Goal: Task Accomplishment & Management: Manage account settings

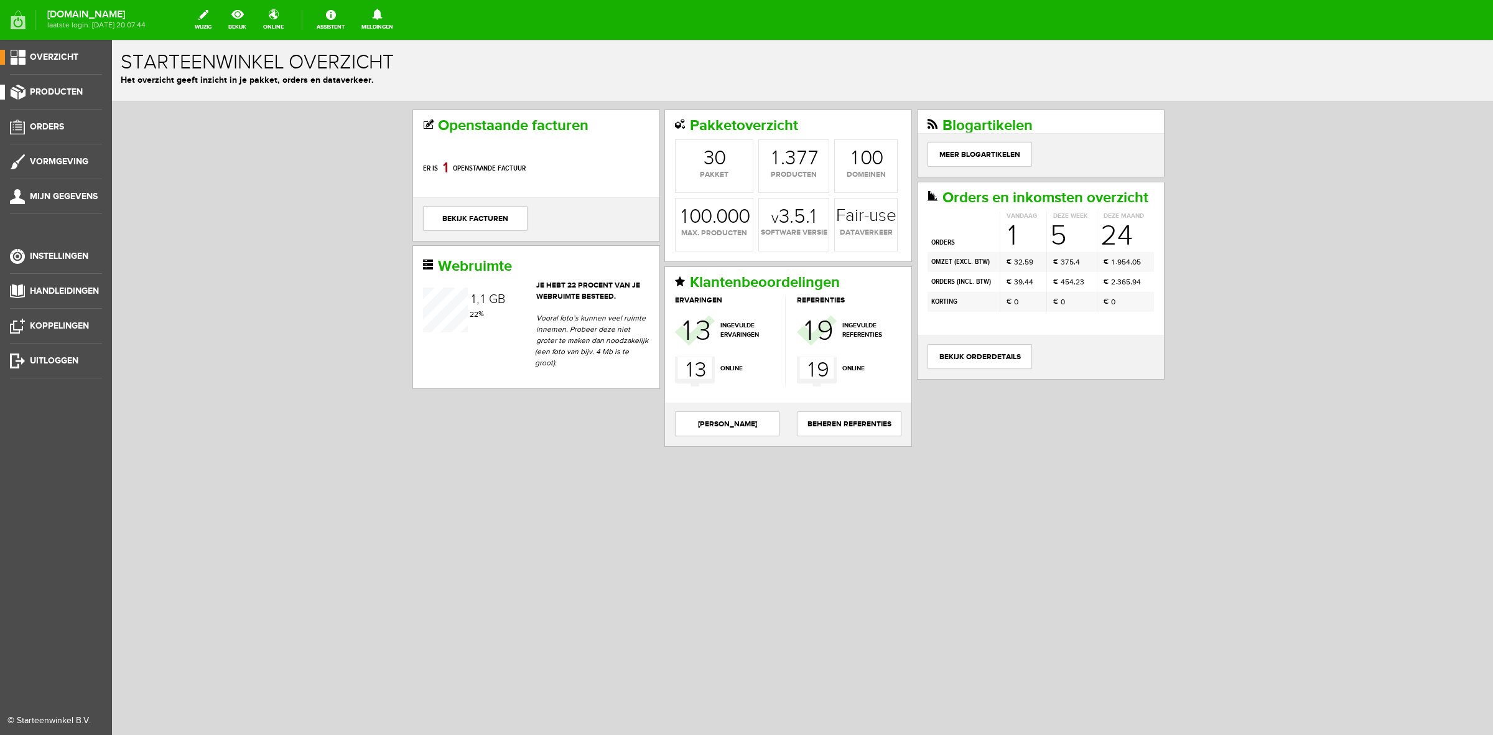
click at [59, 88] on span "Producten" at bounding box center [56, 91] width 53 height 11
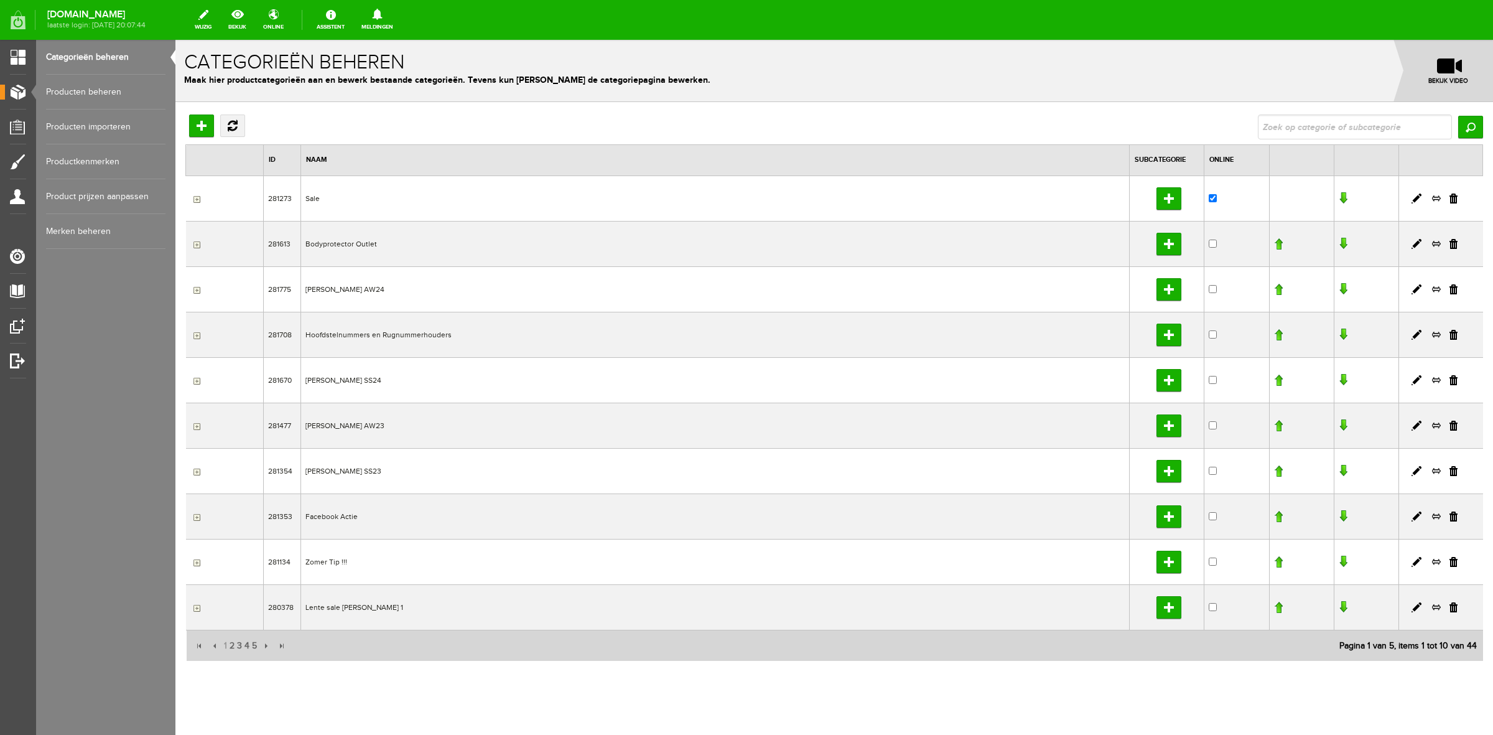
click at [1279, 123] on input "text" at bounding box center [1355, 126] width 194 height 25
type input "kylo"
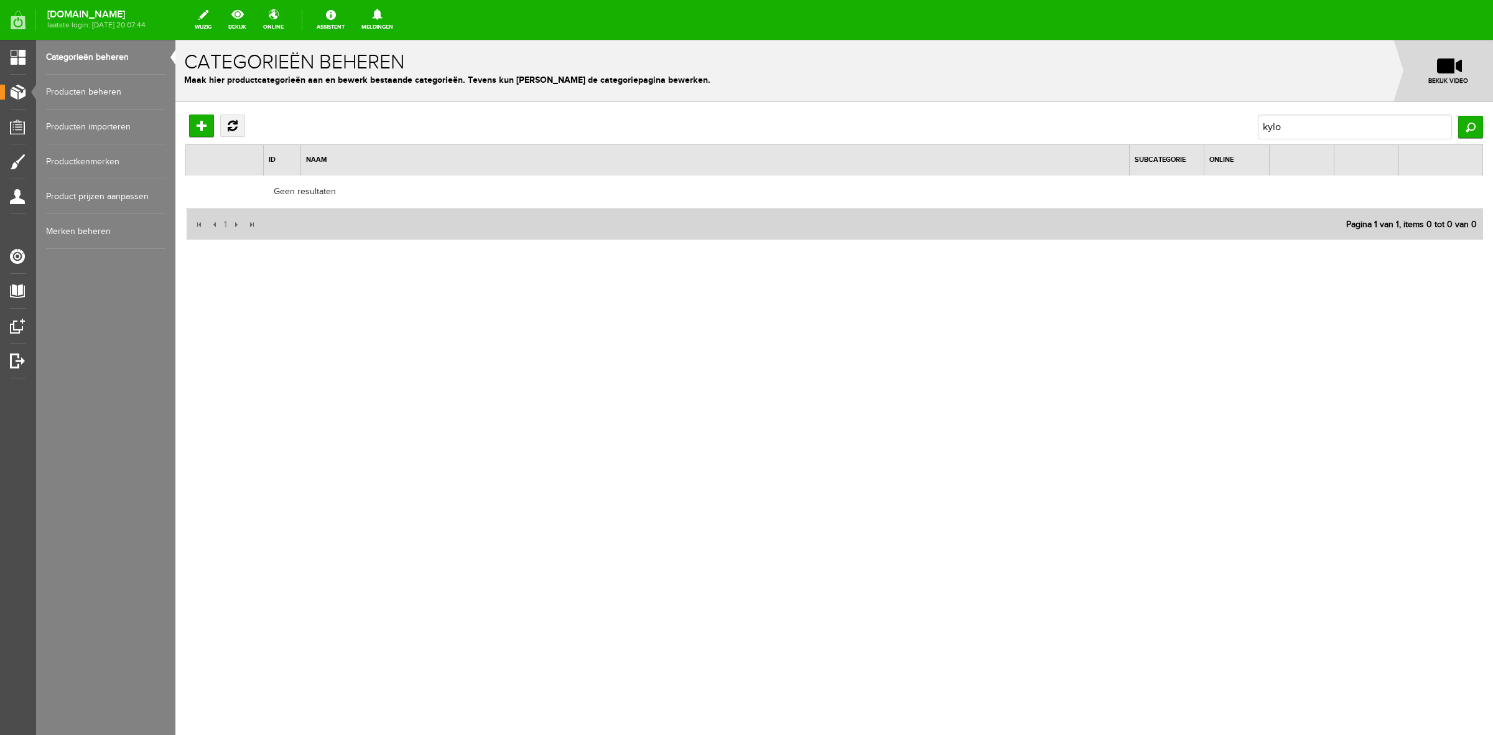
click at [122, 96] on link "Producten beheren" at bounding box center [105, 92] width 119 height 35
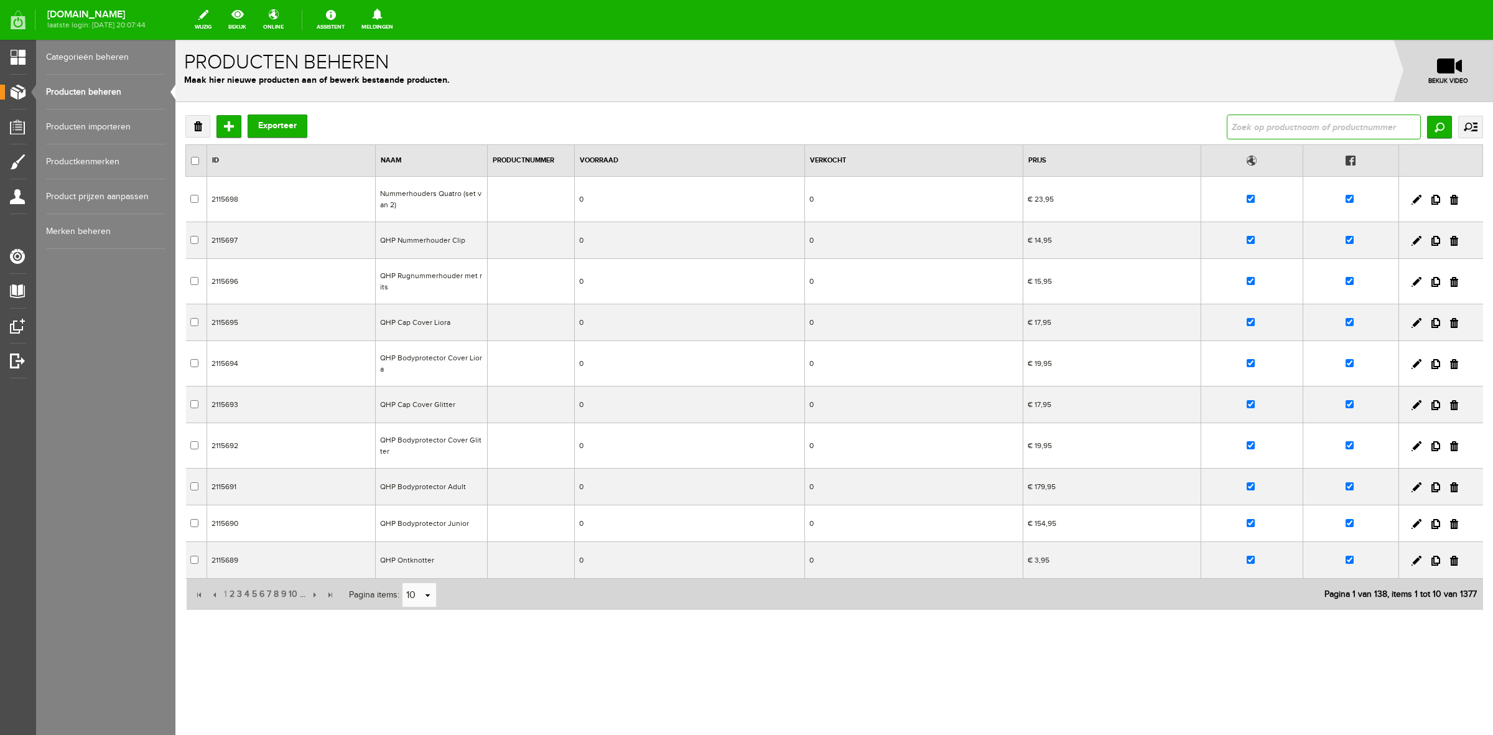
click at [1276, 129] on input "text" at bounding box center [1324, 126] width 194 height 25
type input "kylo"
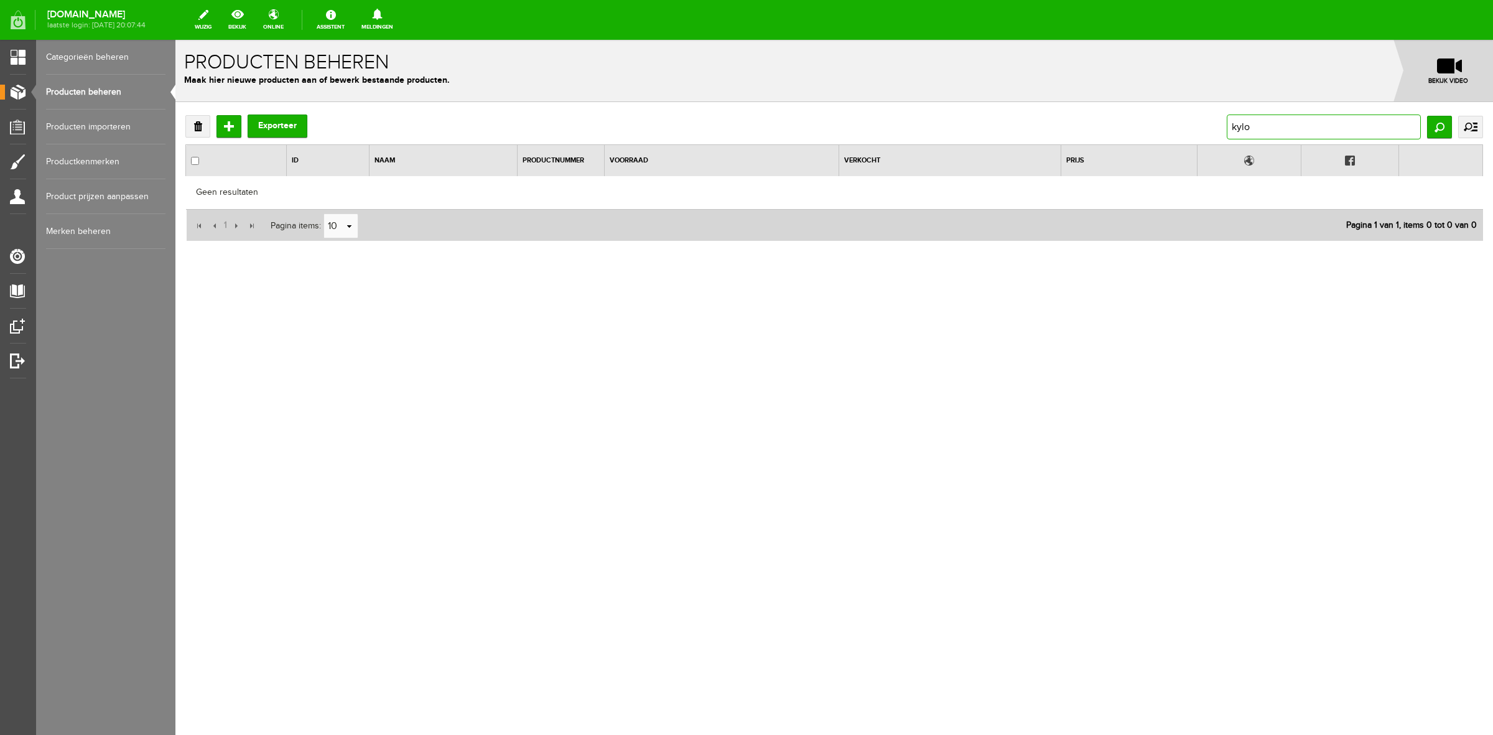
click at [1276, 131] on input "kylo" at bounding box center [1324, 126] width 194 height 25
type input "phoe"
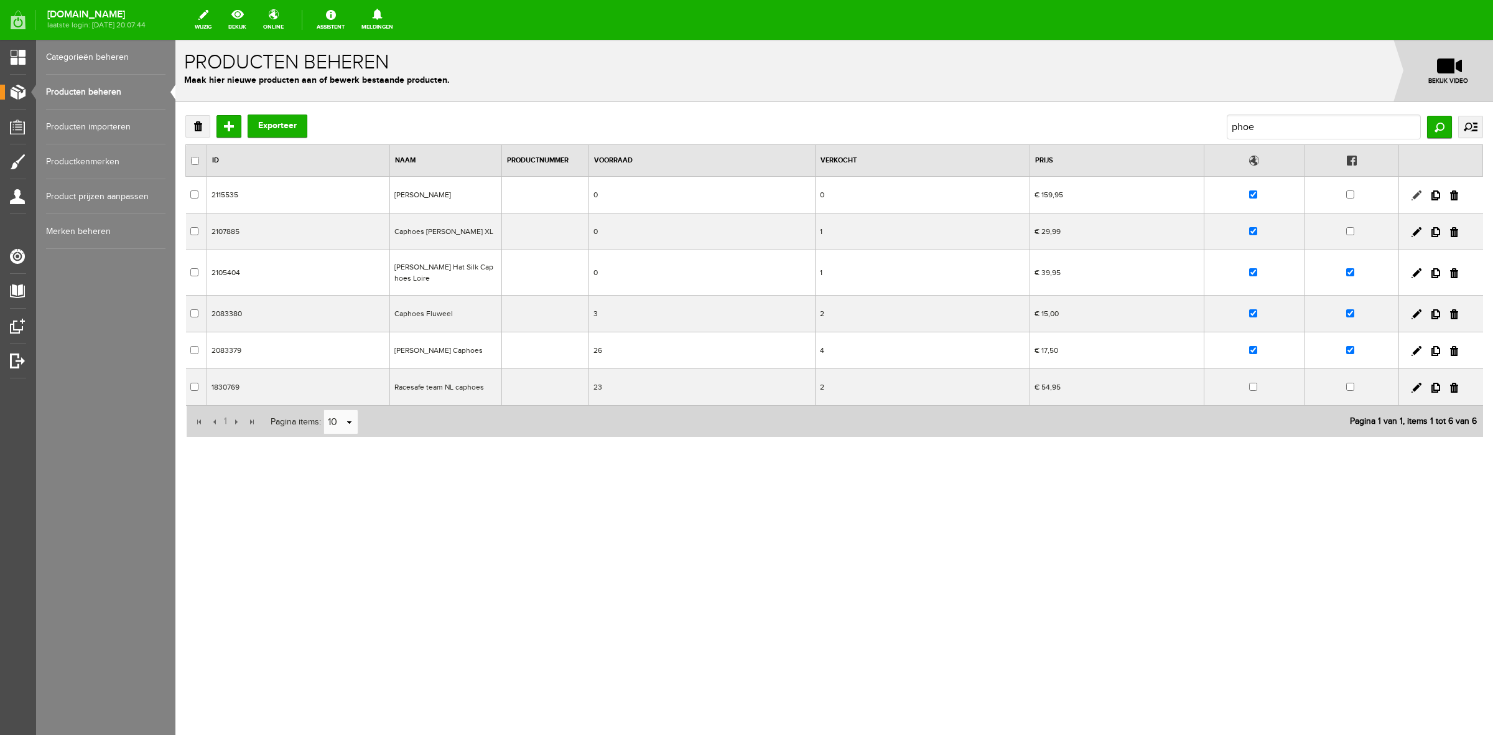
click at [1416, 197] on link at bounding box center [1416, 195] width 10 height 10
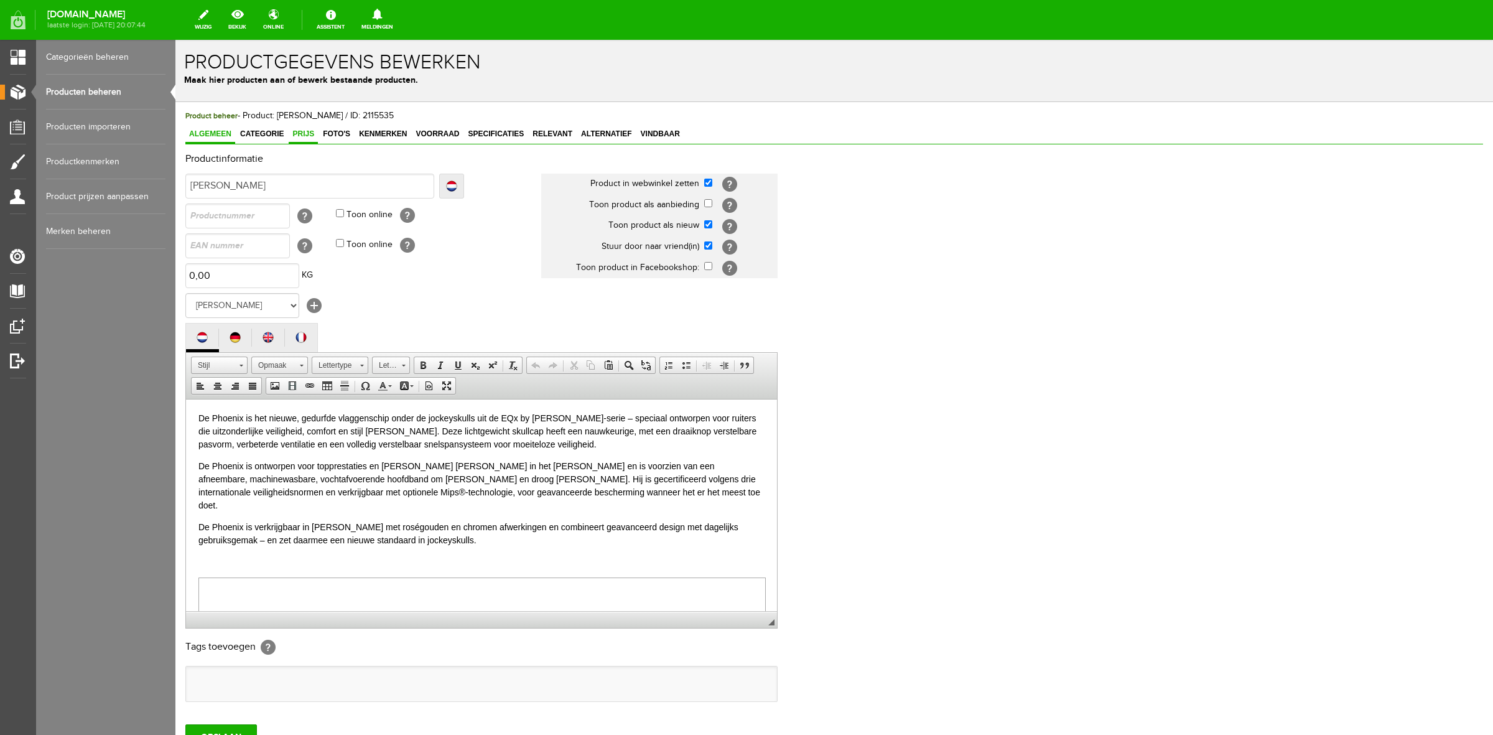
click at [305, 129] on span "Prijs" at bounding box center [303, 133] width 29 height 9
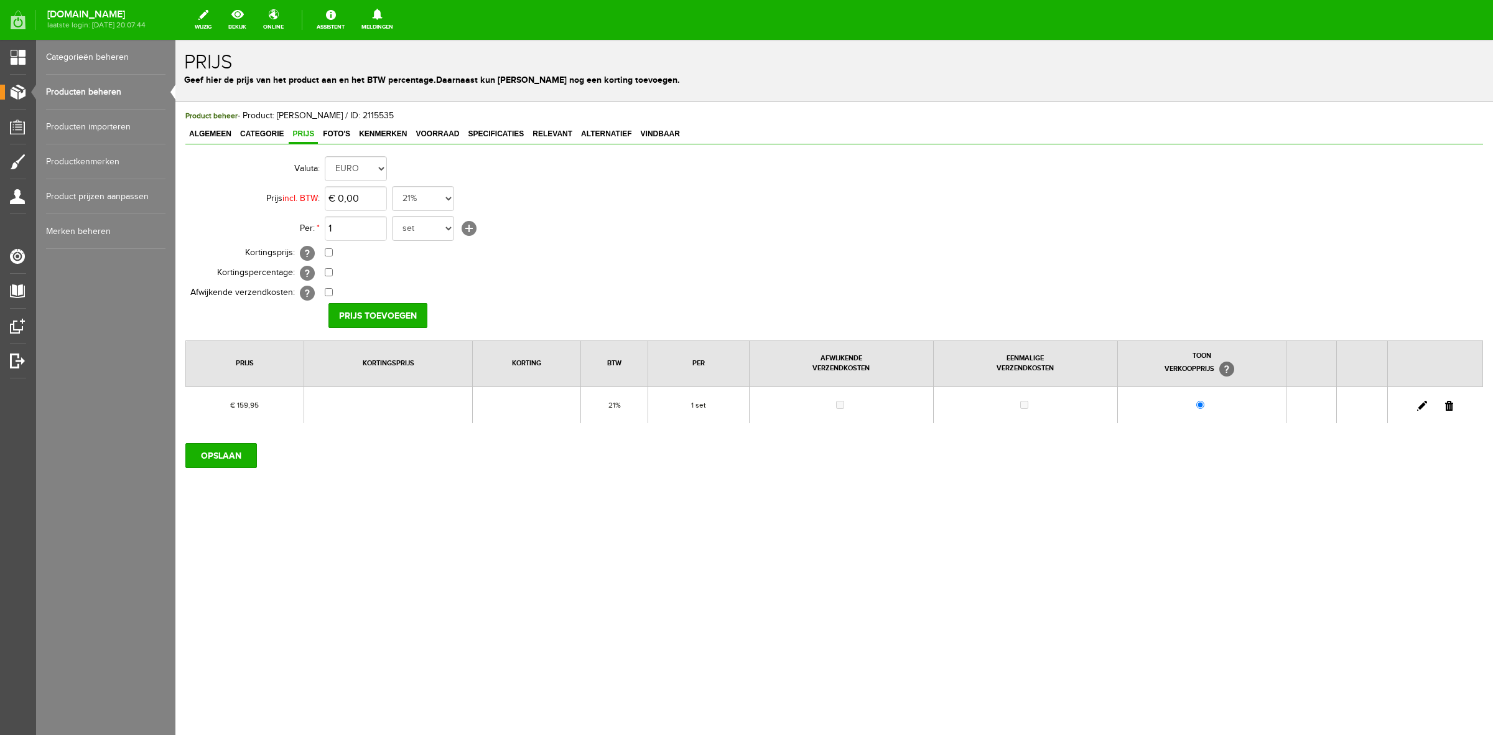
click at [1425, 404] on link at bounding box center [1422, 406] width 10 height 10
click at [362, 203] on input "159,95" at bounding box center [356, 198] width 62 height 25
type input "€ 126,95"
click at [387, 316] on input "[PERSON_NAME]" at bounding box center [373, 315] width 90 height 25
click at [222, 450] on input "OPSLAAN" at bounding box center [221, 455] width 72 height 25
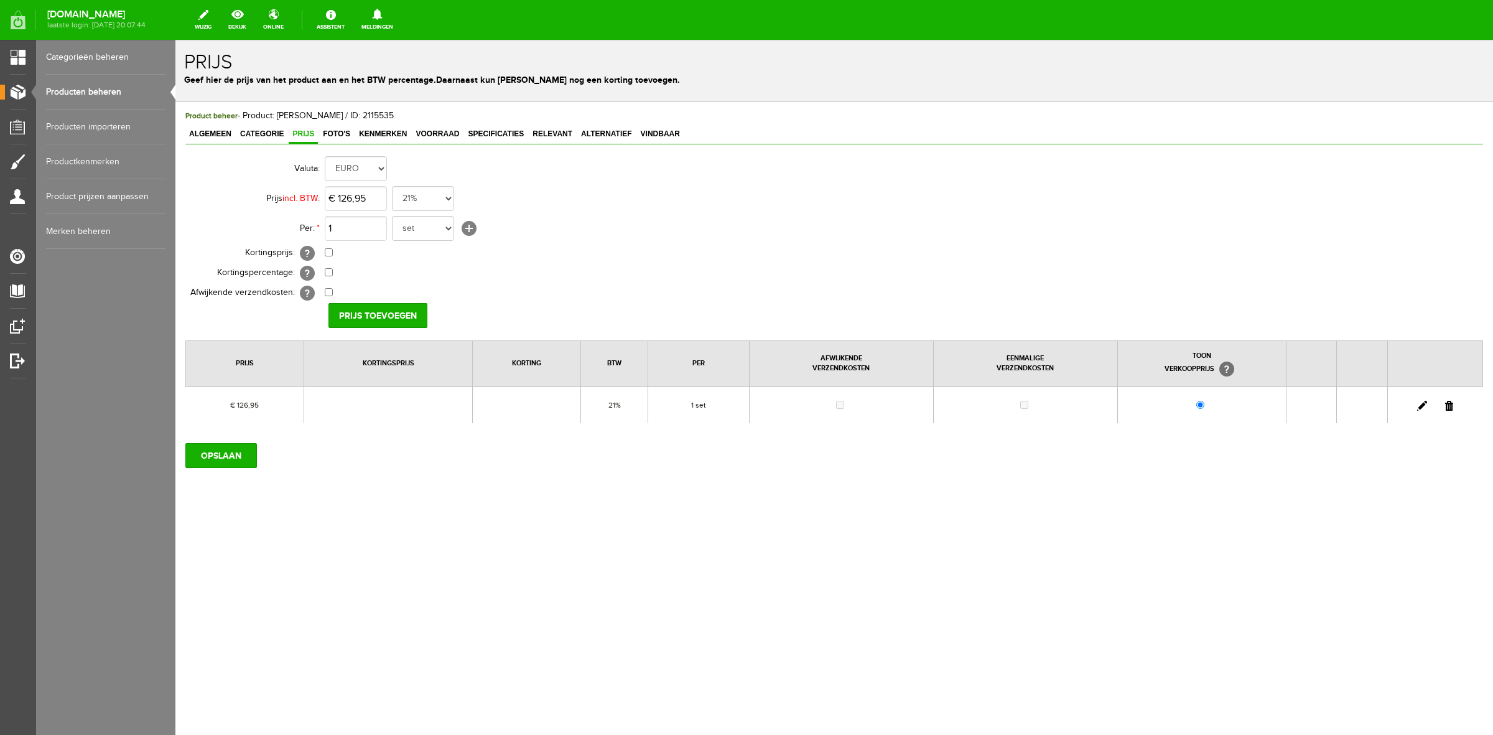
click at [1425, 408] on link at bounding box center [1422, 406] width 10 height 10
click at [375, 202] on input "126,95" at bounding box center [356, 198] width 62 height 25
type input "€ 126,98"
click at [361, 314] on input "[PERSON_NAME]" at bounding box center [373, 315] width 90 height 25
click at [233, 455] on input "OPSLAAN" at bounding box center [221, 455] width 72 height 25
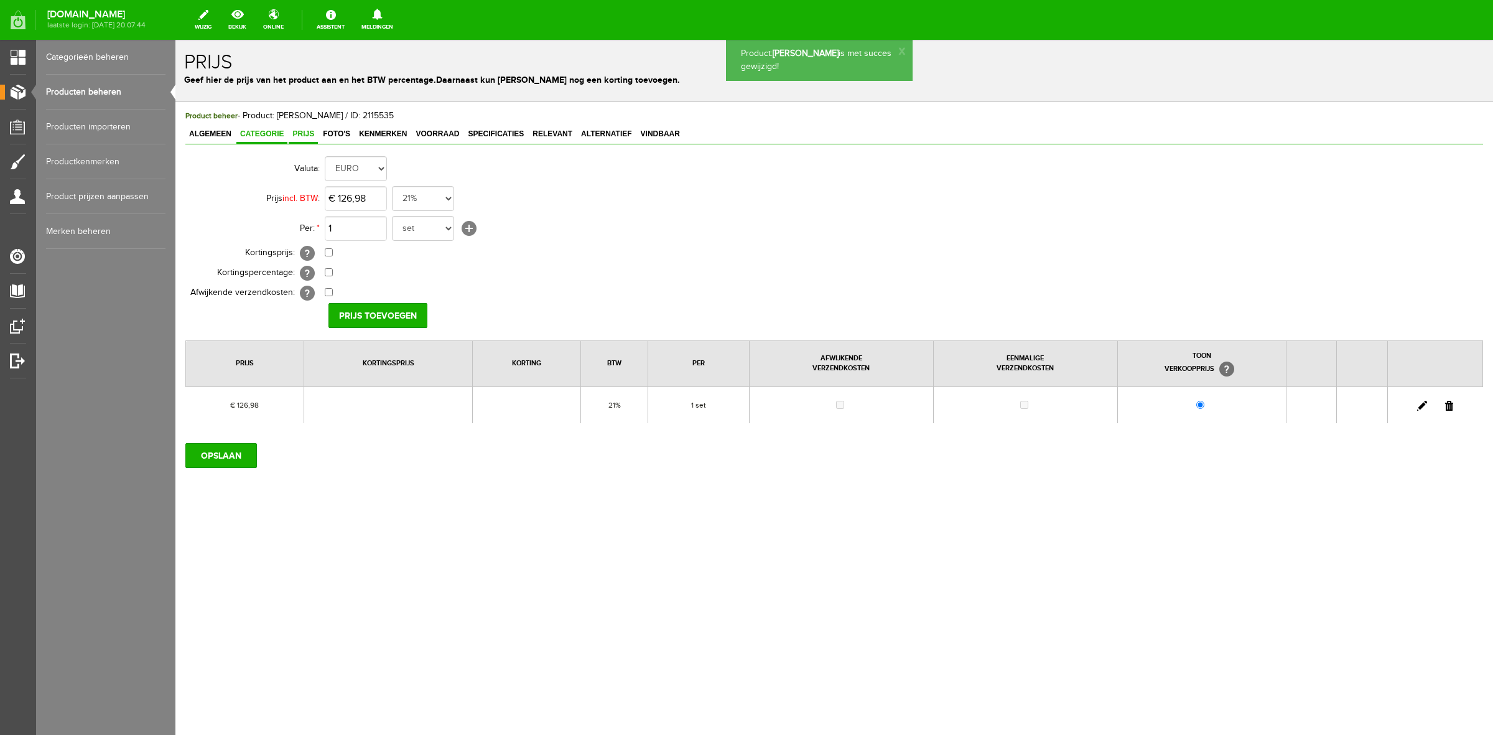
click at [272, 134] on span "Categorie" at bounding box center [261, 133] width 51 height 9
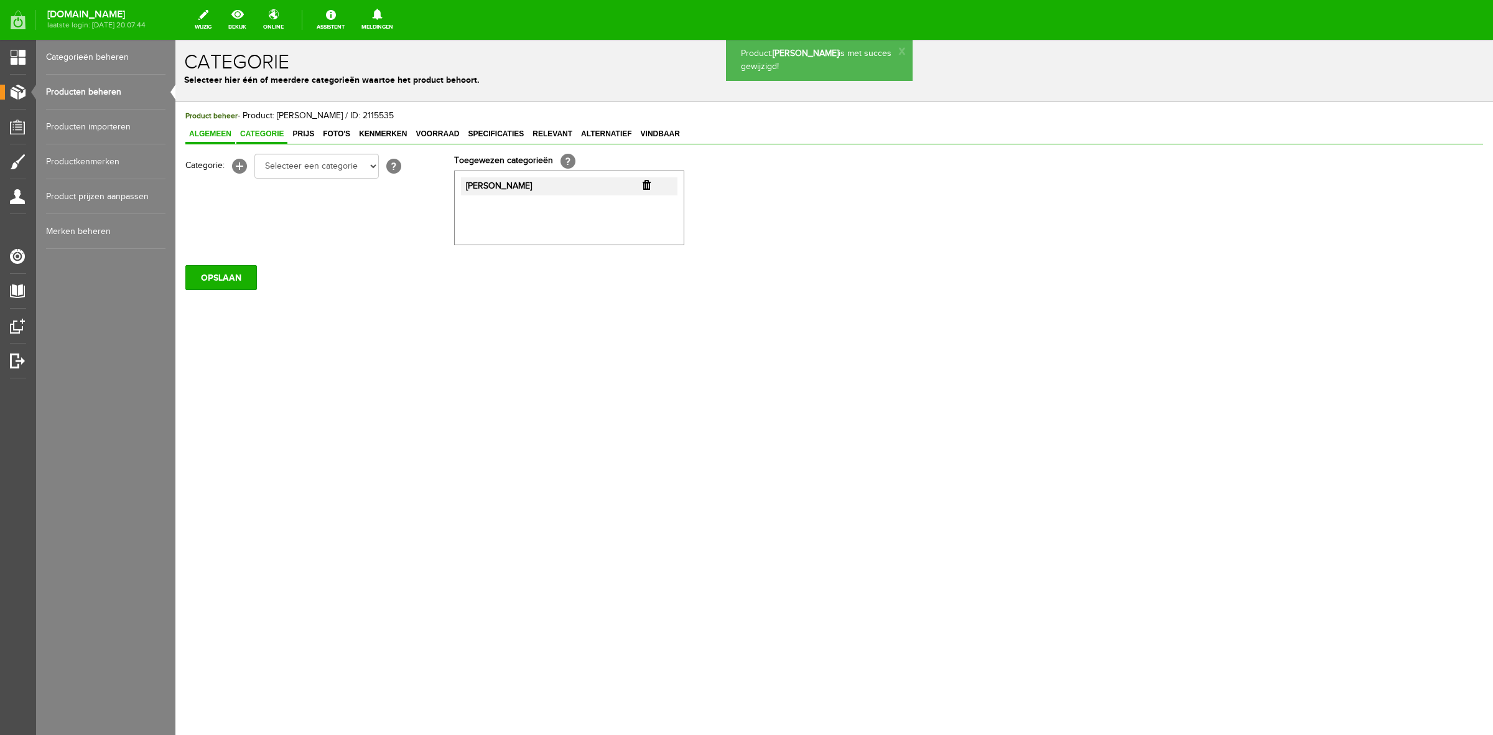
click at [213, 141] on link "Algemeen" at bounding box center [210, 135] width 50 height 18
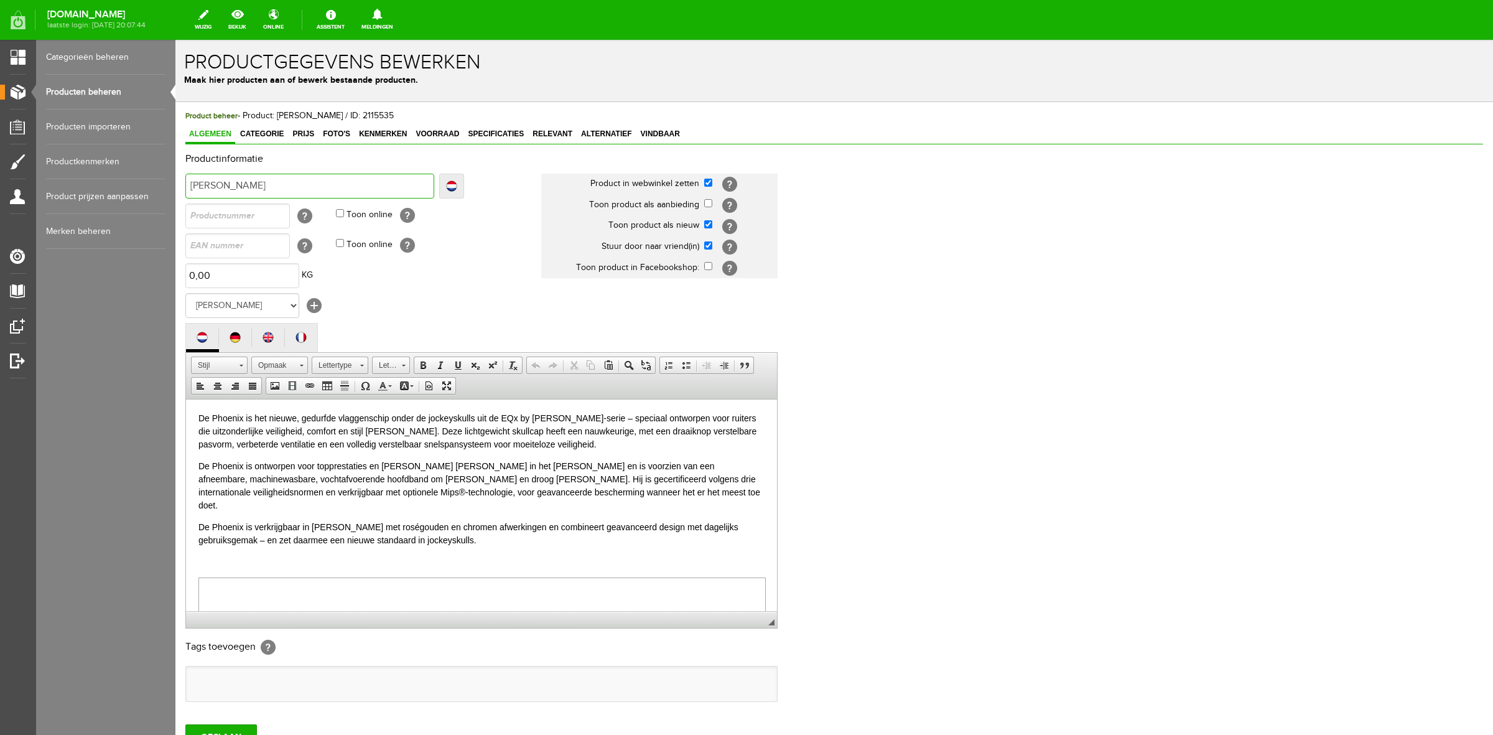
click at [307, 193] on input "[PERSON_NAME]" at bounding box center [309, 186] width 249 height 25
type input "[PERSON_NAME]"
type input "[PERSON_NAME] w"
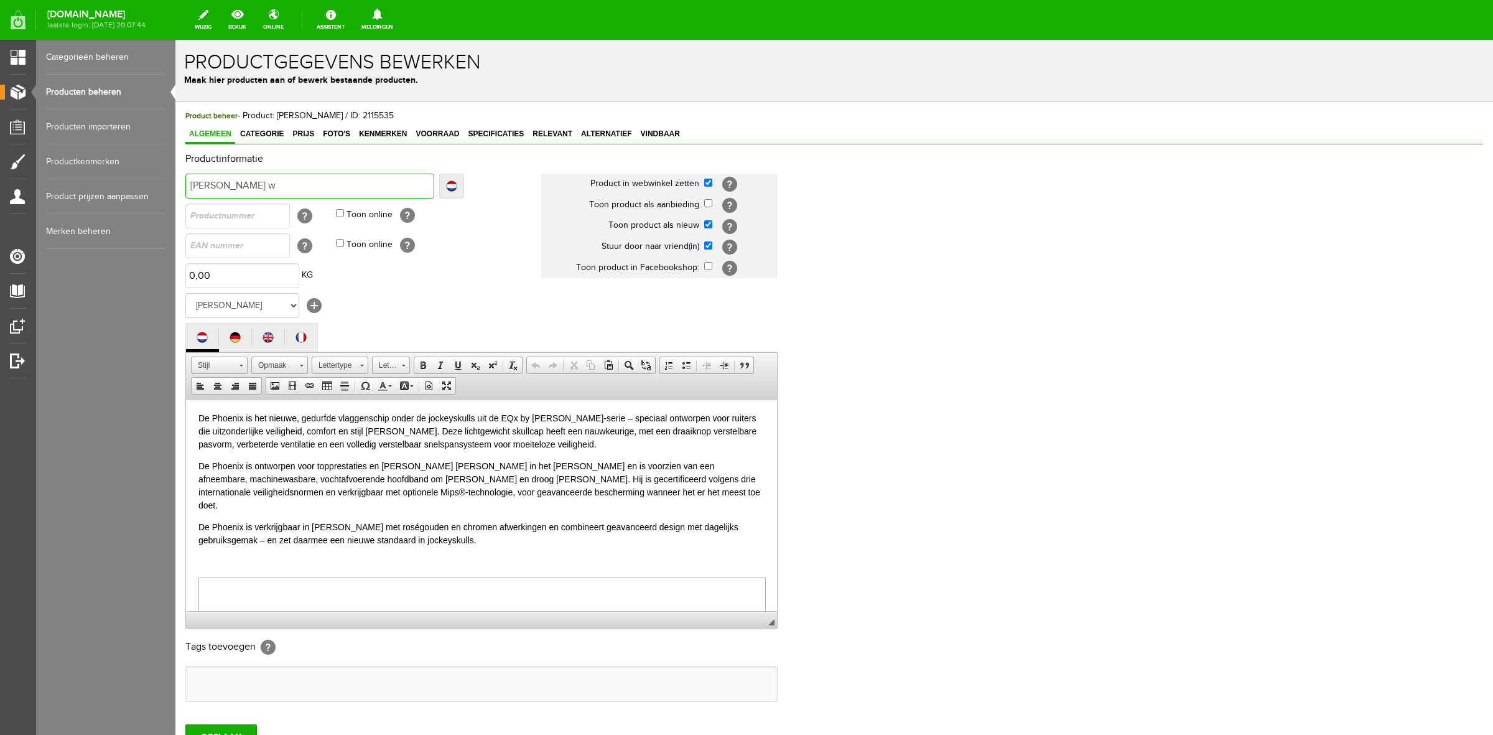
type input "[PERSON_NAME] wi"
type input "[PERSON_NAME] wit"
type input "[PERSON_NAME] with"
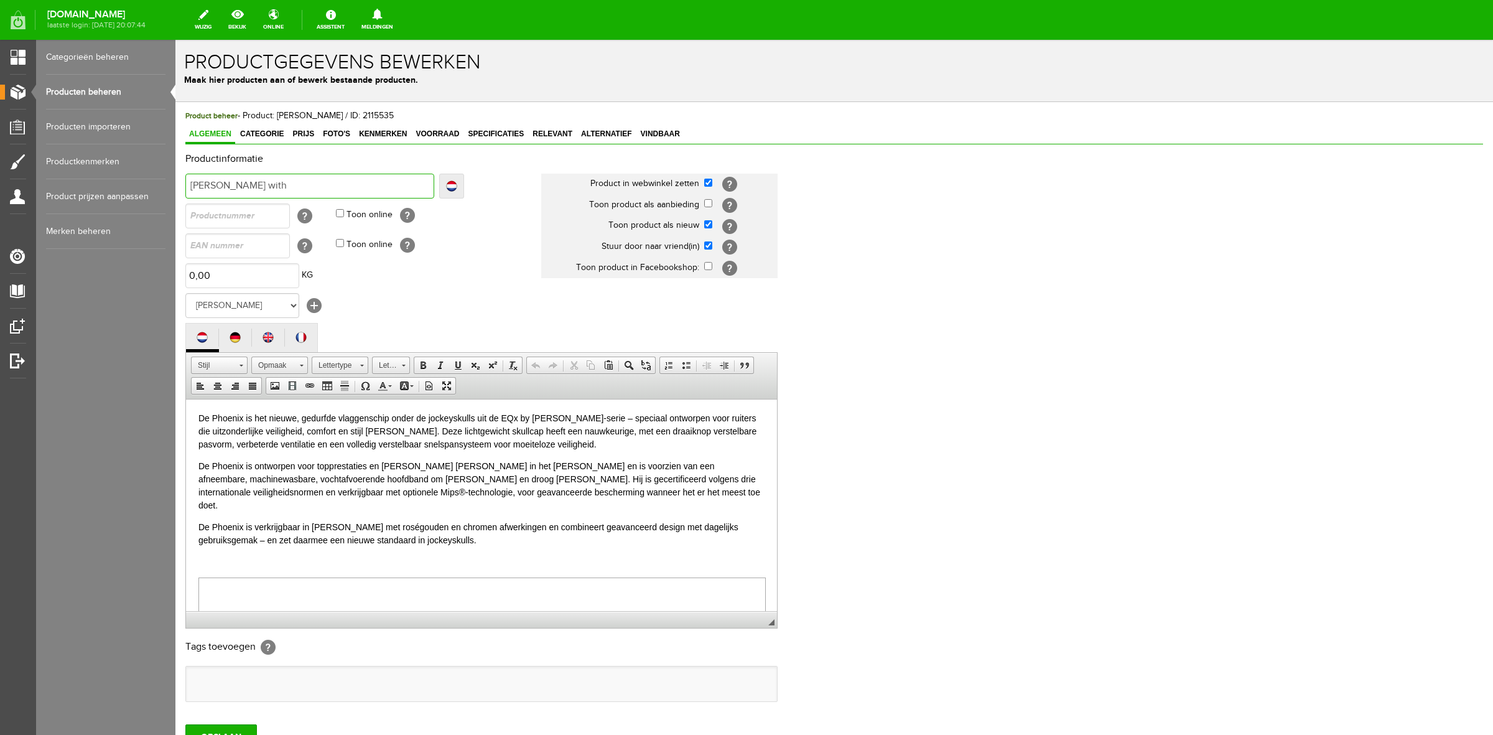
type input "[PERSON_NAME] with"
type input "[PERSON_NAME] with m"
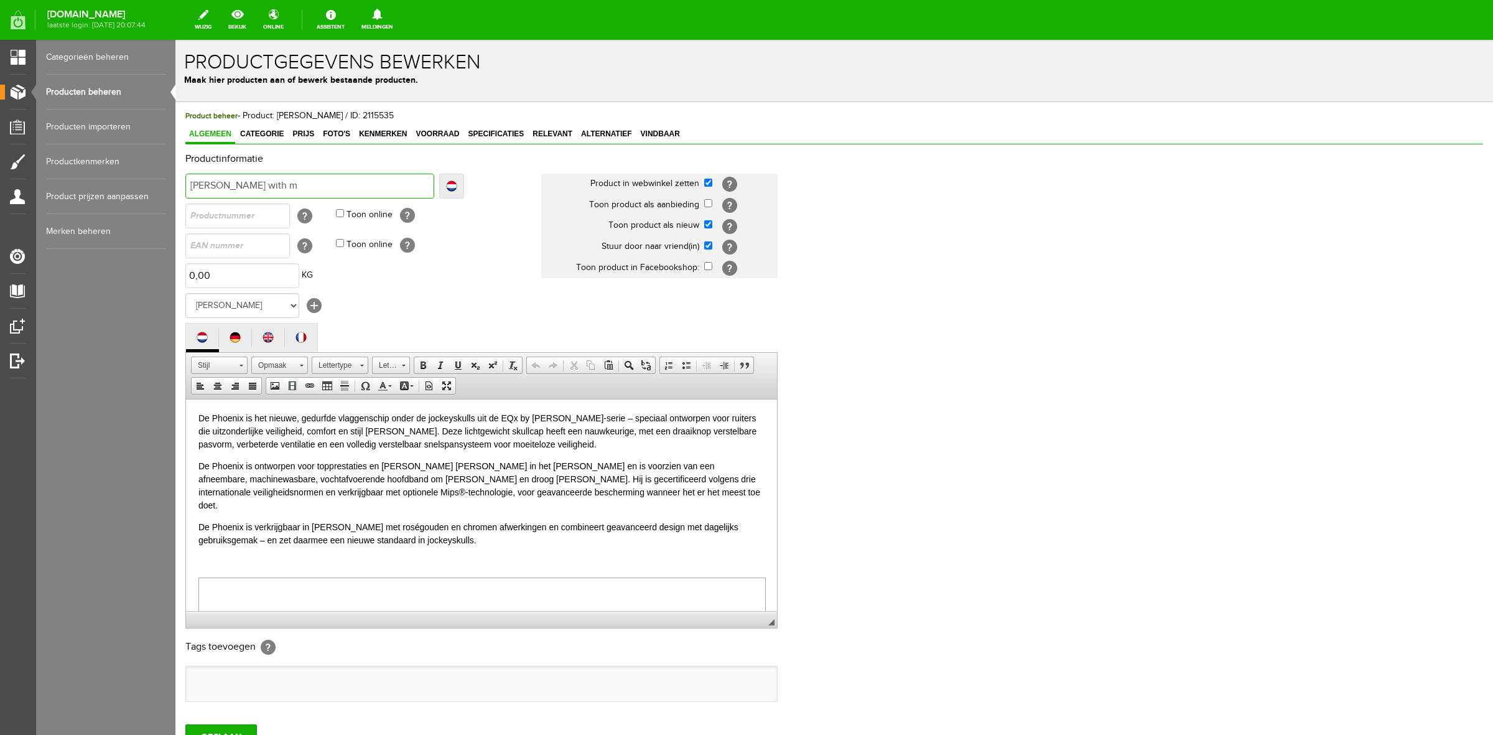
type input "[PERSON_NAME] with mi"
type input "[PERSON_NAME] with mip"
type input "[PERSON_NAME] with mips"
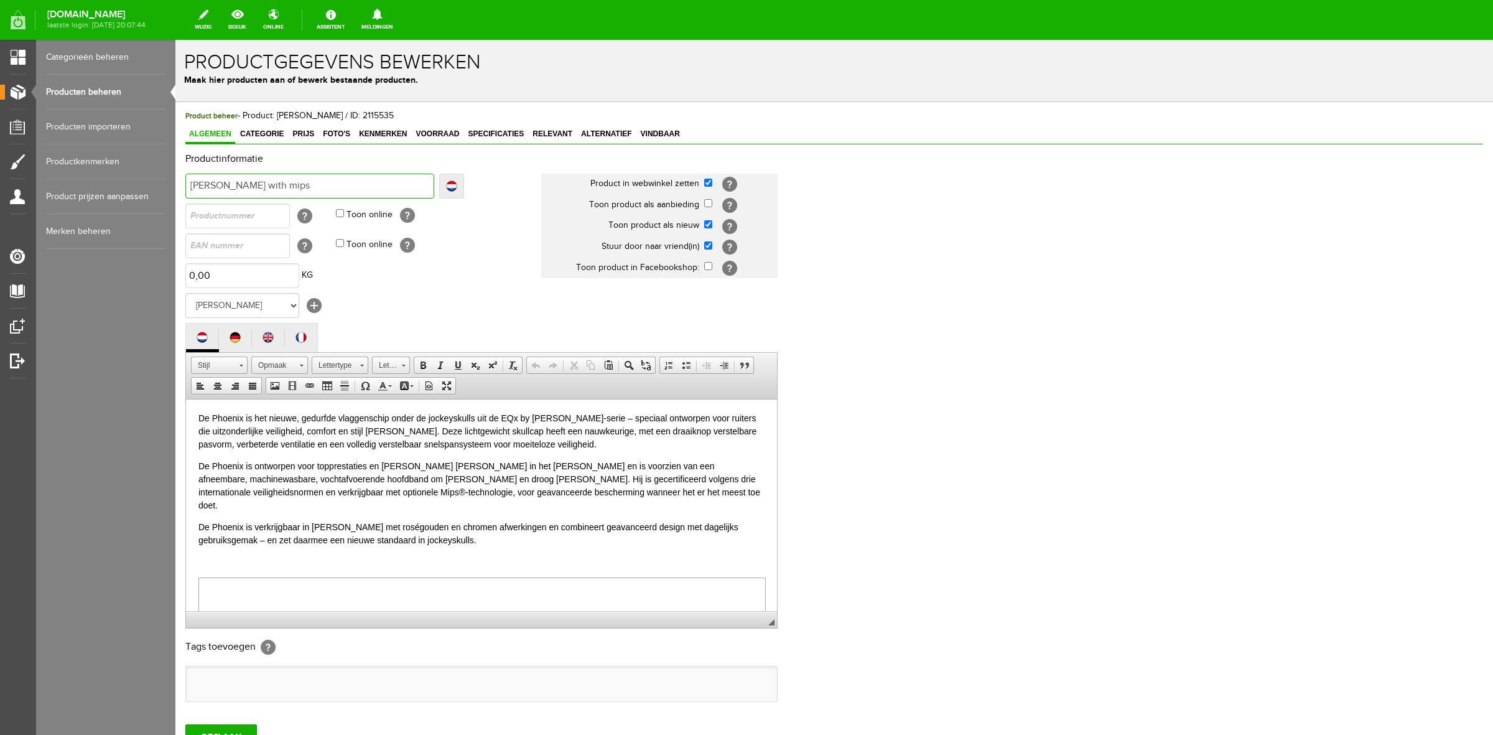
type input "[PERSON_NAME] with mips"
click at [321, 187] on input "[PERSON_NAME] with mips" at bounding box center [309, 186] width 249 height 25
type input "[PERSON_NAME] with ips"
type input "[PERSON_NAME] with mips"
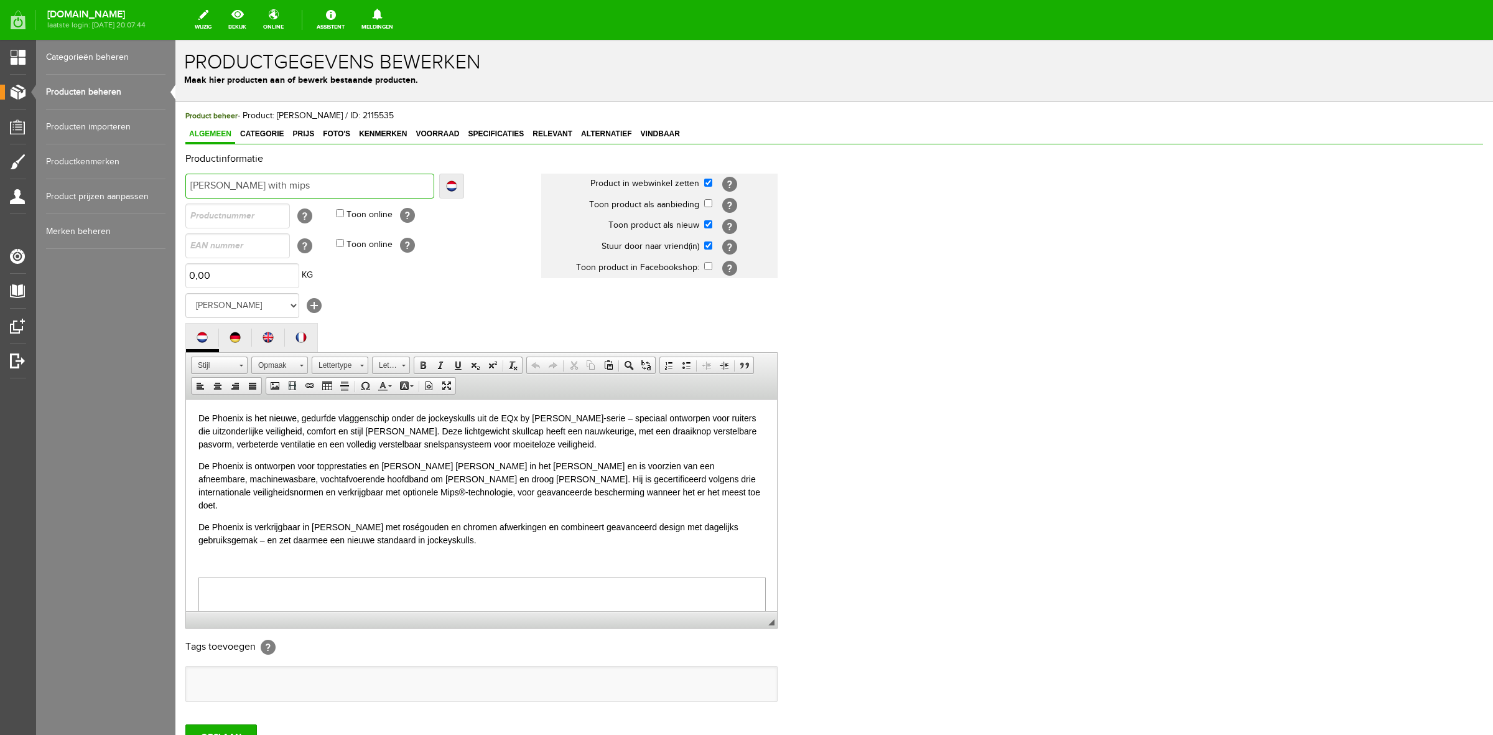
type input "[PERSON_NAME] with mips"
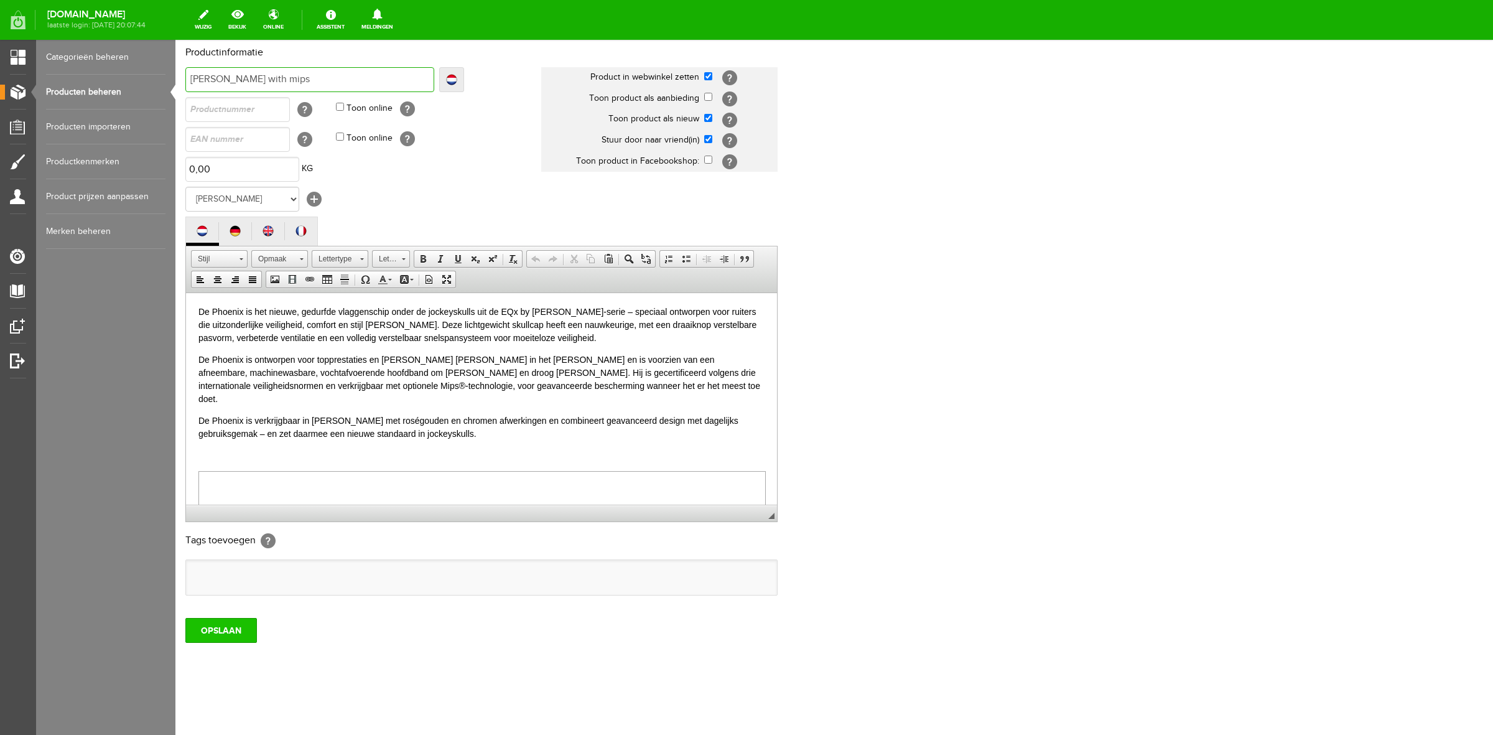
type input "[PERSON_NAME] with mips"
click at [243, 633] on input "OPSLAAN" at bounding box center [221, 630] width 72 height 25
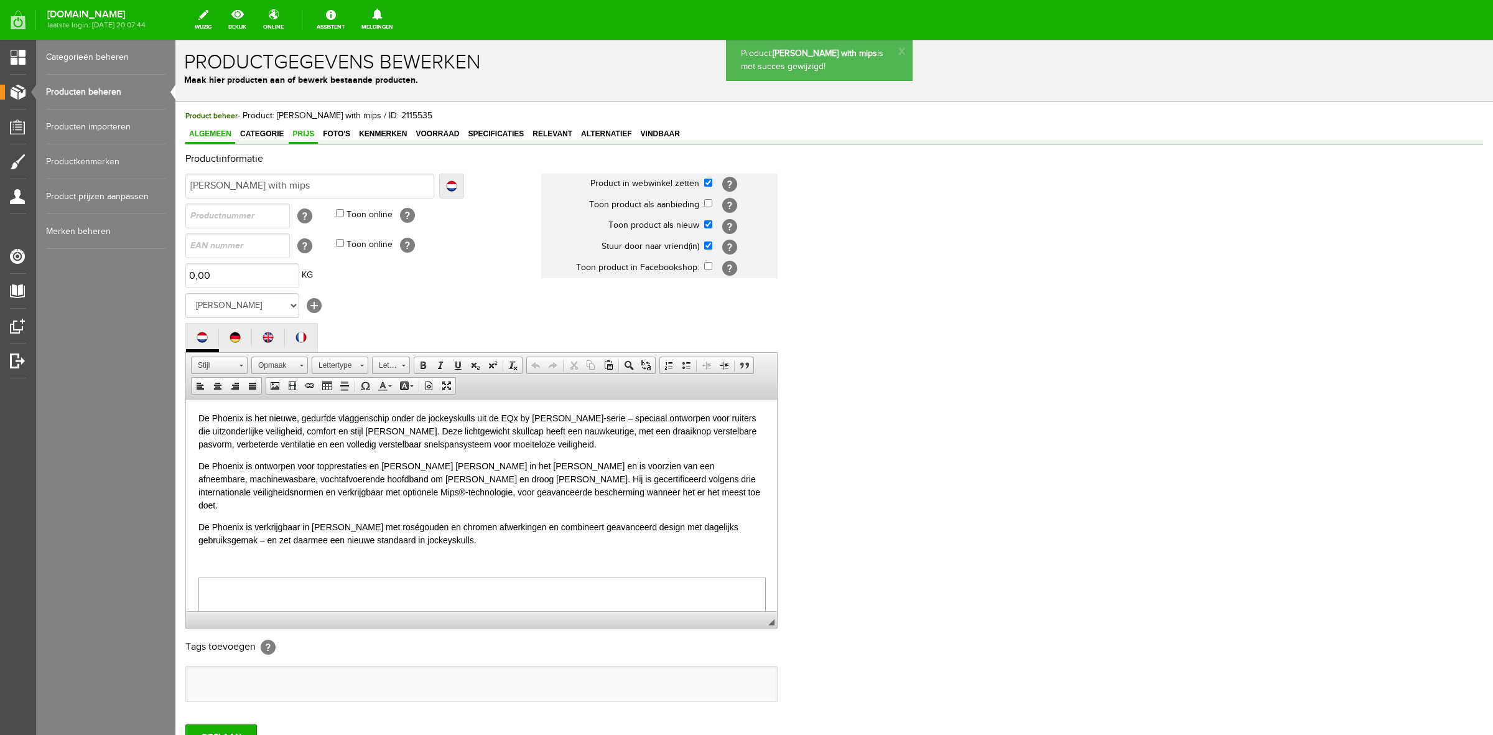
click at [311, 136] on span "Prijs" at bounding box center [303, 133] width 29 height 9
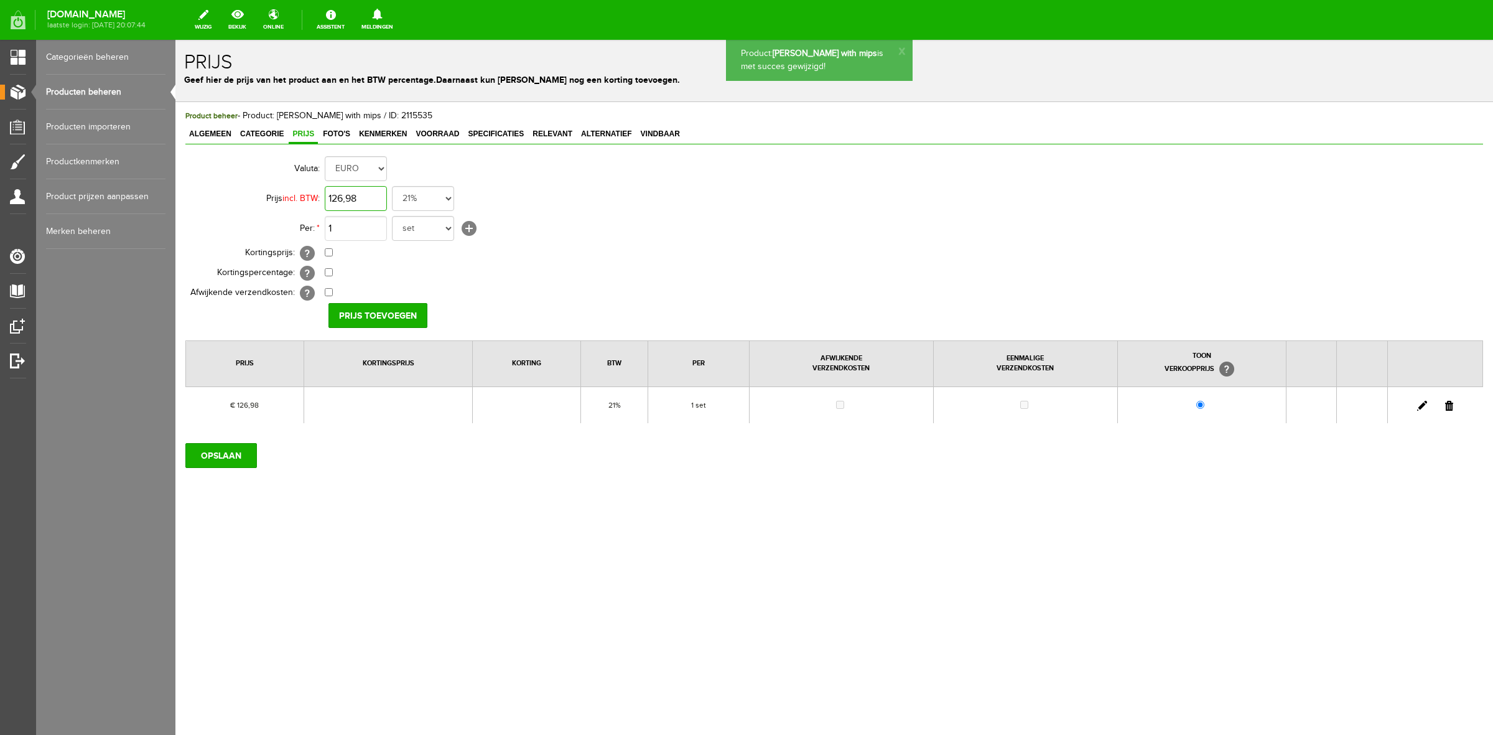
click at [366, 196] on input "126,98" at bounding box center [356, 198] width 62 height 25
type input "€ 156,98"
click at [379, 315] on input "Prijs toevoegen" at bounding box center [377, 315] width 99 height 25
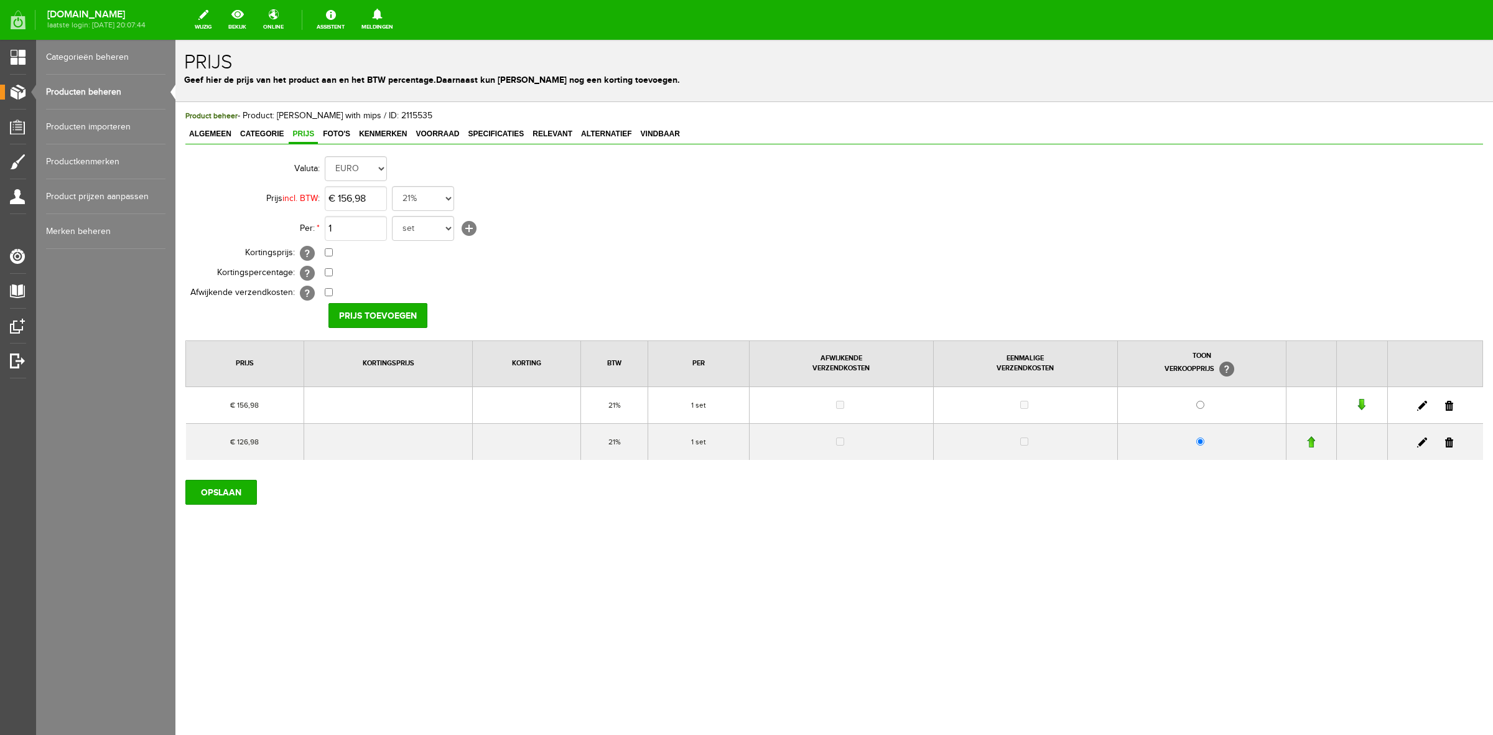
click at [1455, 443] on td at bounding box center [1434, 441] width 95 height 37
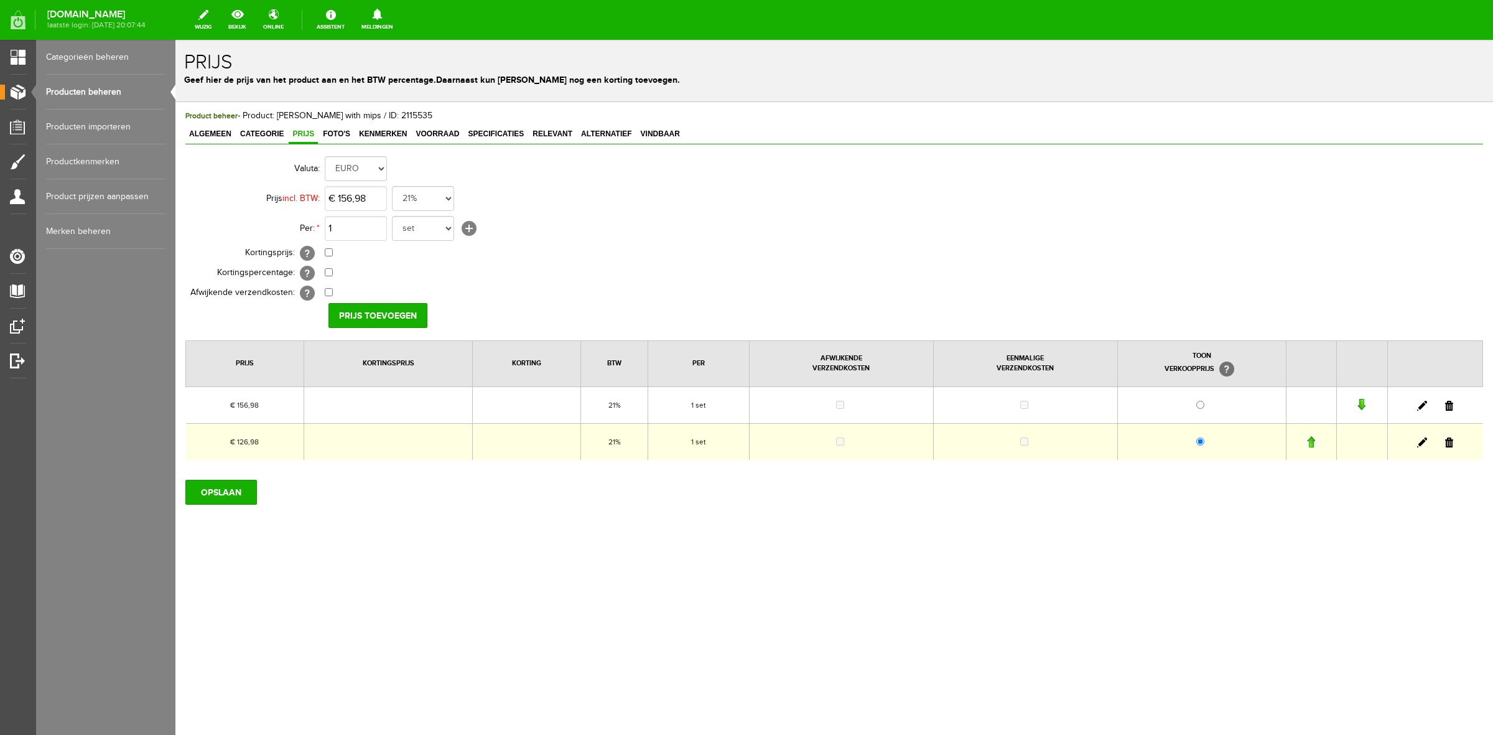
click at [1448, 442] on link at bounding box center [1449, 442] width 8 height 10
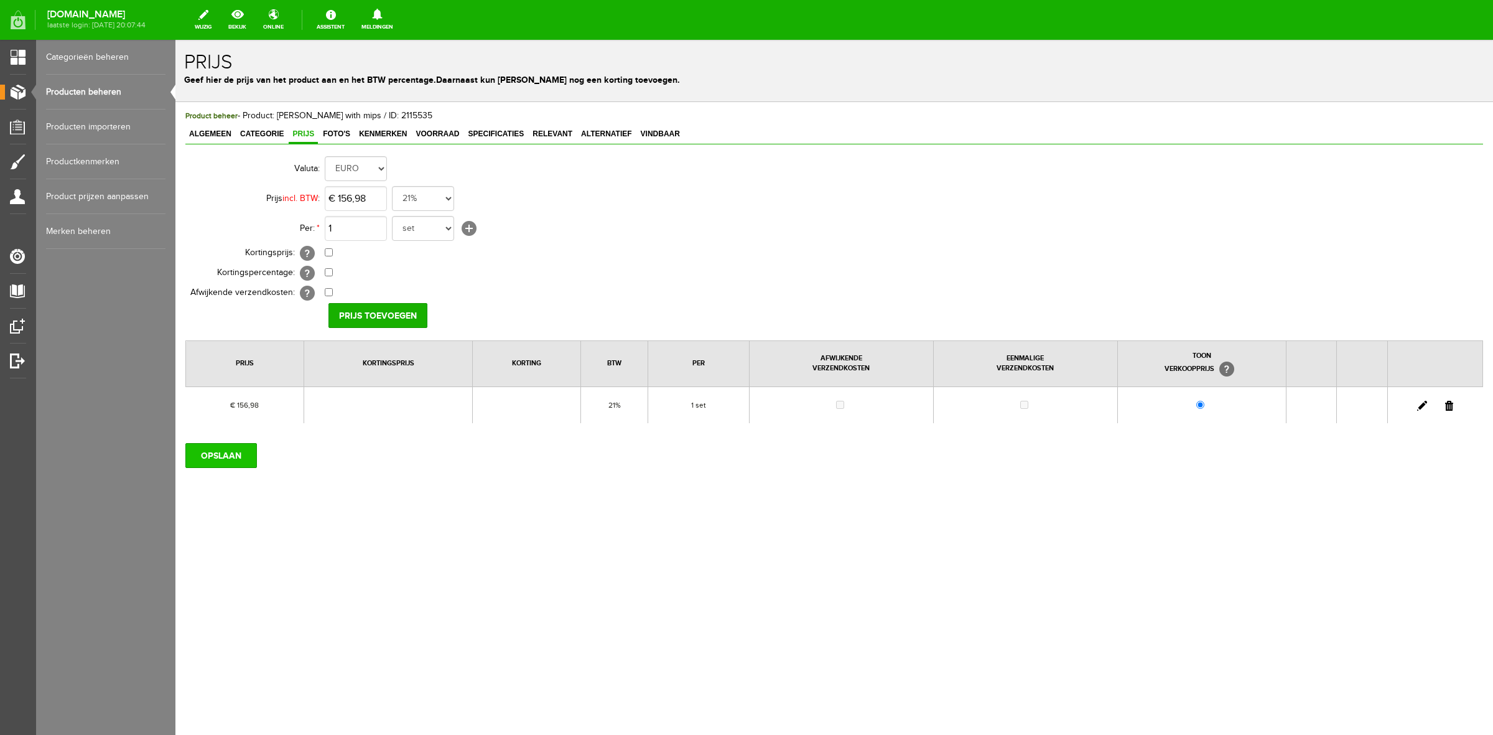
click at [251, 458] on input "OPSLAAN" at bounding box center [221, 455] width 72 height 25
click at [224, 137] on span "Algemeen" at bounding box center [210, 133] width 50 height 9
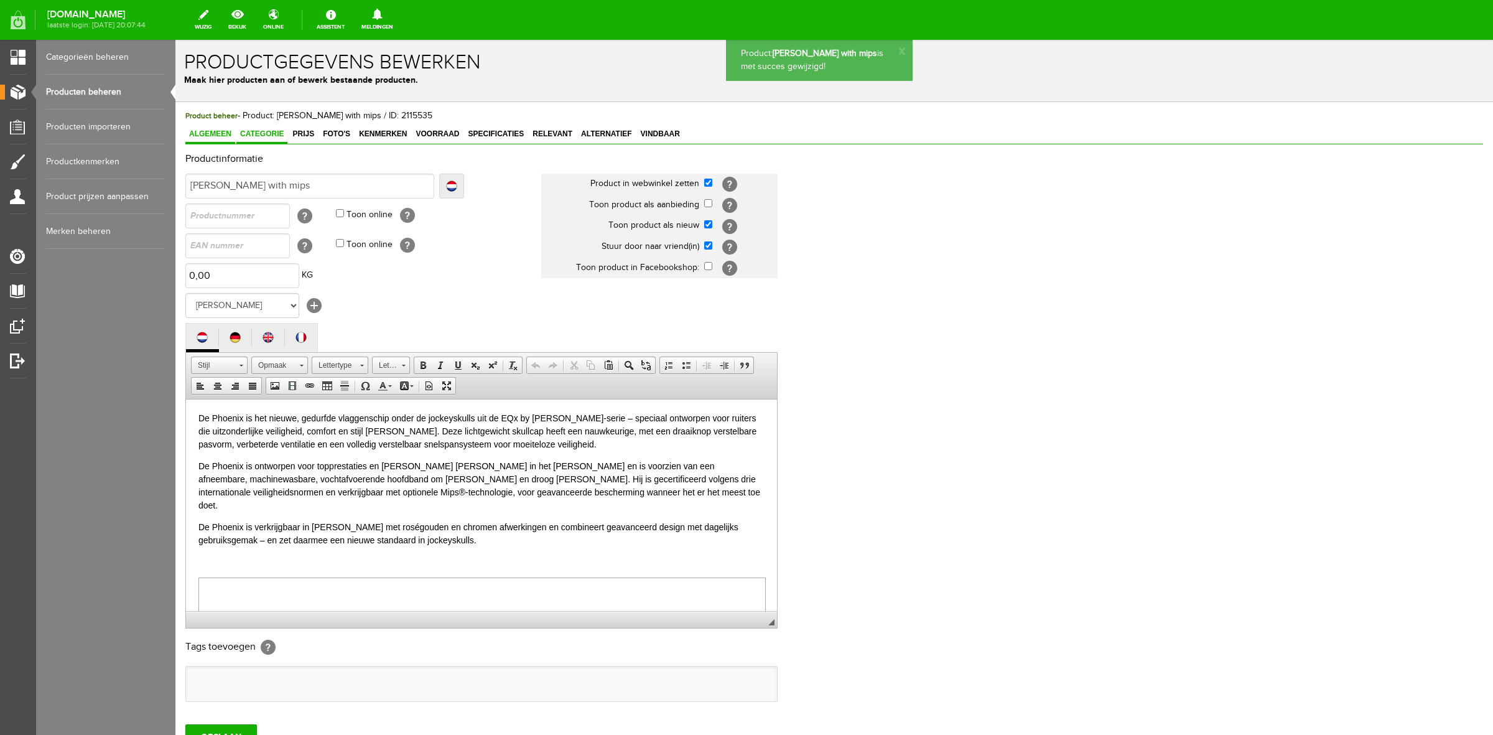
click at [251, 132] on span "Categorie" at bounding box center [261, 133] width 51 height 9
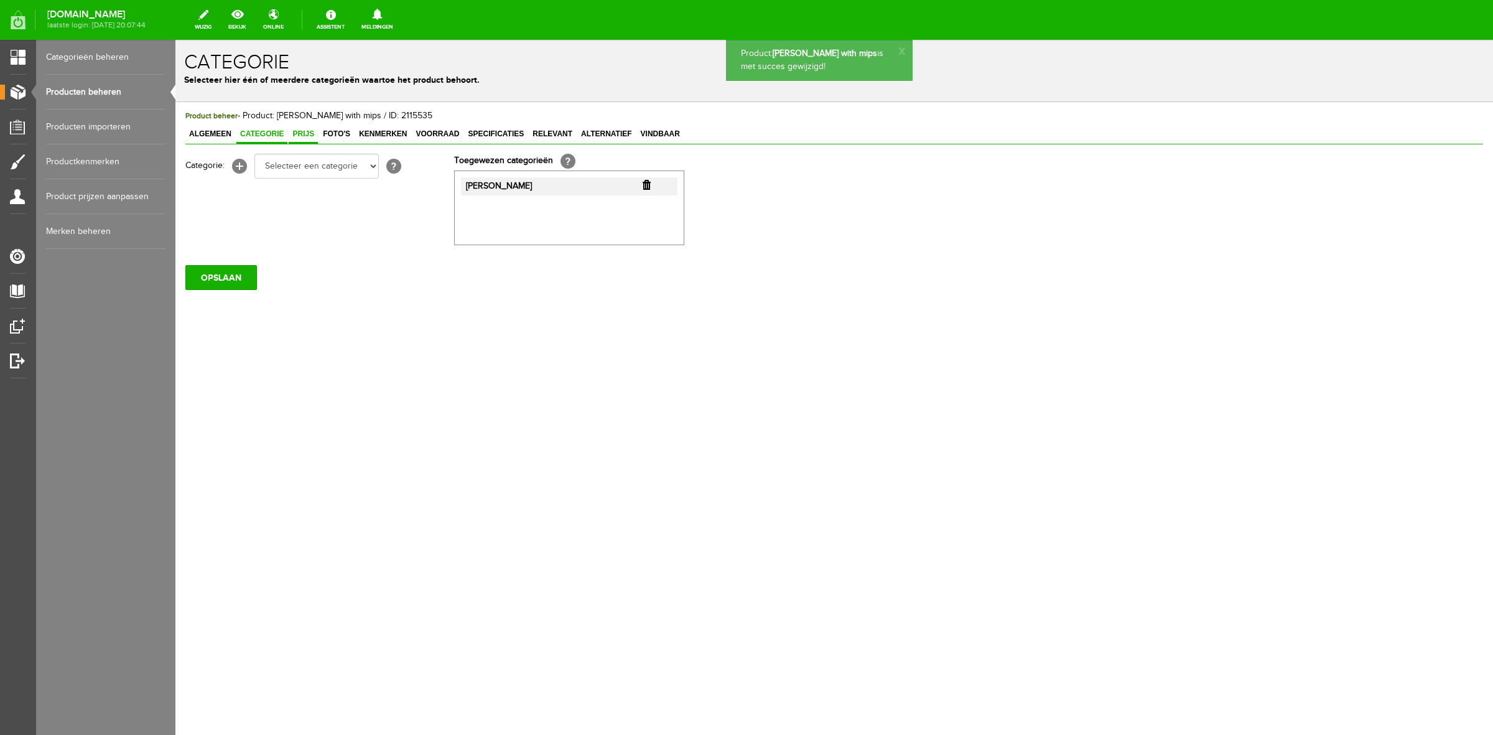
click at [290, 140] on link "Prijs" at bounding box center [303, 135] width 29 height 18
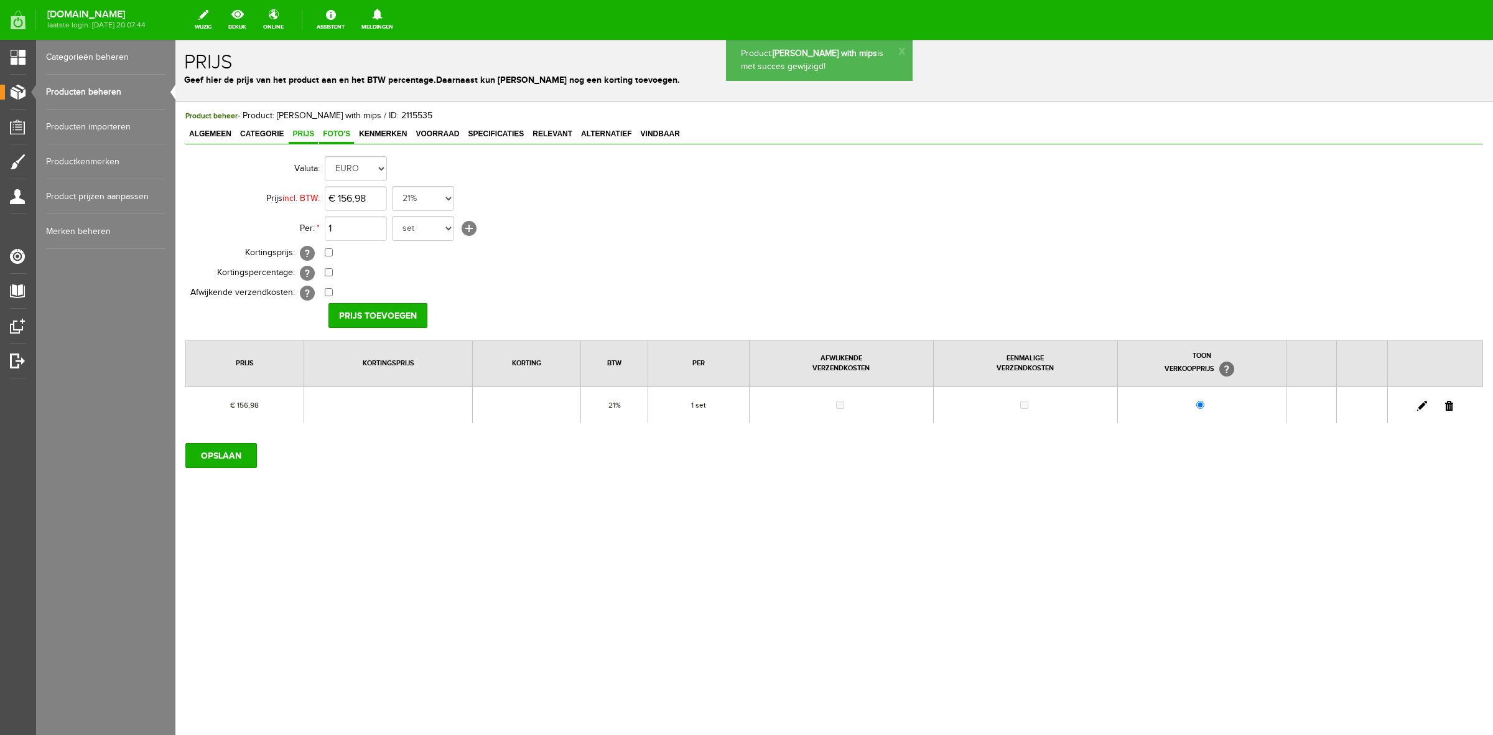
click at [347, 136] on span "Foto's" at bounding box center [336, 133] width 35 height 9
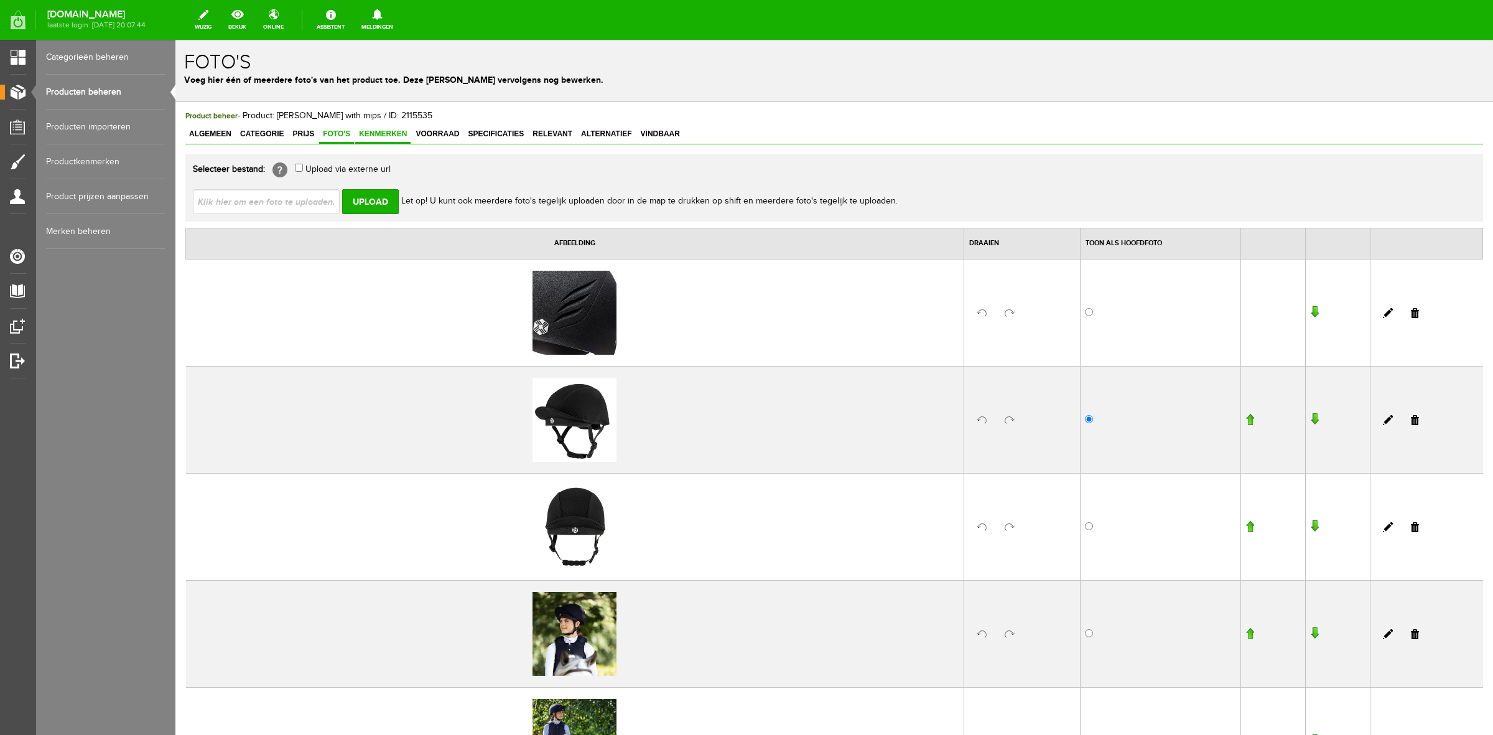
click at [384, 131] on span "Kenmerken" at bounding box center [382, 133] width 55 height 9
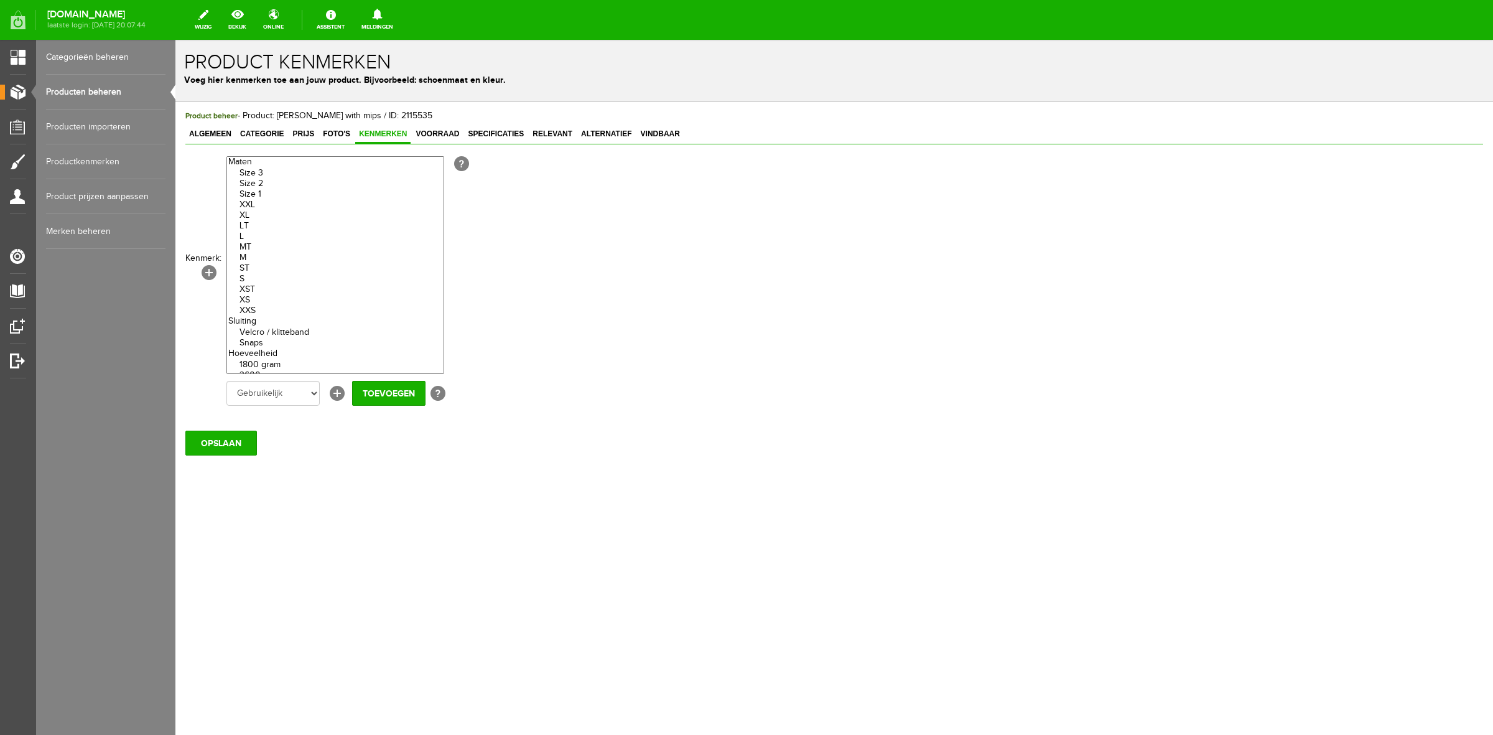
click at [67, 84] on link "Producten beheren" at bounding box center [105, 92] width 119 height 35
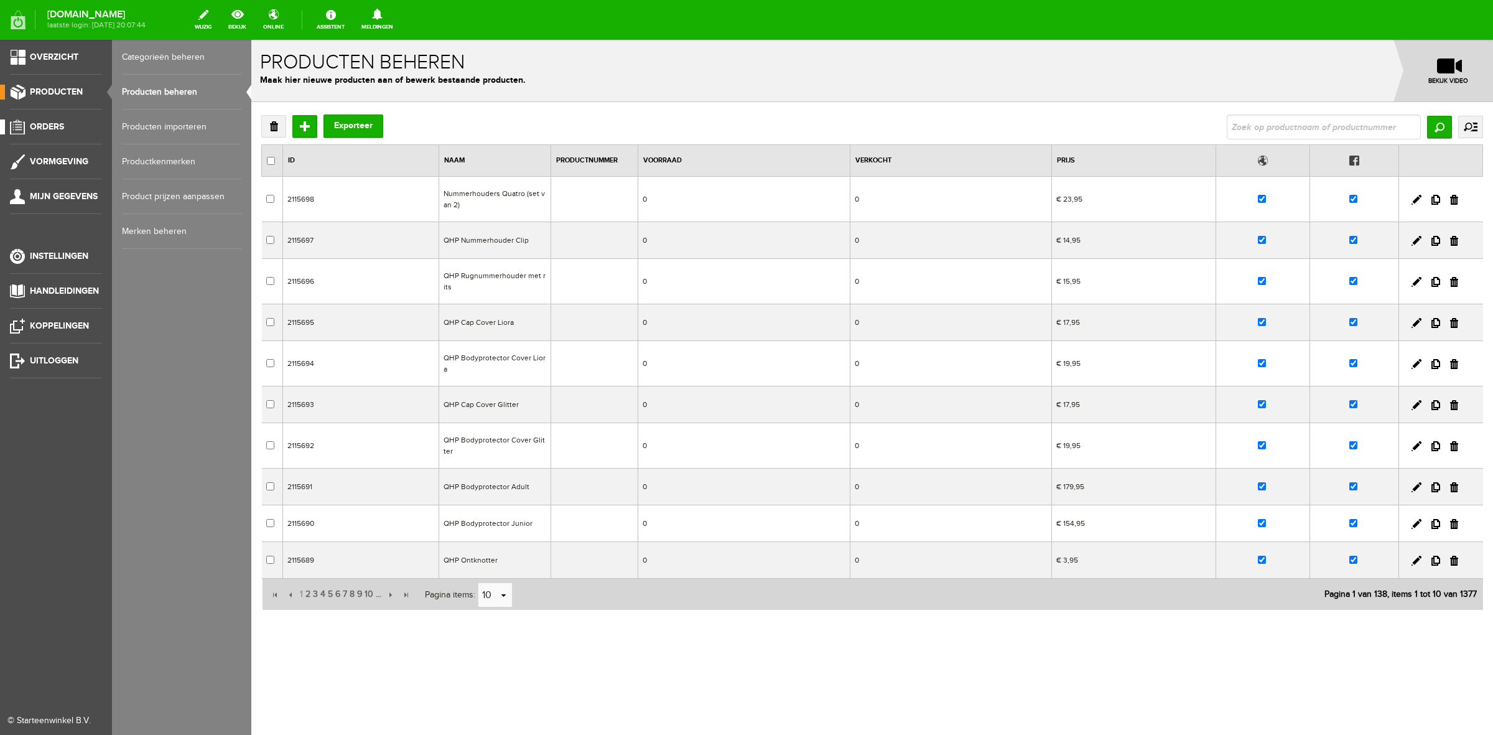
click at [30, 135] on li "Orders" at bounding box center [56, 131] width 92 height 25
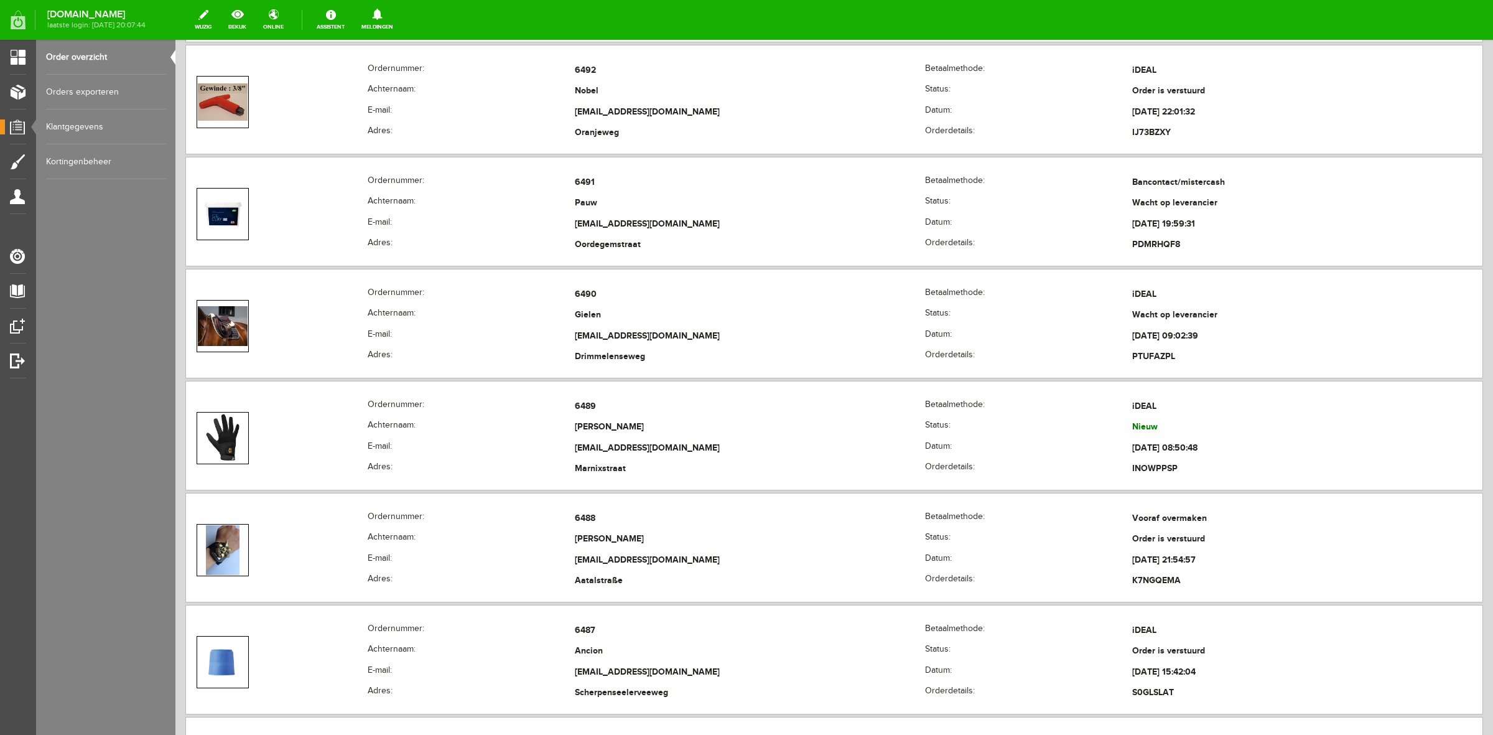
scroll to position [1011, 0]
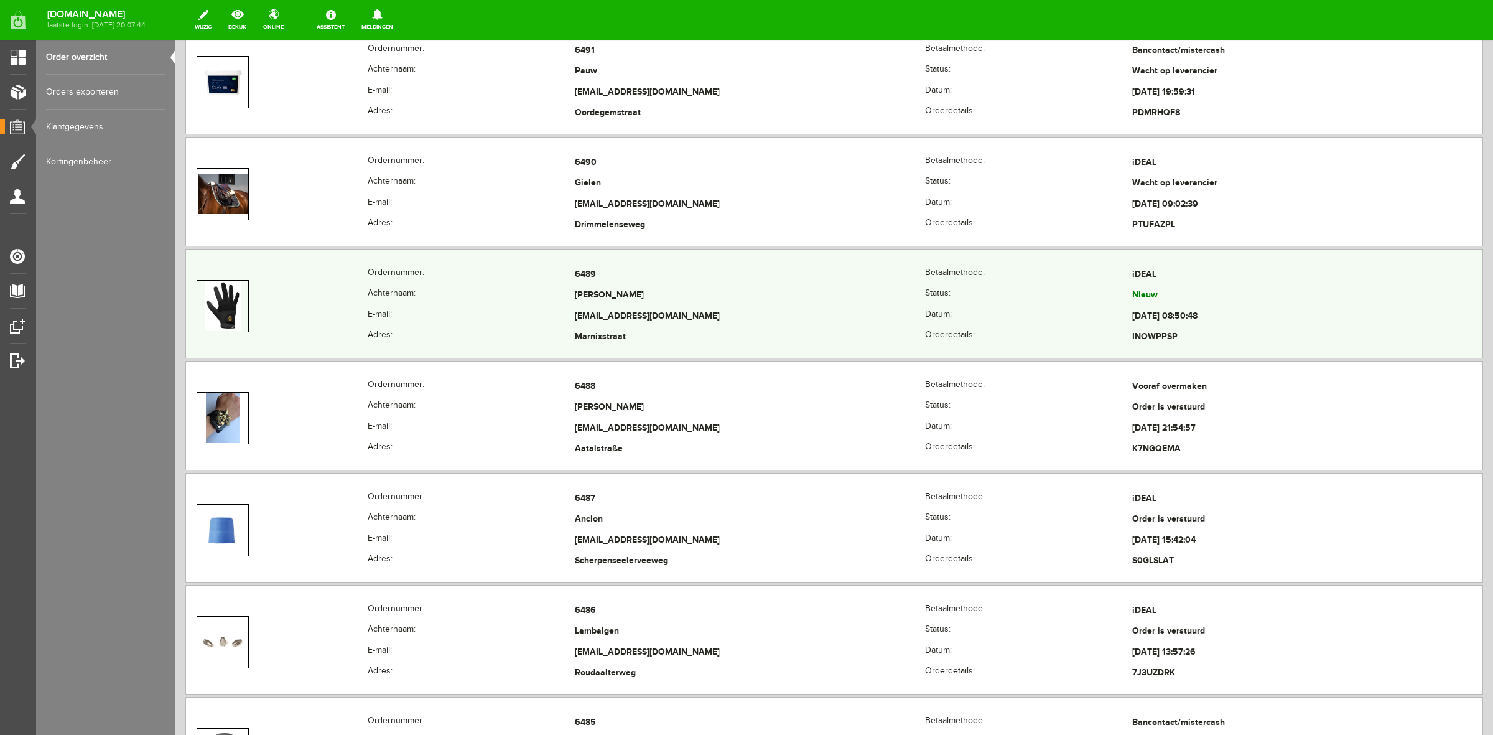
click at [532, 305] on th "Achternaam:" at bounding box center [471, 295] width 207 height 21
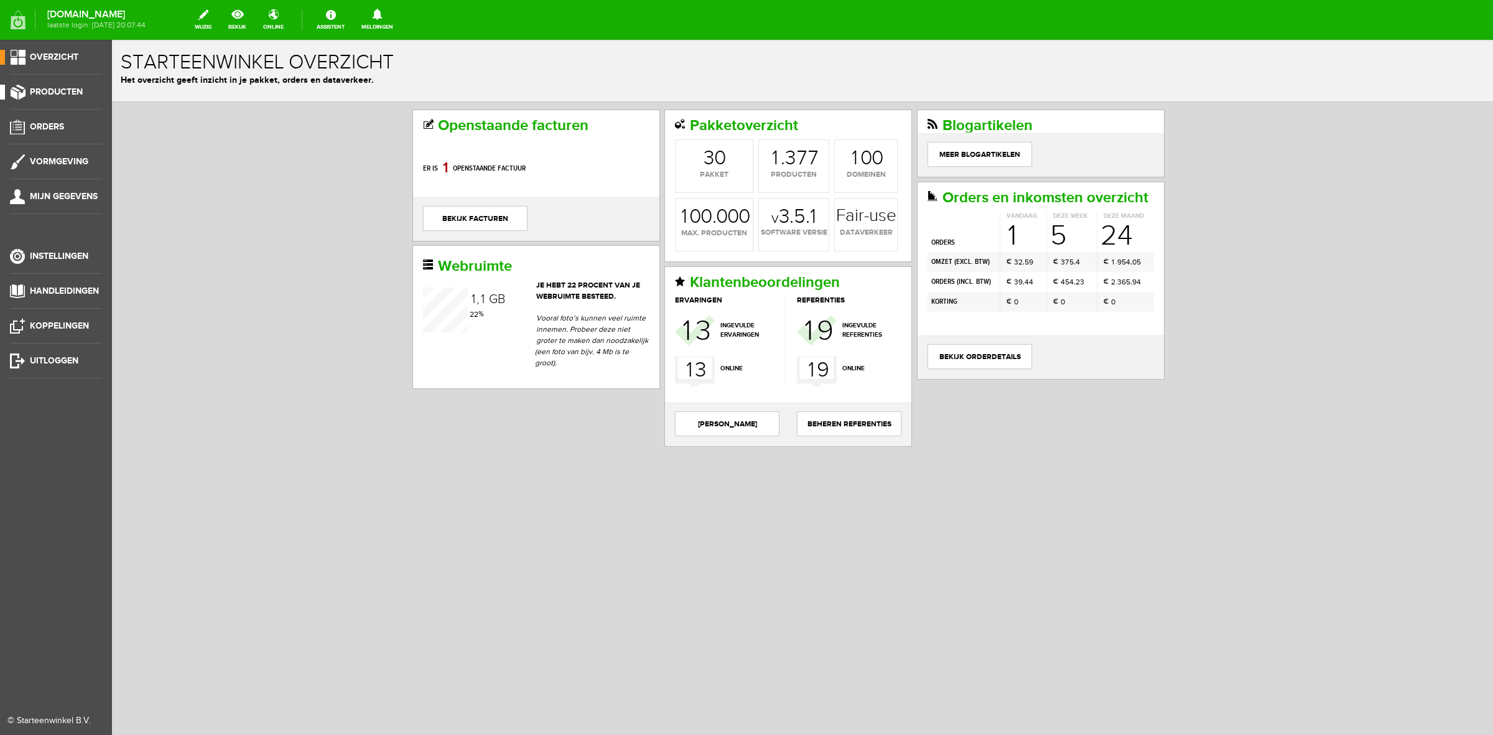
click at [39, 100] on li "Producten" at bounding box center [56, 97] width 92 height 25
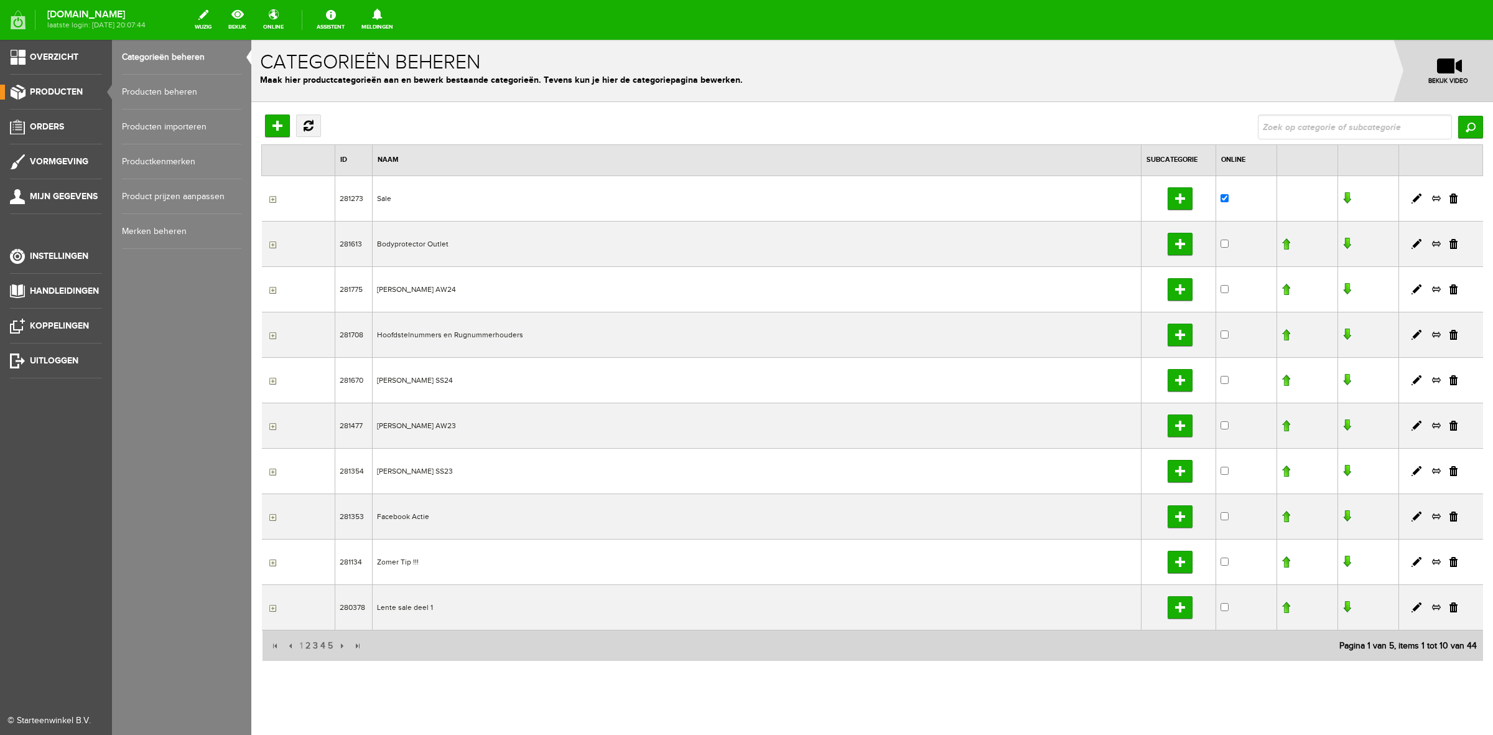
click at [169, 95] on link "Producten beheren" at bounding box center [181, 92] width 119 height 35
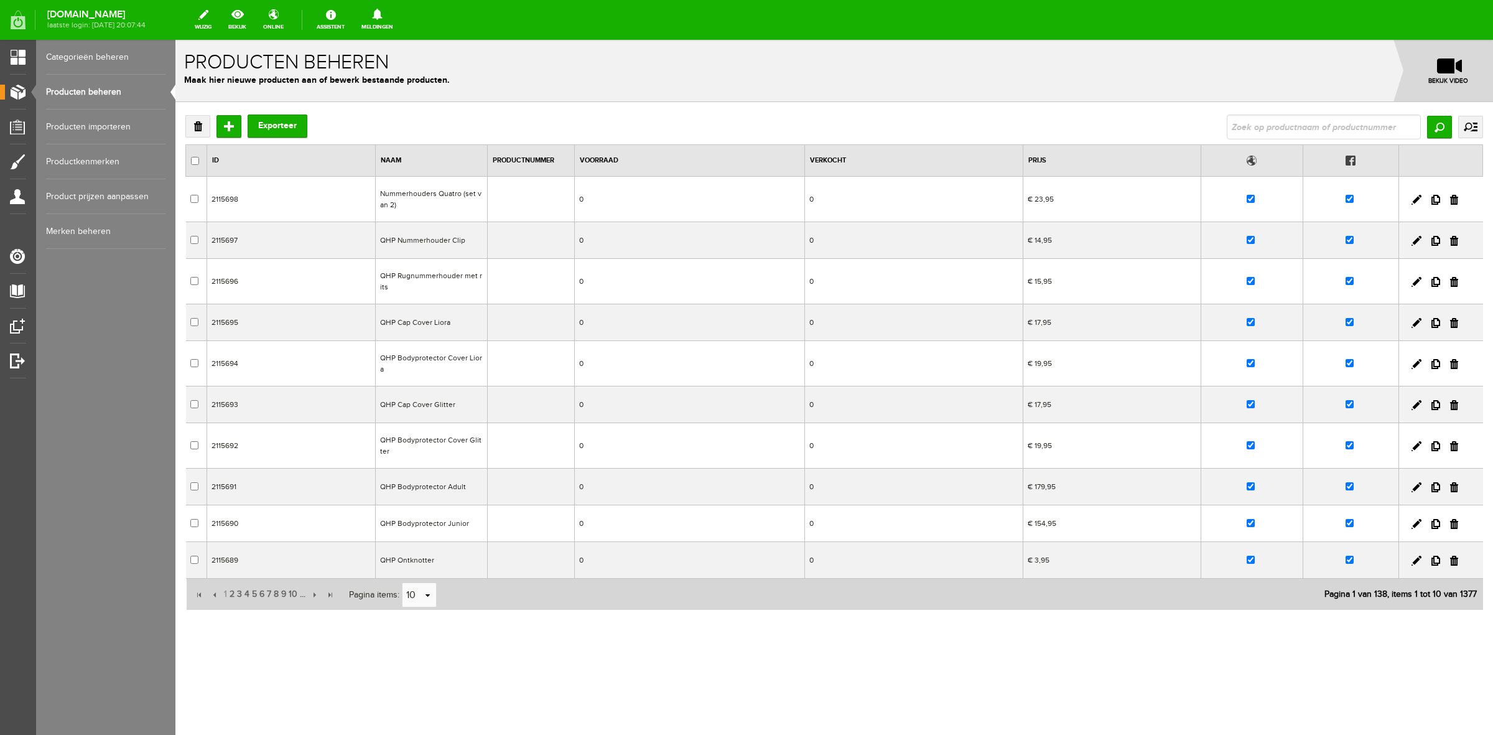
click at [1477, 128] on link "uitgebreid zoeken" at bounding box center [1470, 127] width 25 height 22
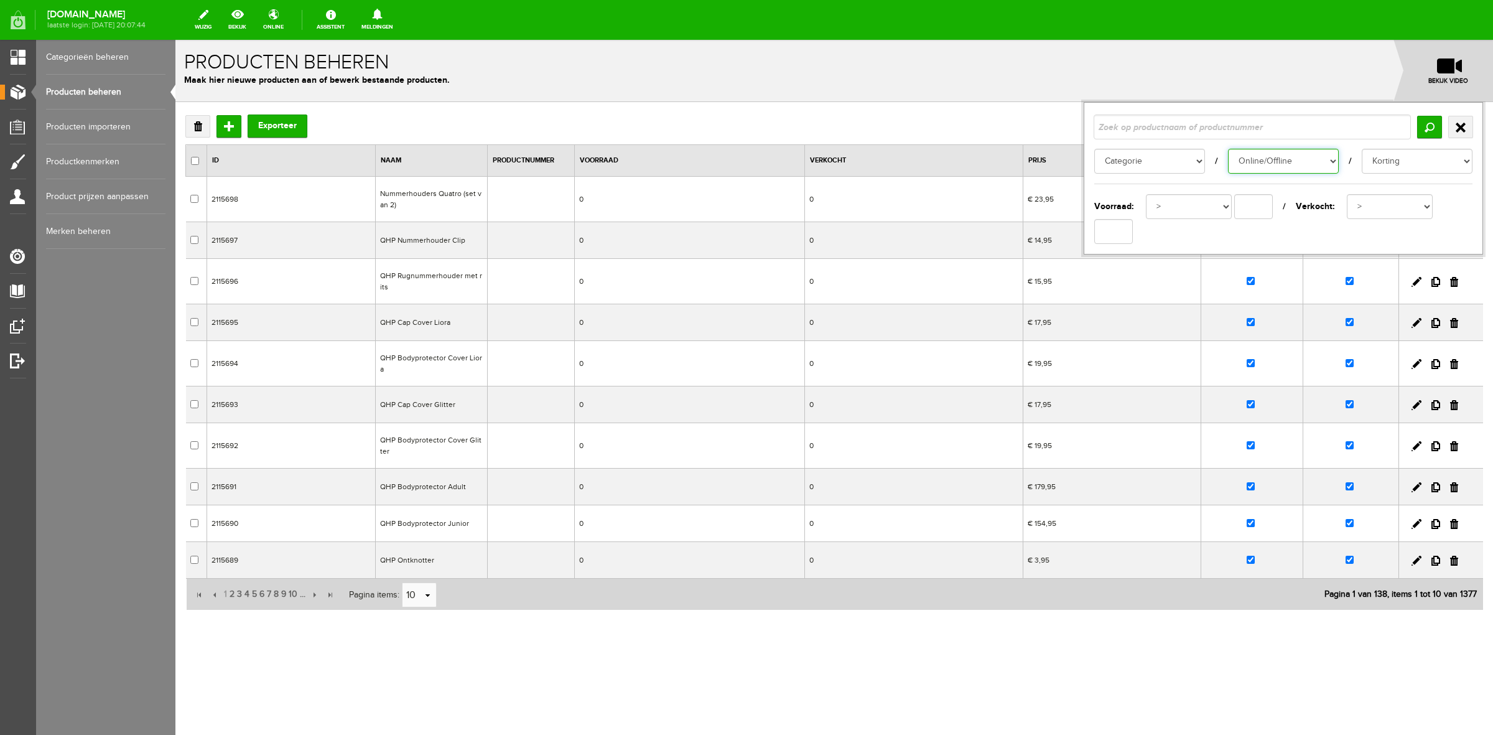
click at [1317, 172] on select "Online/Offline Online Offine" at bounding box center [1283, 161] width 111 height 25
click at [1350, 126] on input "text" at bounding box center [1251, 126] width 317 height 25
click at [1429, 132] on input "Zoeken" at bounding box center [1429, 127] width 25 height 22
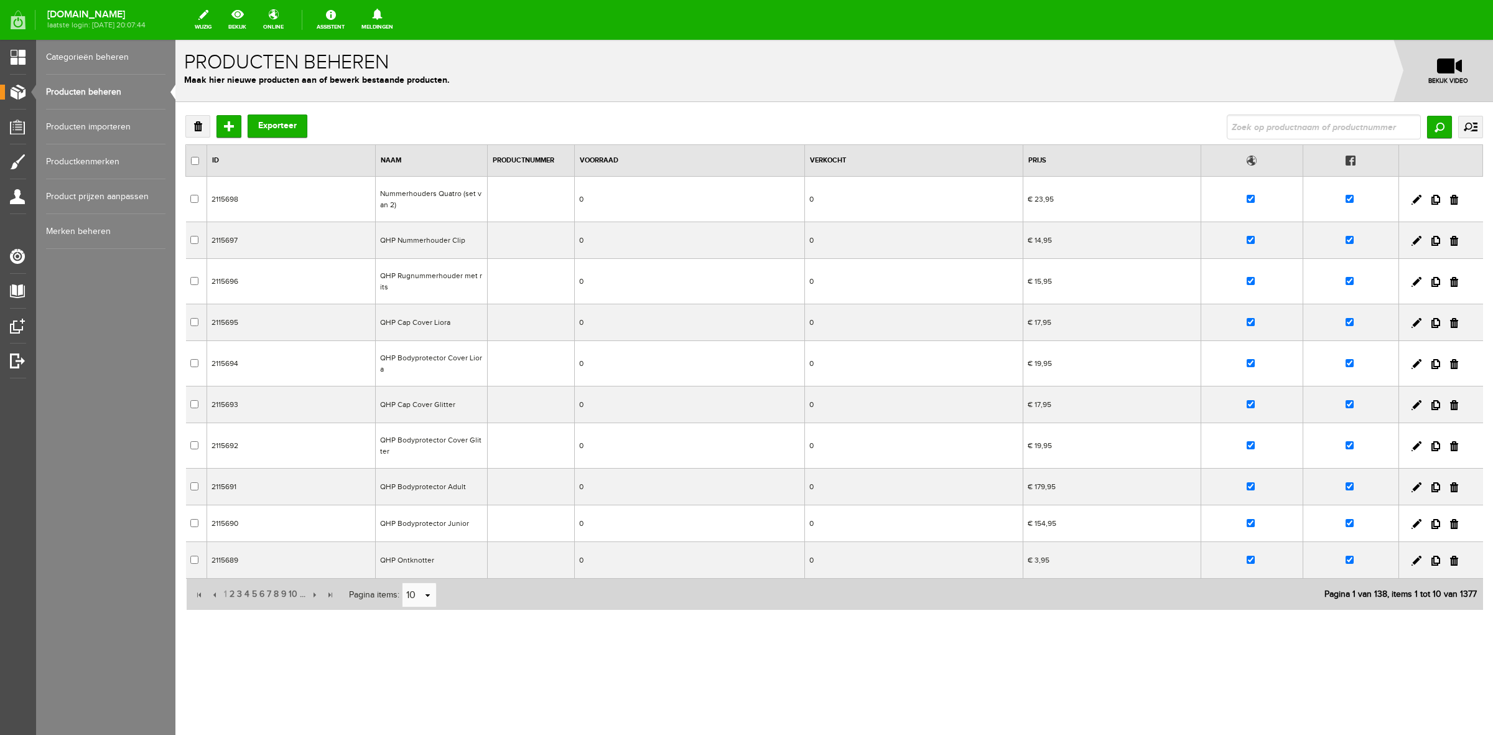
click at [1471, 126] on link "uitgebreid zoeken" at bounding box center [1470, 127] width 25 height 22
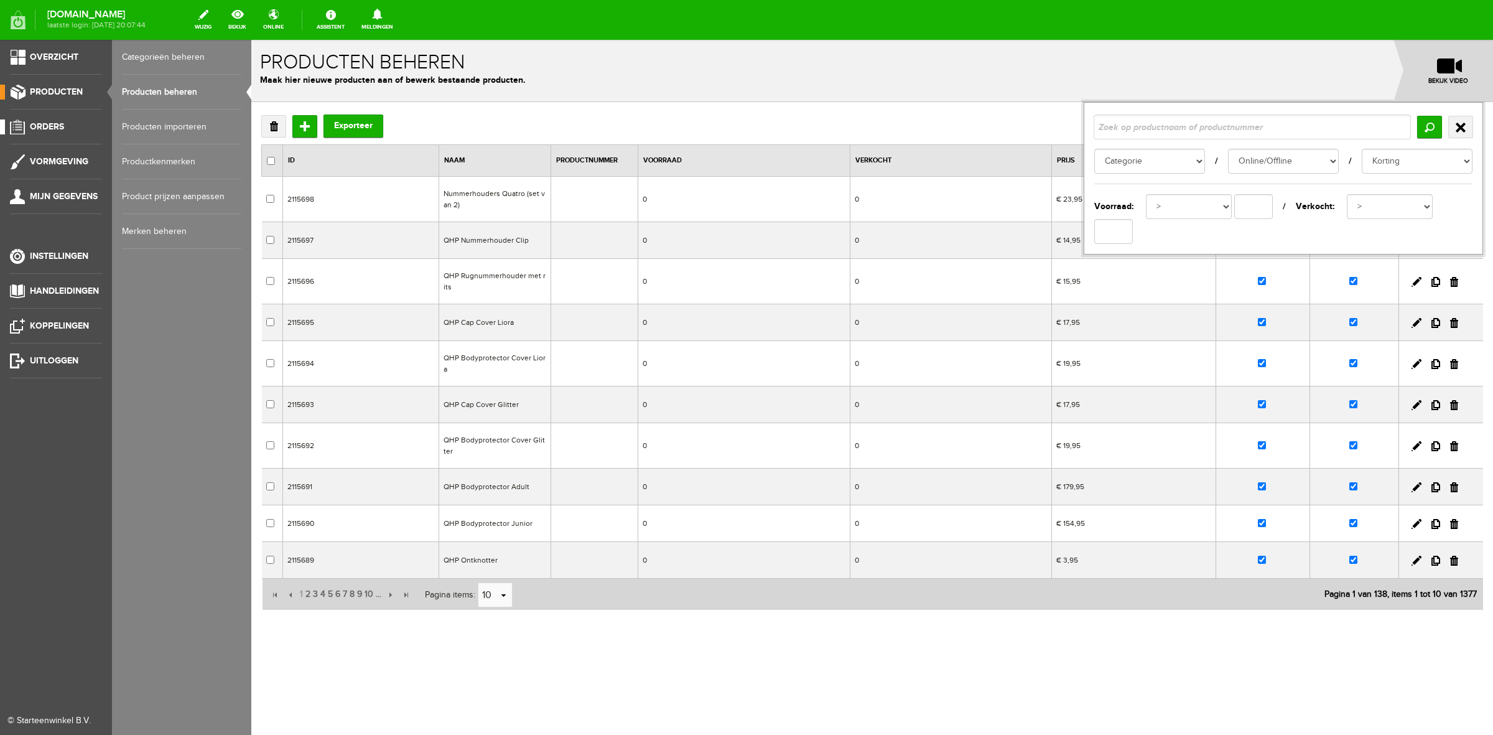
click at [33, 126] on span "Orders" at bounding box center [47, 126] width 34 height 11
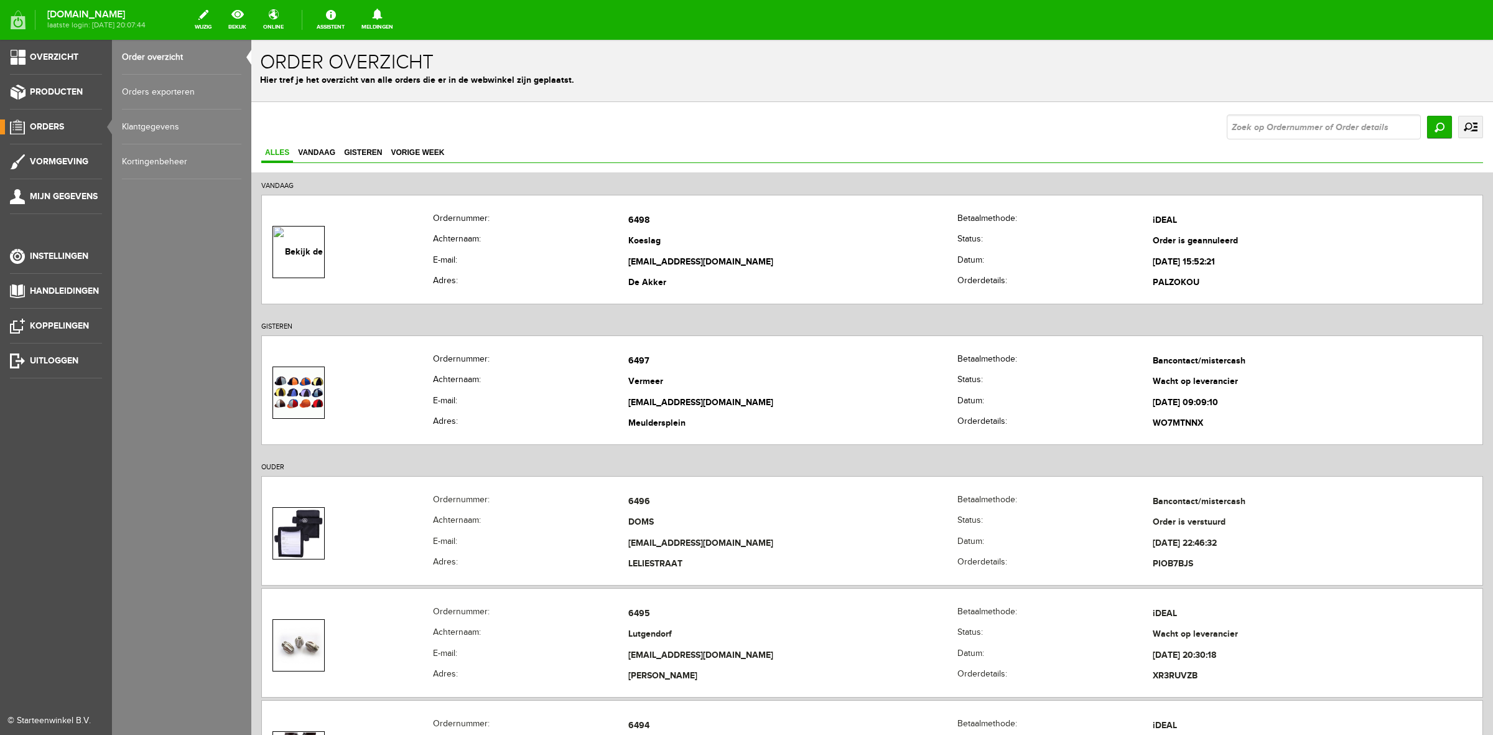
click at [165, 78] on link "Orders exporteren" at bounding box center [181, 92] width 119 height 35
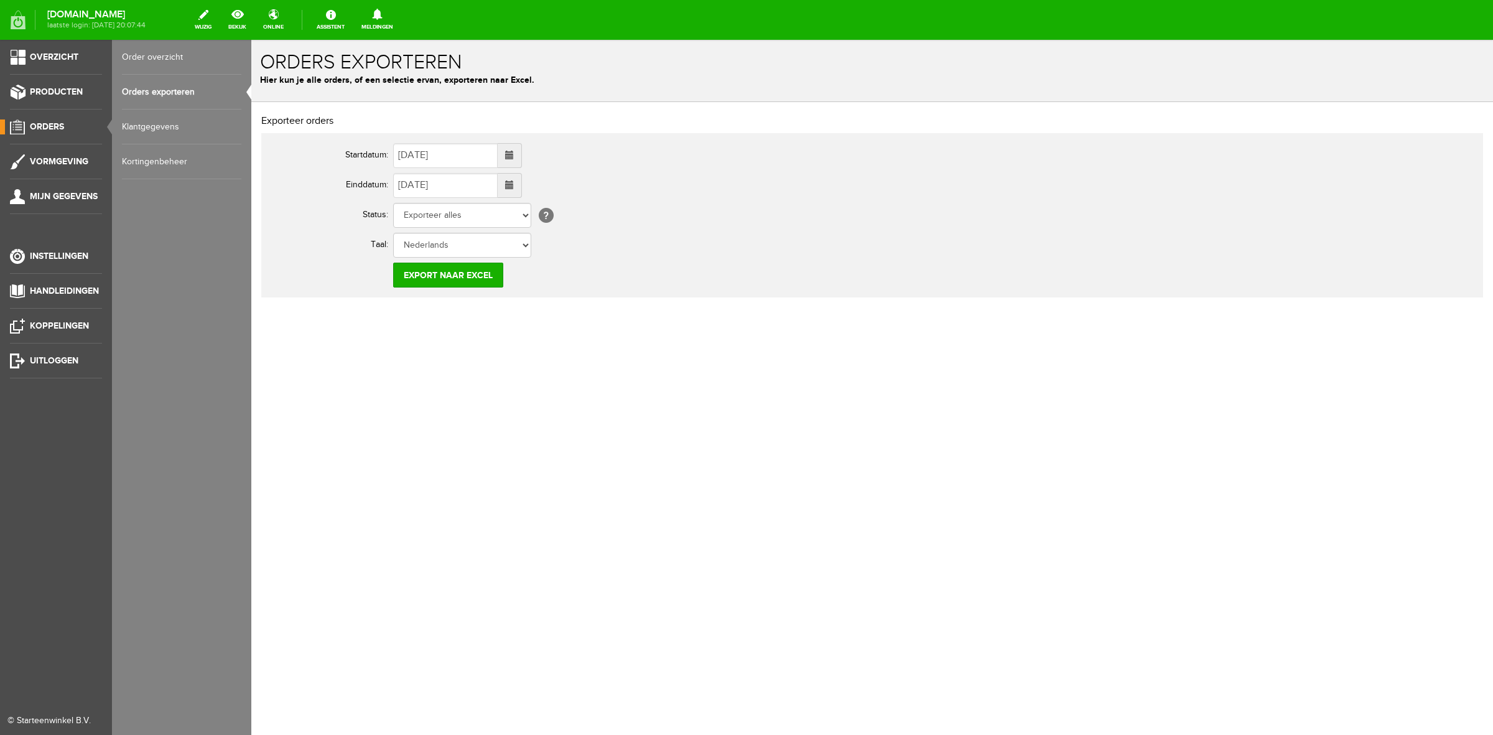
click at [179, 54] on link "Order overzicht" at bounding box center [181, 57] width 119 height 35
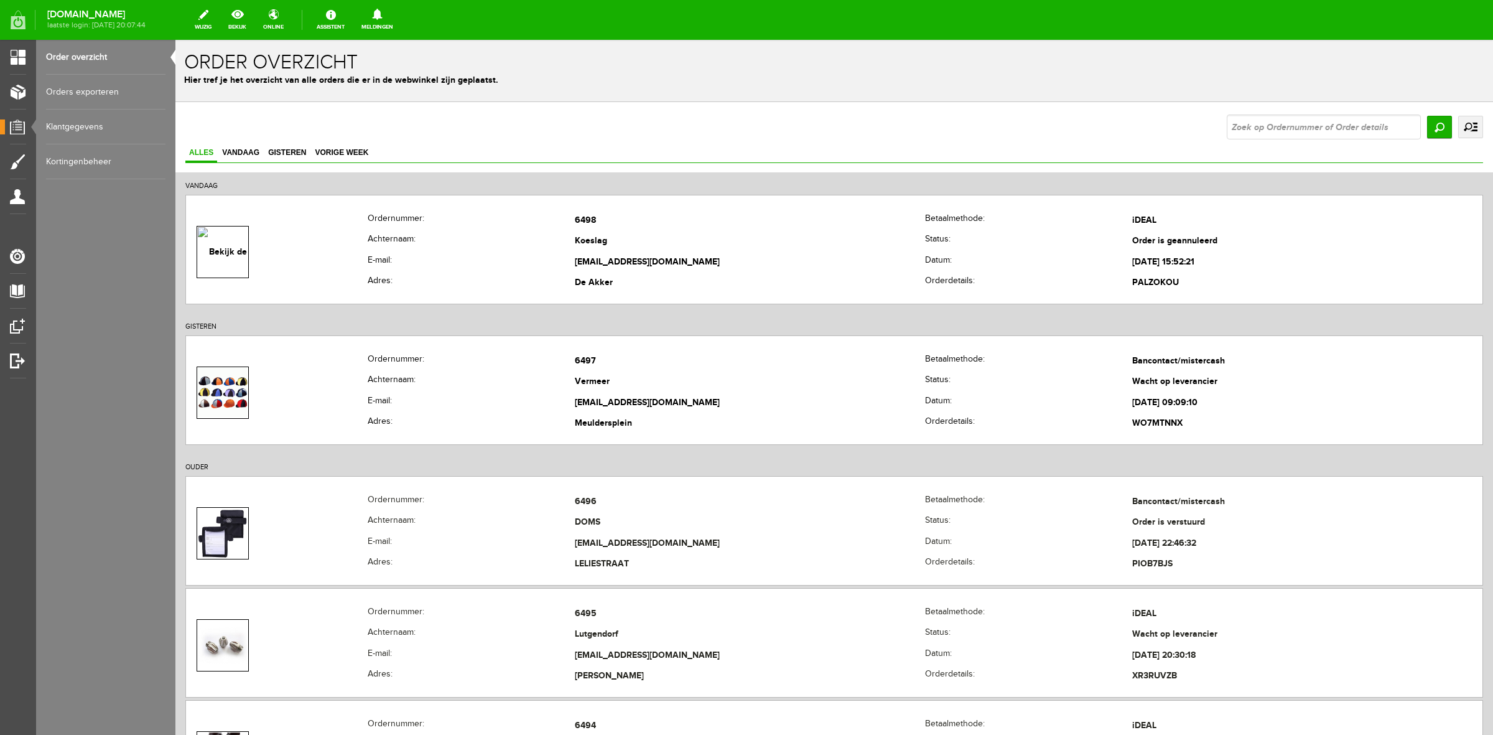
click at [1458, 129] on link "uitgebreid zoeken" at bounding box center [1470, 127] width 25 height 22
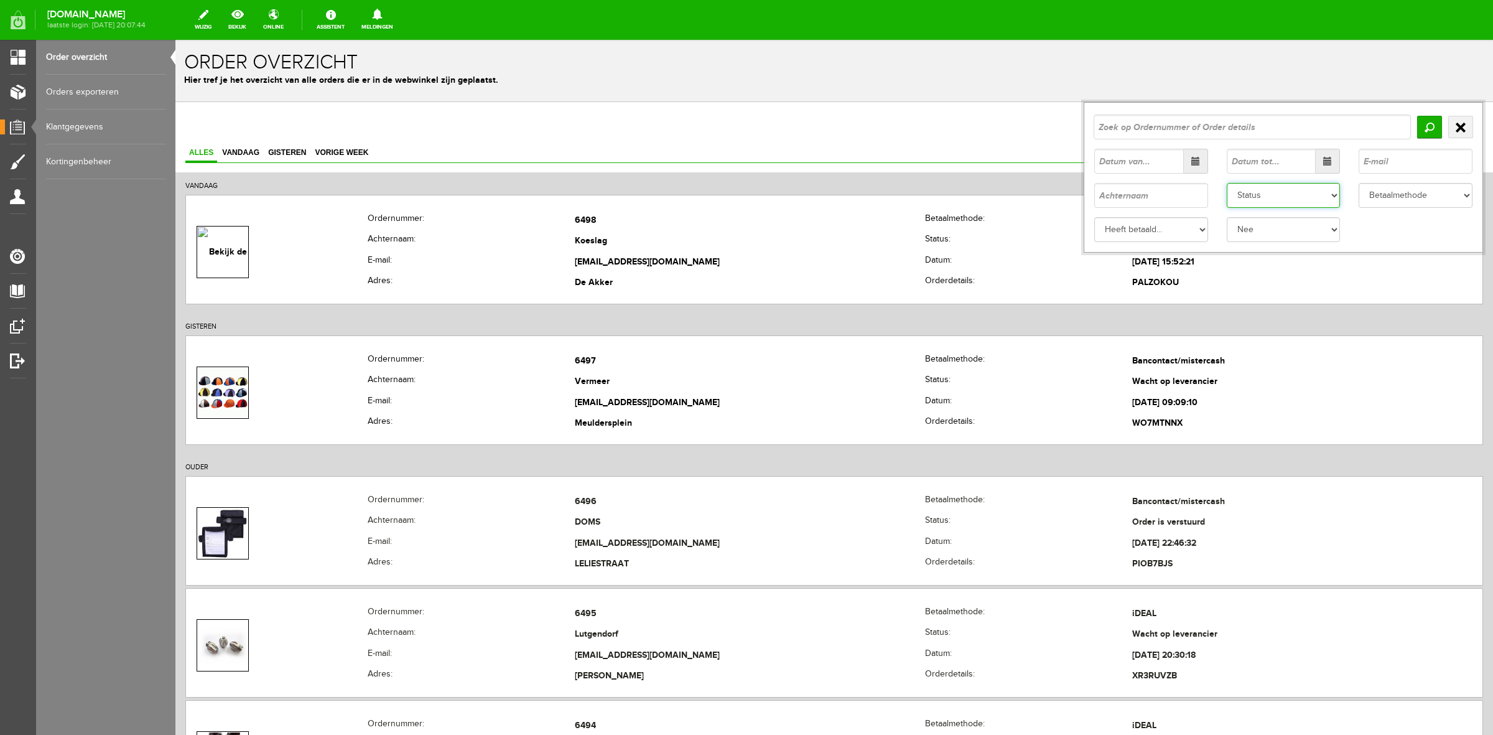
click at [1258, 200] on select "Status Order niet afgerond Nieuw Order in behandeling Wacht op leverancier Wach…" at bounding box center [1284, 195] width 114 height 25
click at [1227, 183] on select "Status Order niet afgerond Nieuw Order in behandeling Wacht op leverancier Wach…" at bounding box center [1284, 195] width 114 height 25
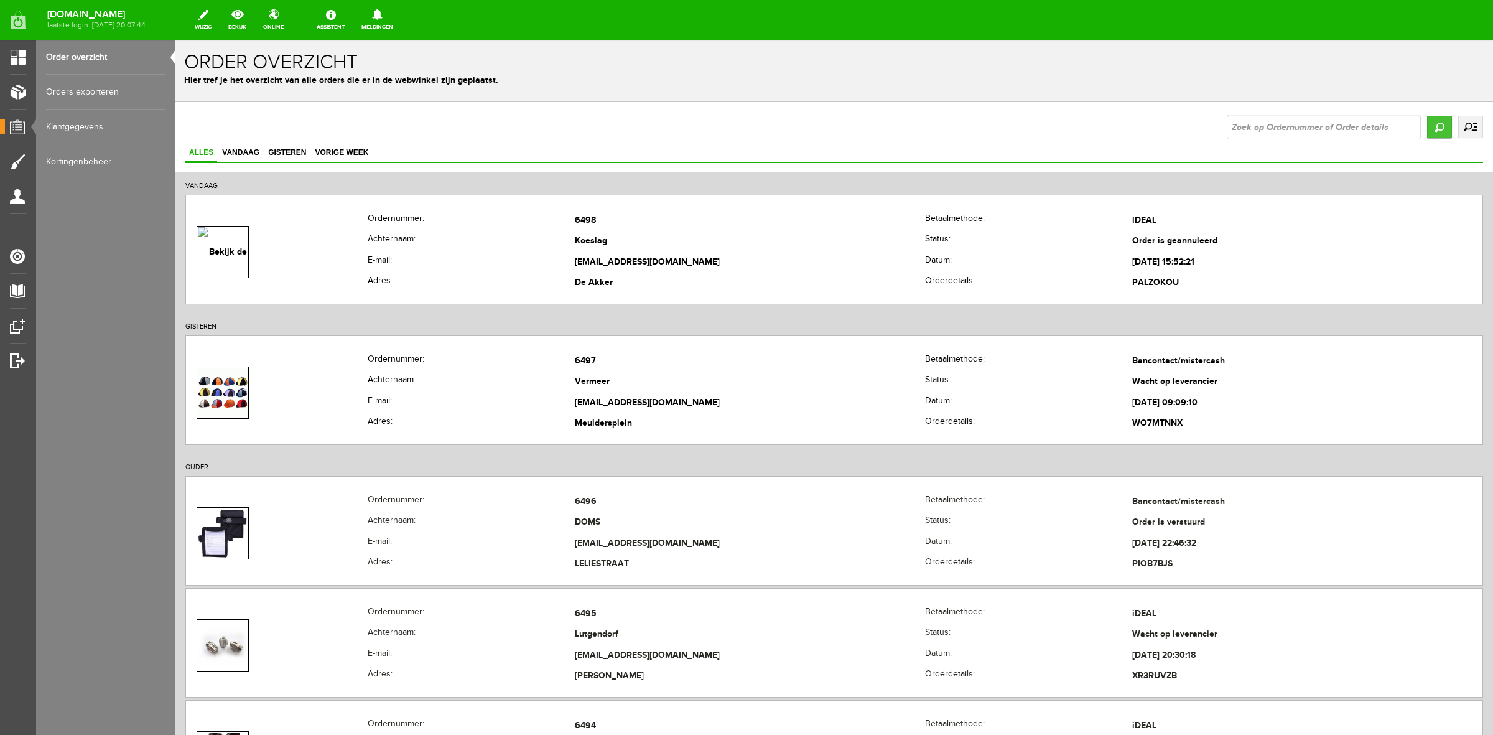
click at [1427, 128] on input "Zoeken" at bounding box center [1439, 127] width 25 height 22
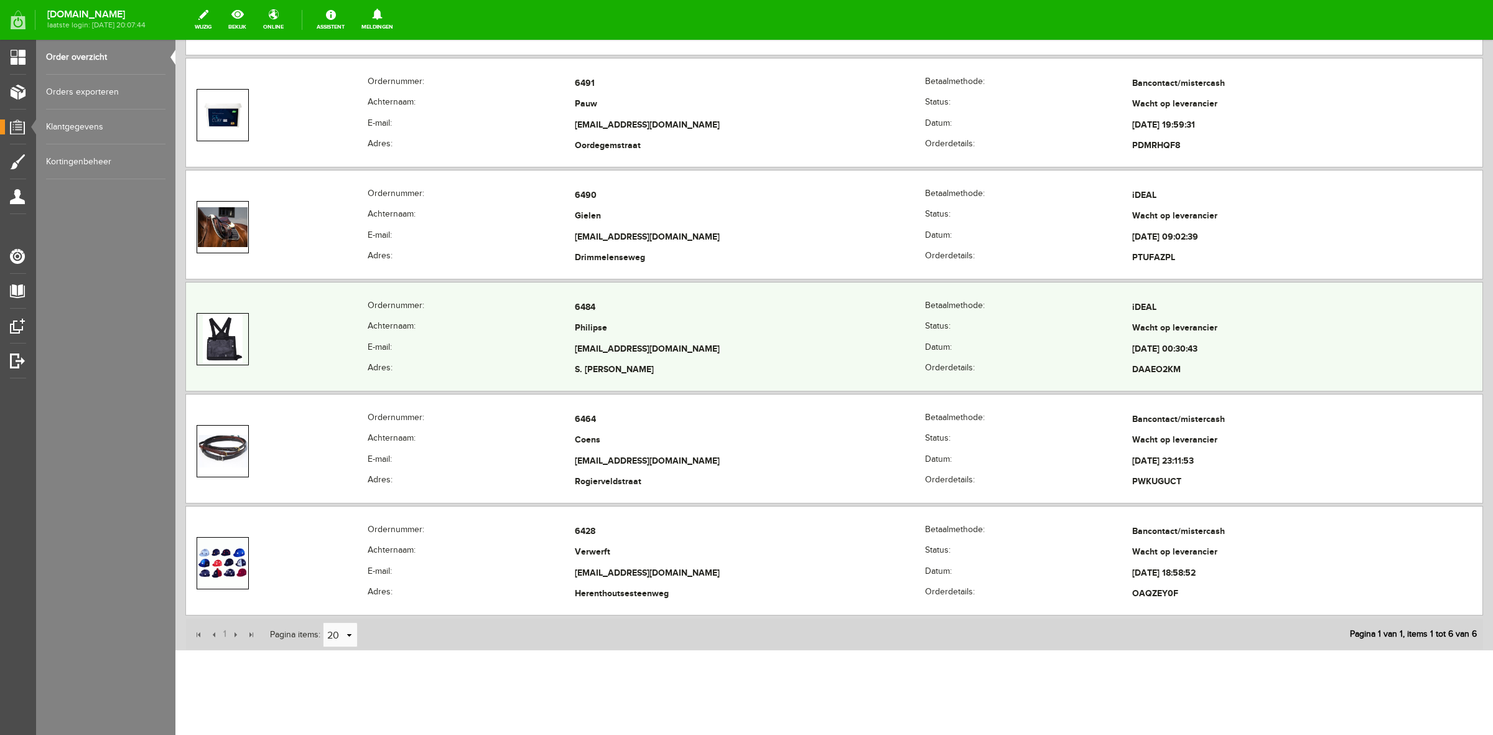
scroll to position [462, 0]
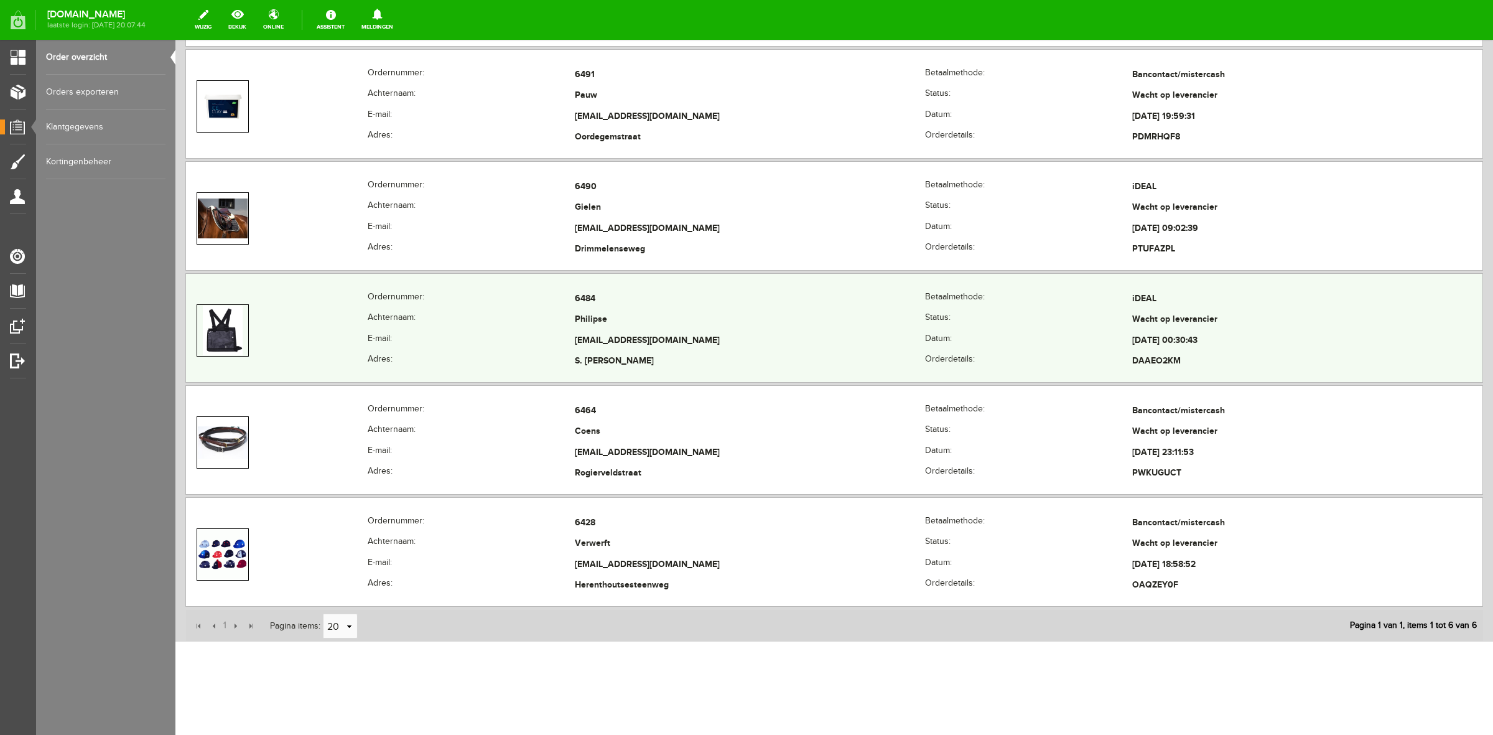
click at [455, 353] on th "Adres:" at bounding box center [471, 361] width 207 height 21
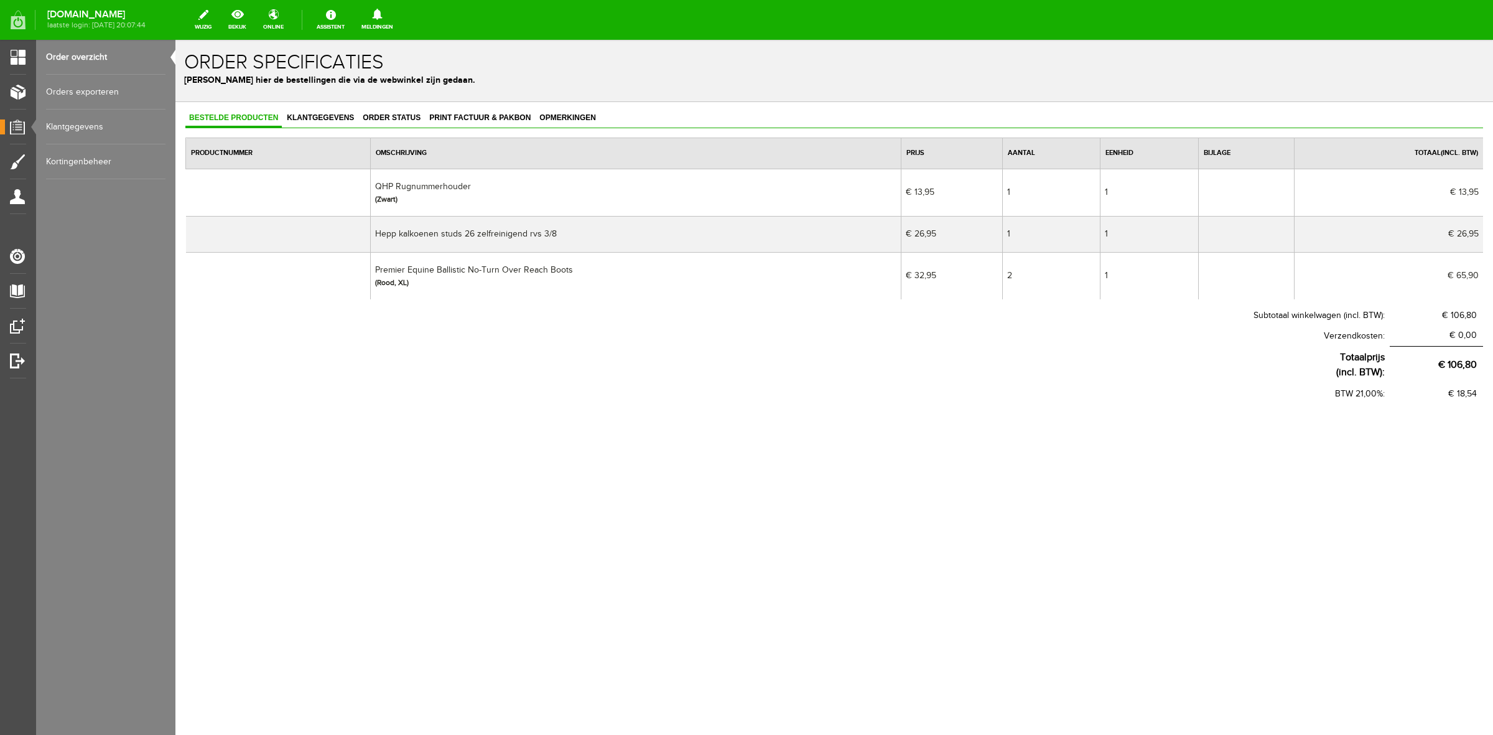
click at [86, 64] on link "Order overzicht" at bounding box center [105, 57] width 119 height 35
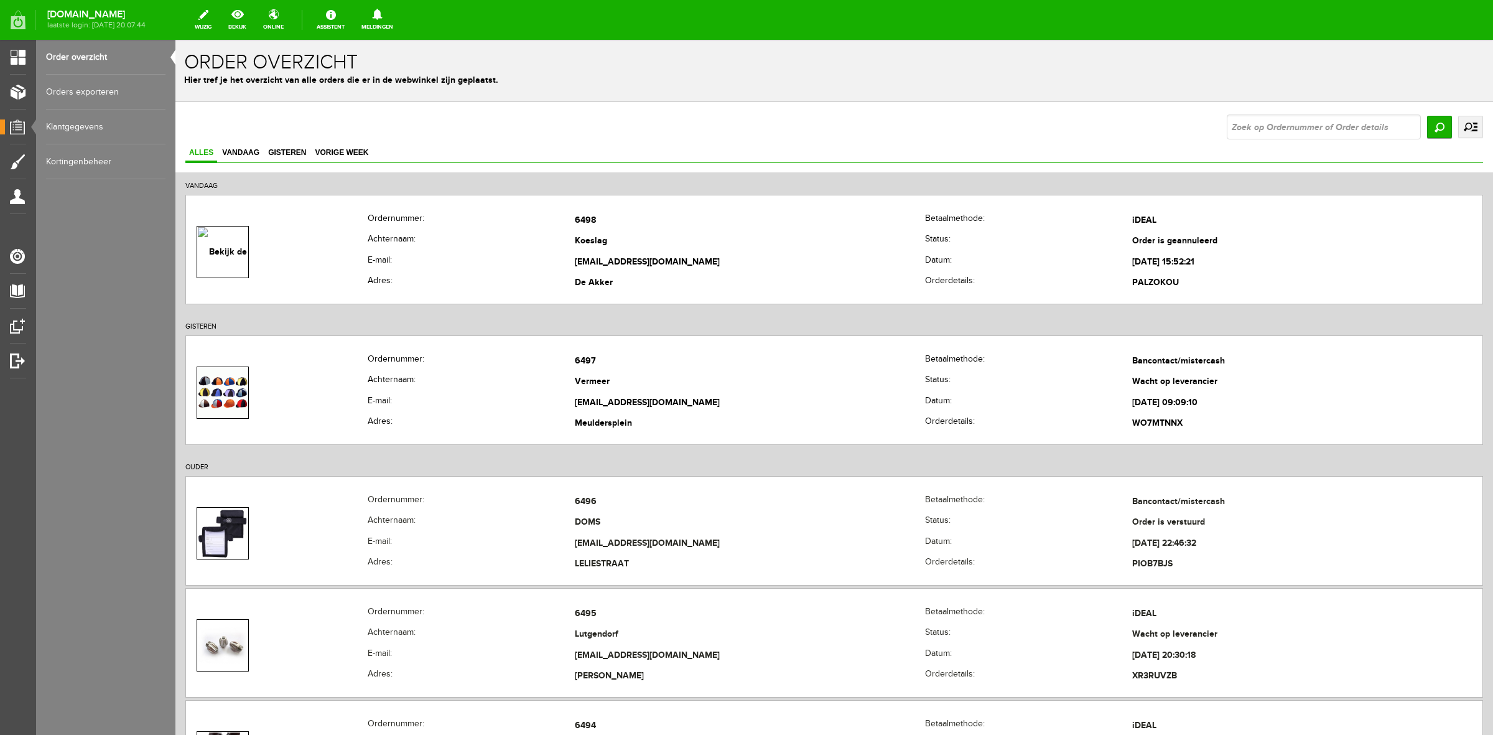
click at [1460, 124] on link "uitgebreid zoeken" at bounding box center [1470, 127] width 25 height 22
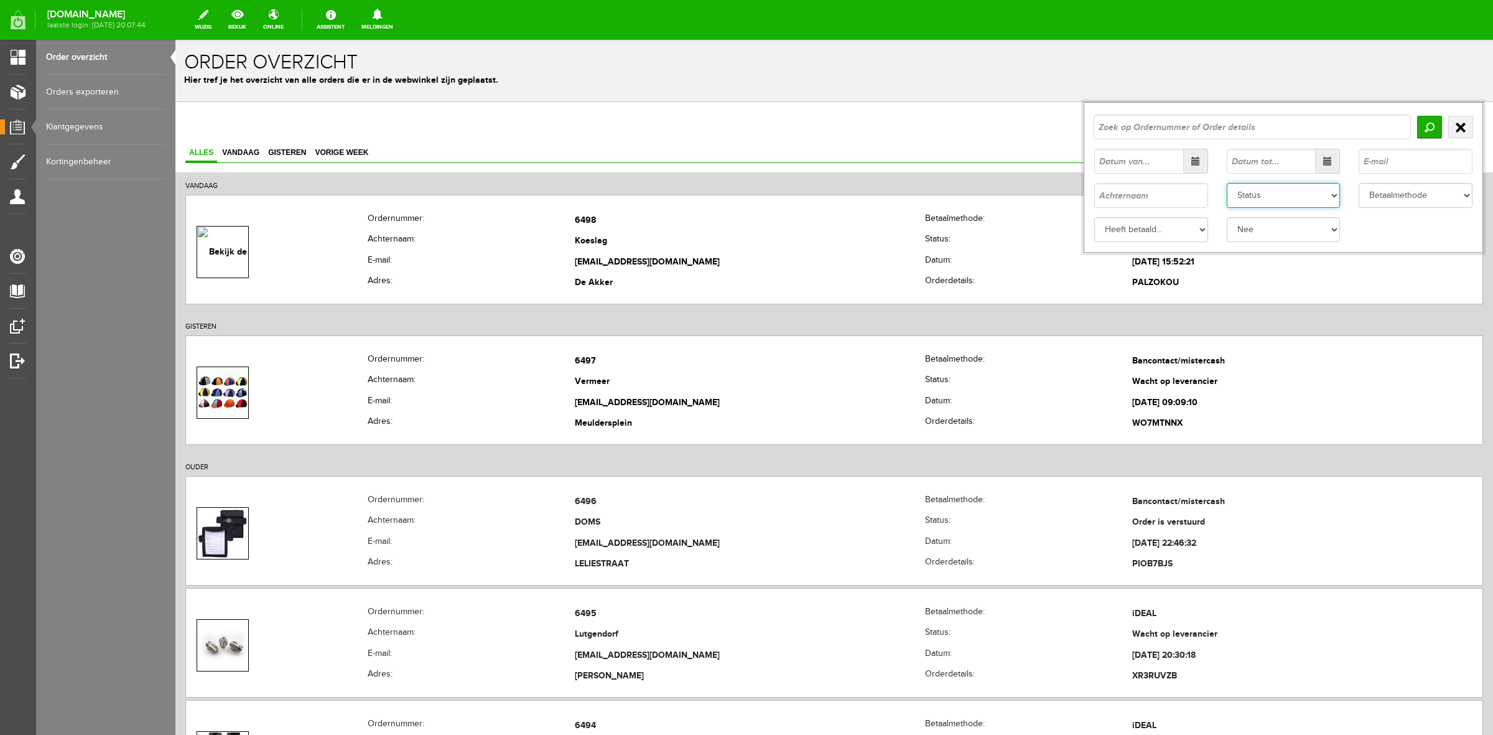
click at [1228, 205] on select "Status Order niet afgerond Nieuw Order in behandeling Wacht op leverancier Wach…" at bounding box center [1284, 195] width 114 height 25
click at [1227, 183] on select "Status Order niet afgerond Nieuw Order in behandeling Wacht op leverancier Wach…" at bounding box center [1284, 195] width 114 height 25
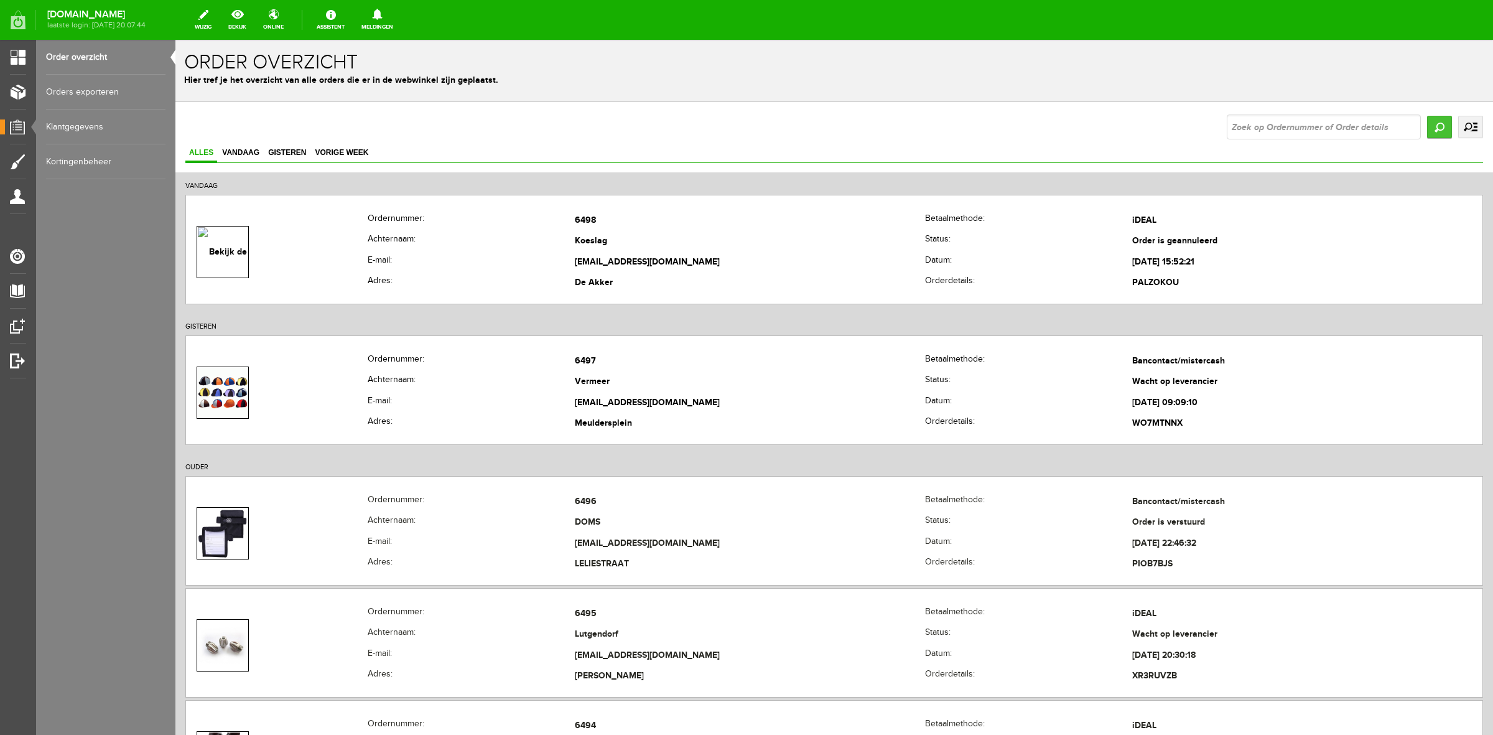
click at [1438, 131] on input "Zoeken" at bounding box center [1439, 127] width 25 height 22
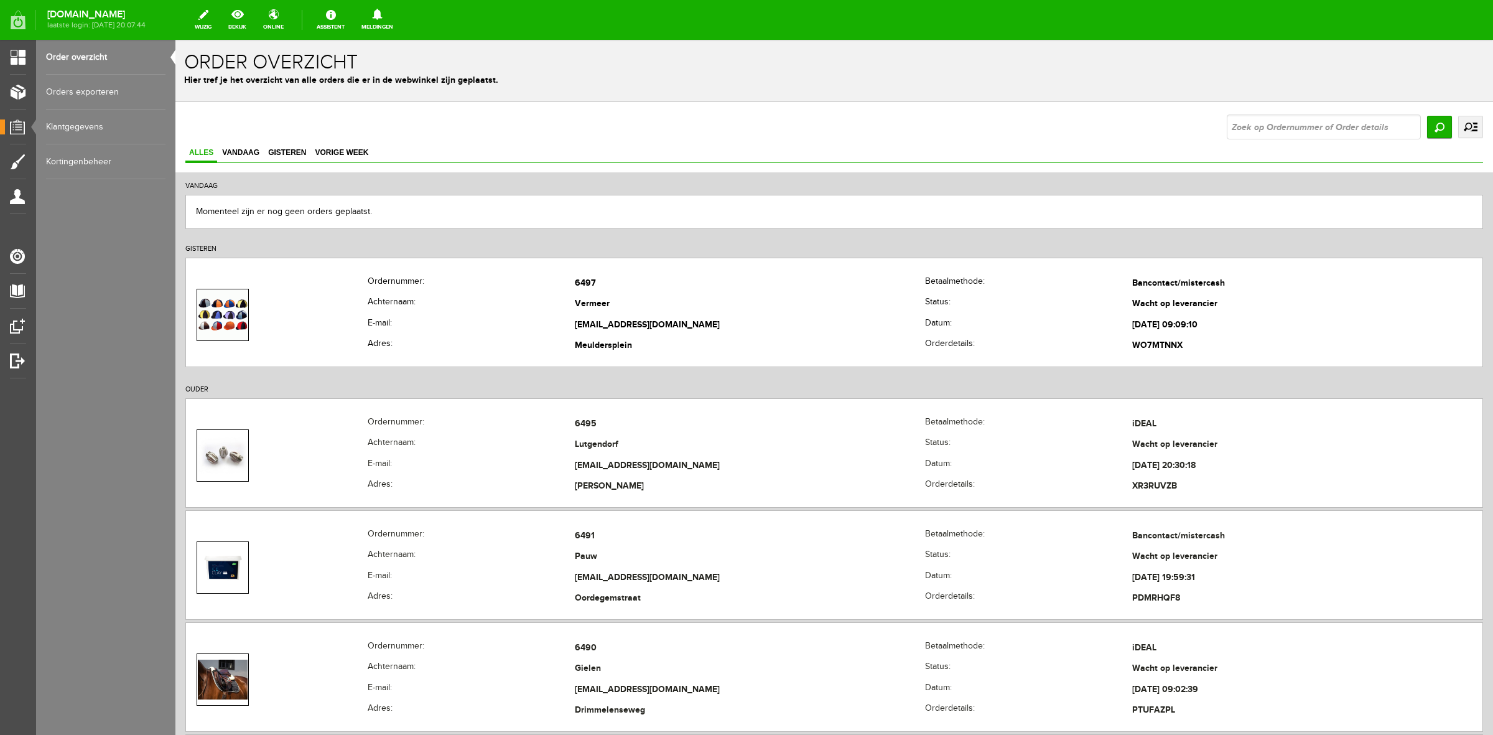
click at [1458, 129] on link "uitgebreid zoeken" at bounding box center [1470, 127] width 25 height 22
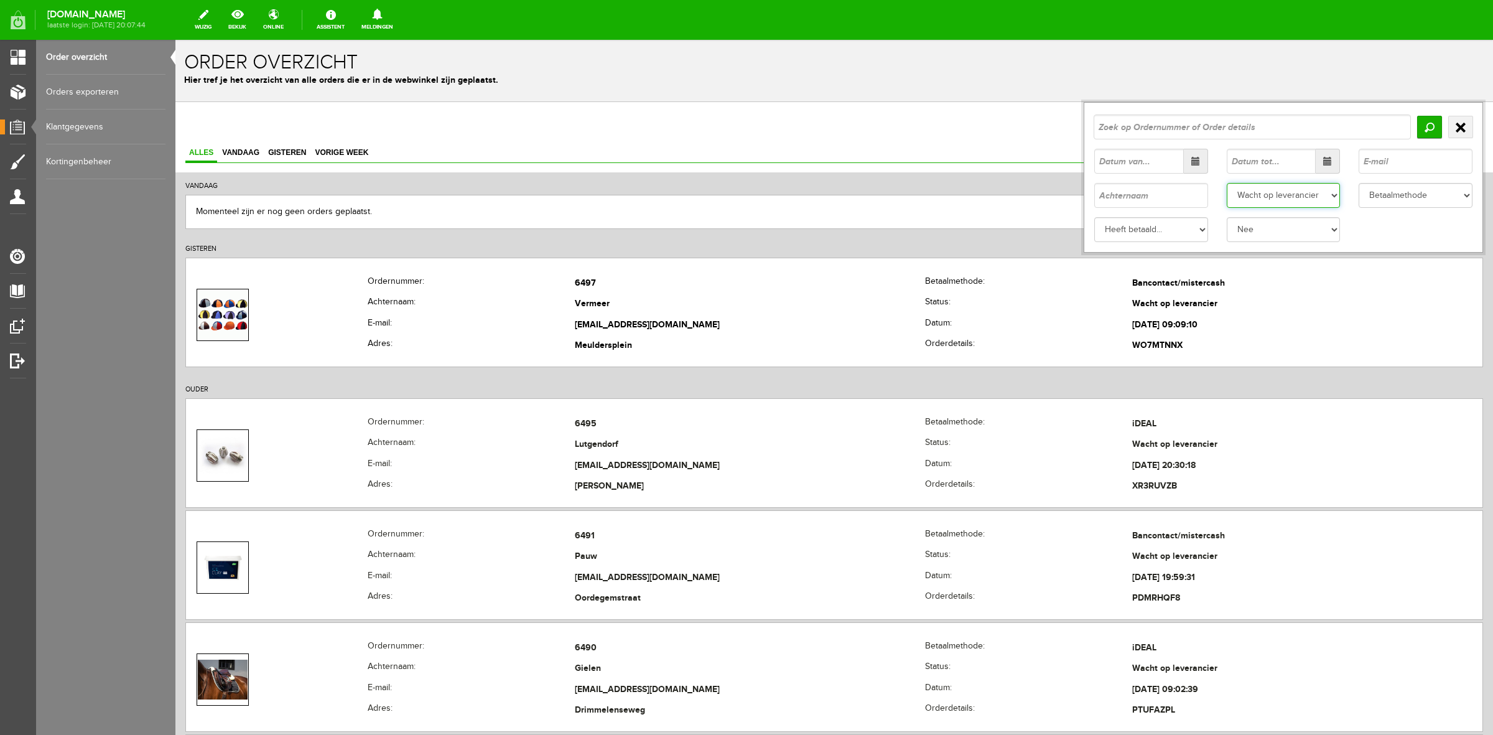
click at [1304, 203] on select "Status Order niet afgerond Nieuw Order in behandeling Wacht op leverancier Wach…" at bounding box center [1284, 195] width 114 height 25
click at [1417, 131] on input "Zoeken" at bounding box center [1429, 127] width 25 height 22
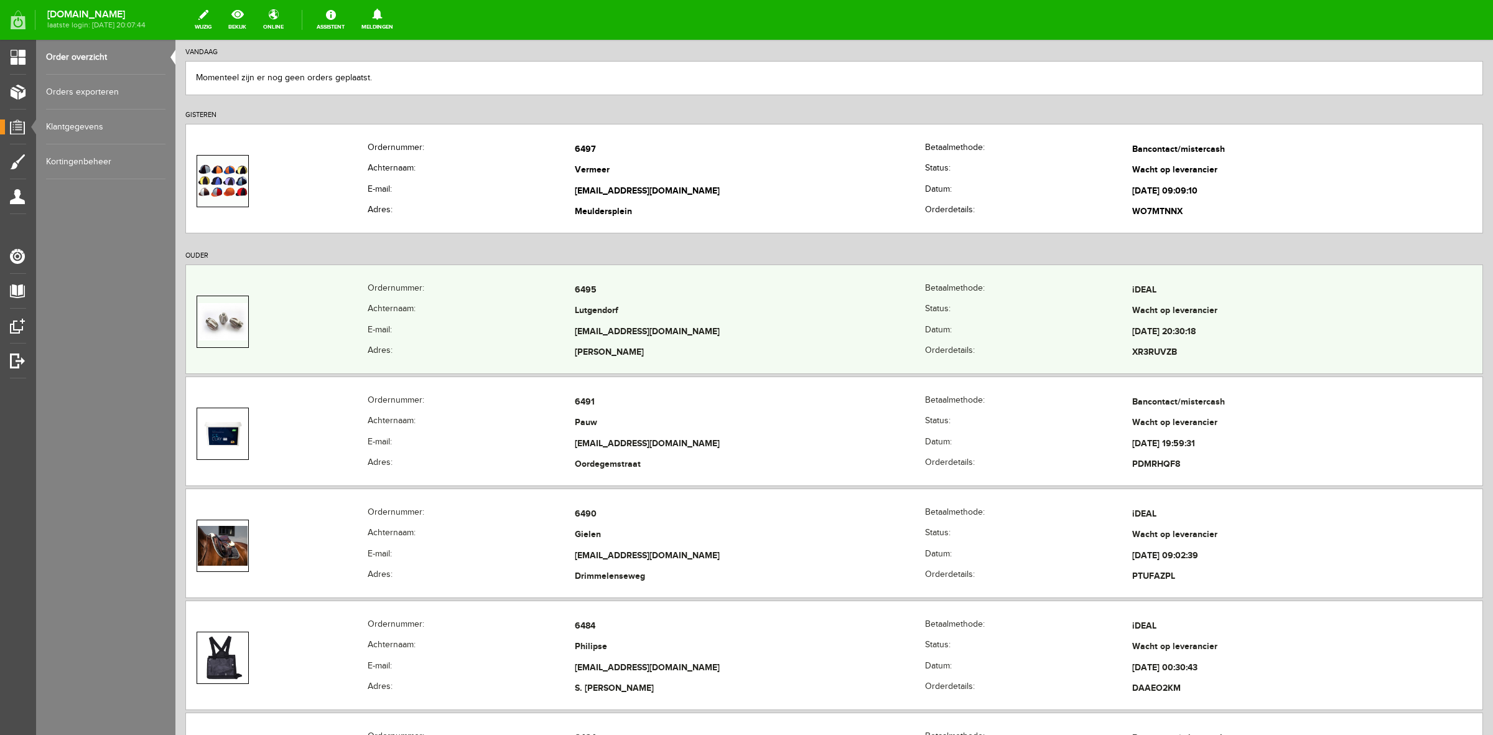
scroll to position [462, 0]
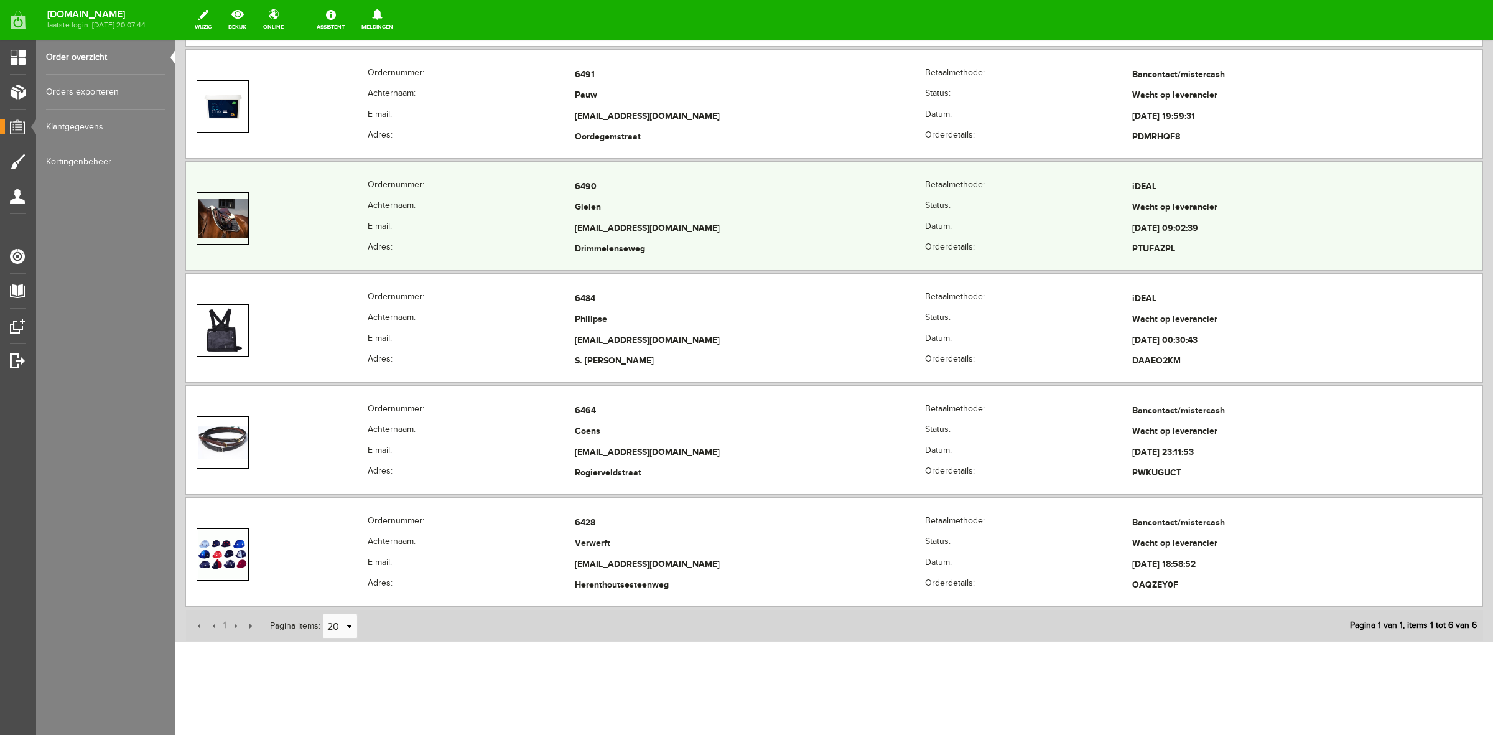
click at [545, 218] on th "E-mail:" at bounding box center [471, 228] width 207 height 21
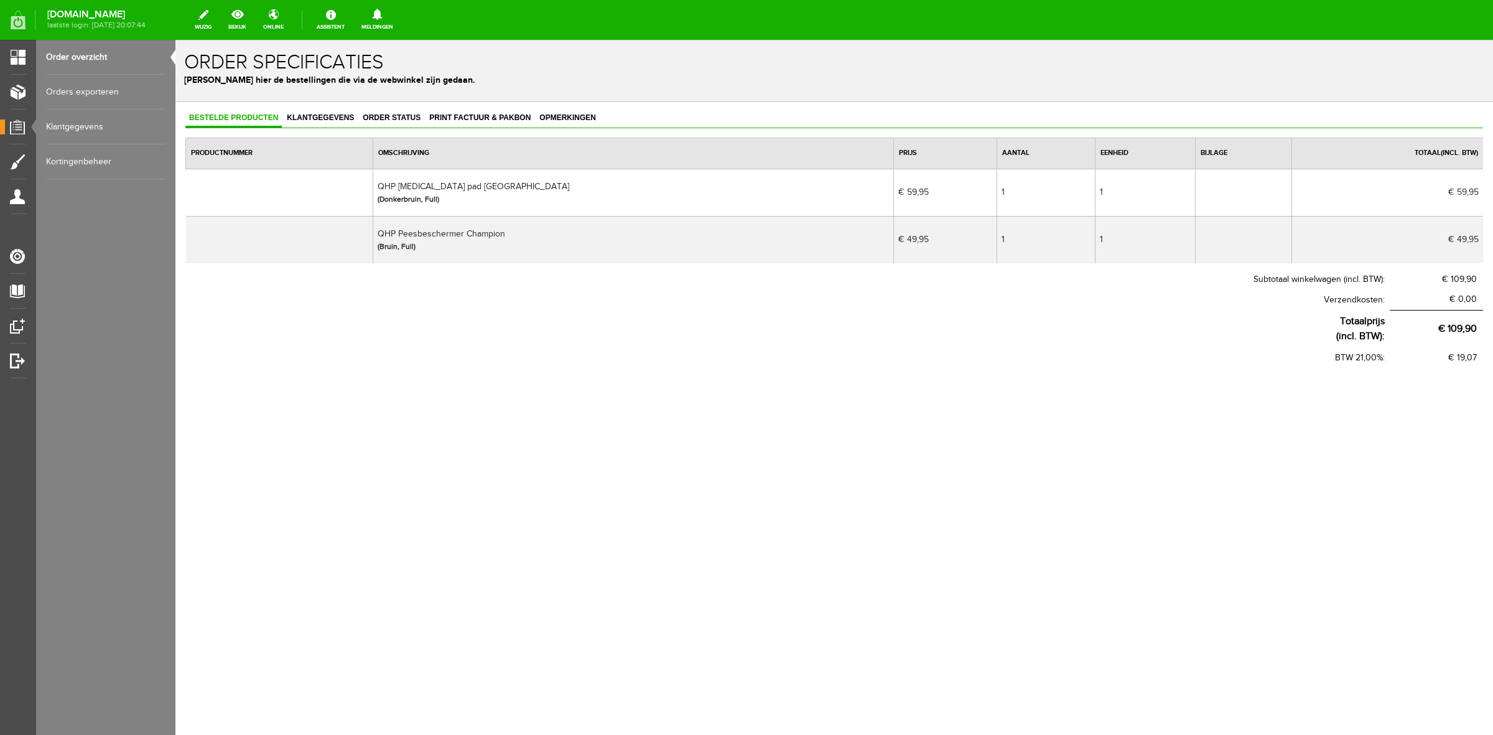
click at [95, 67] on link "Order overzicht" at bounding box center [105, 57] width 119 height 35
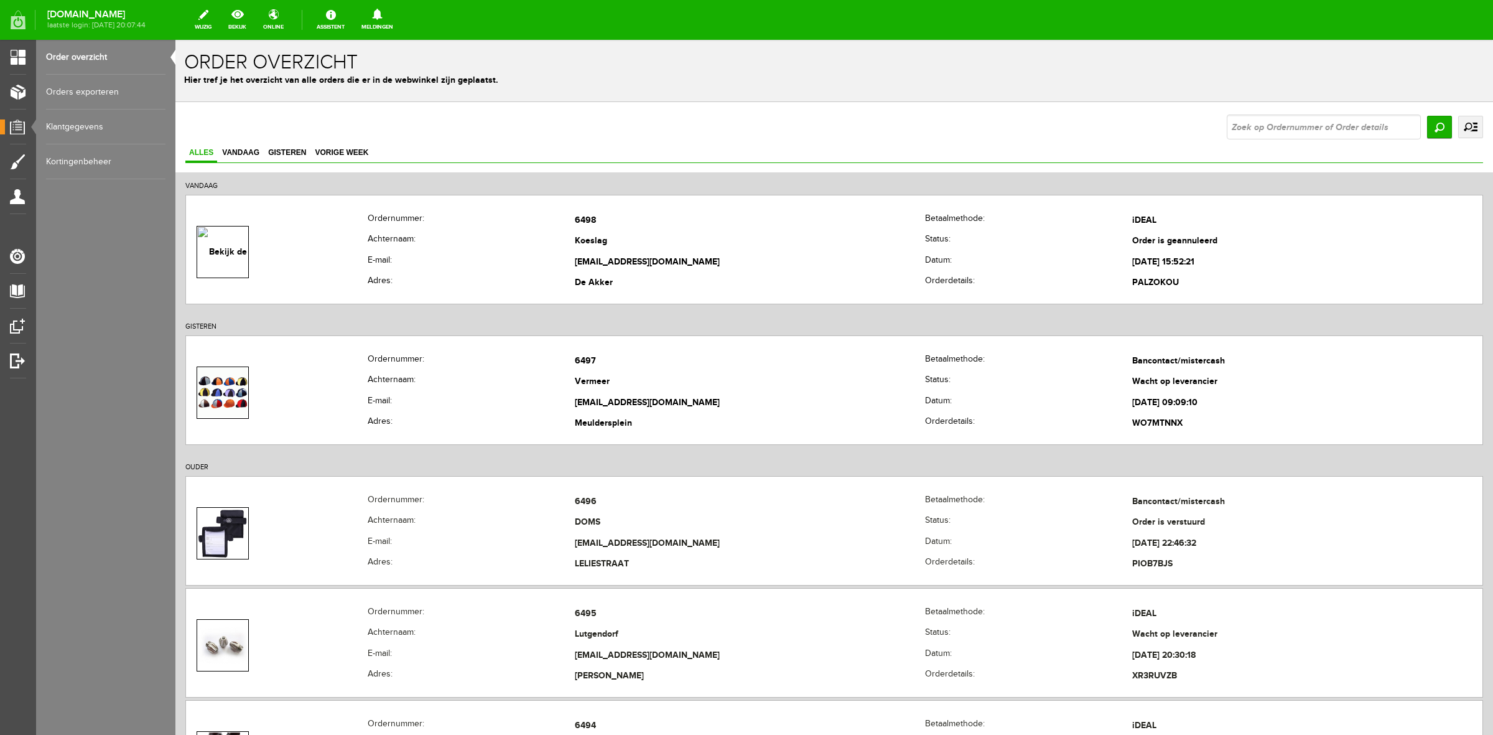
click at [1458, 128] on link "uitgebreid zoeken" at bounding box center [1470, 127] width 25 height 22
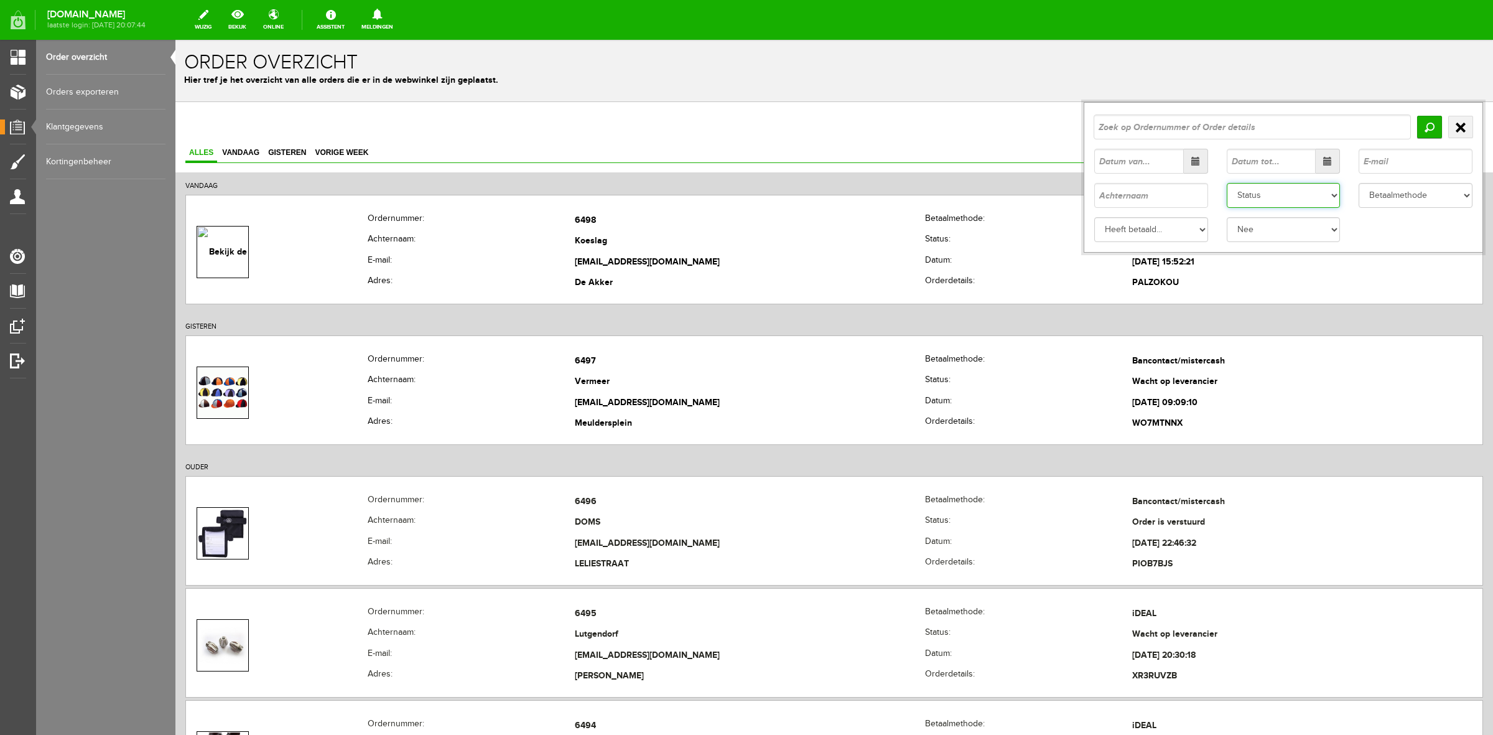
click at [1310, 200] on select "Status Order niet afgerond Nieuw Order in behandeling Wacht op leverancier Wach…" at bounding box center [1284, 195] width 114 height 25
click at [1227, 183] on select "Status Order niet afgerond Nieuw Order in behandeling Wacht op leverancier Wach…" at bounding box center [1284, 195] width 114 height 25
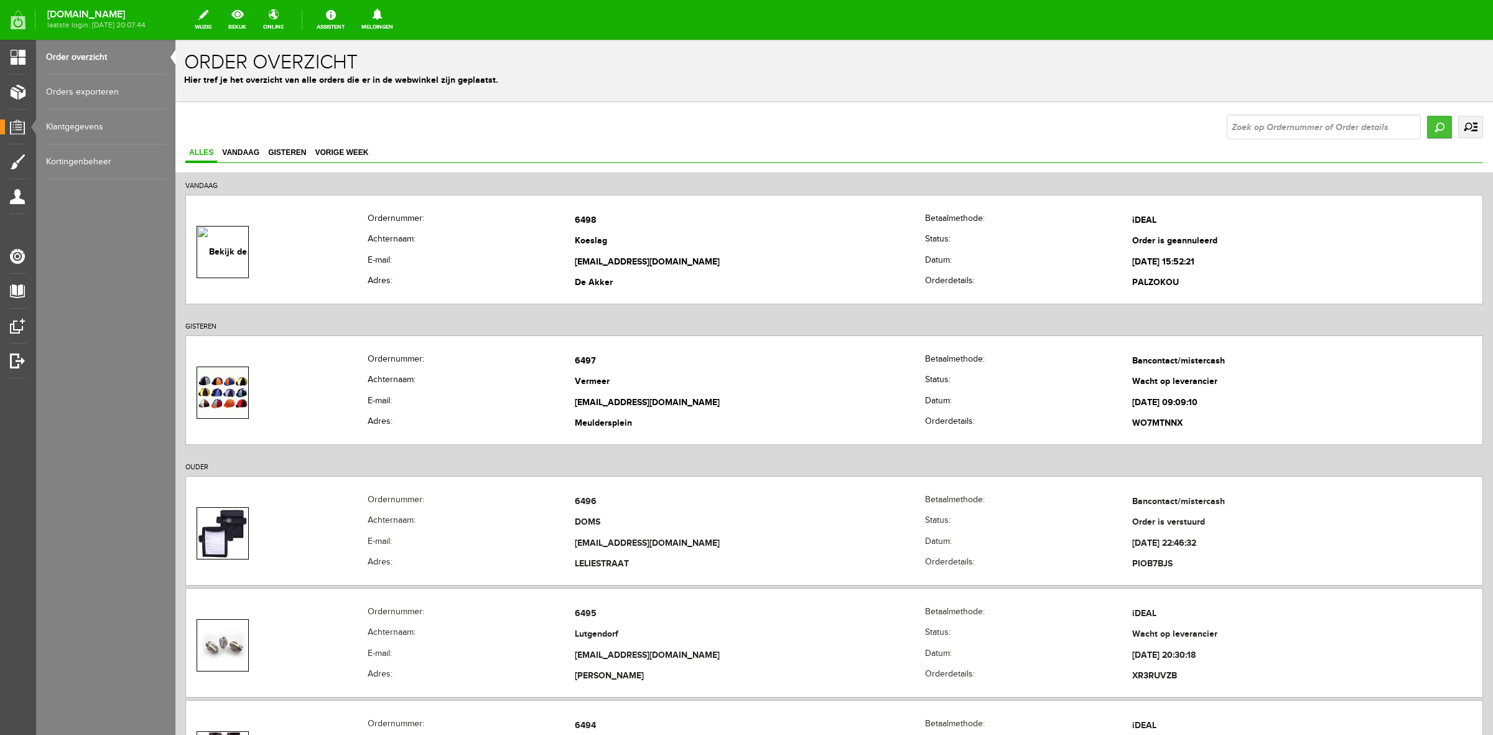
click at [1429, 132] on input "Zoeken" at bounding box center [1439, 127] width 25 height 22
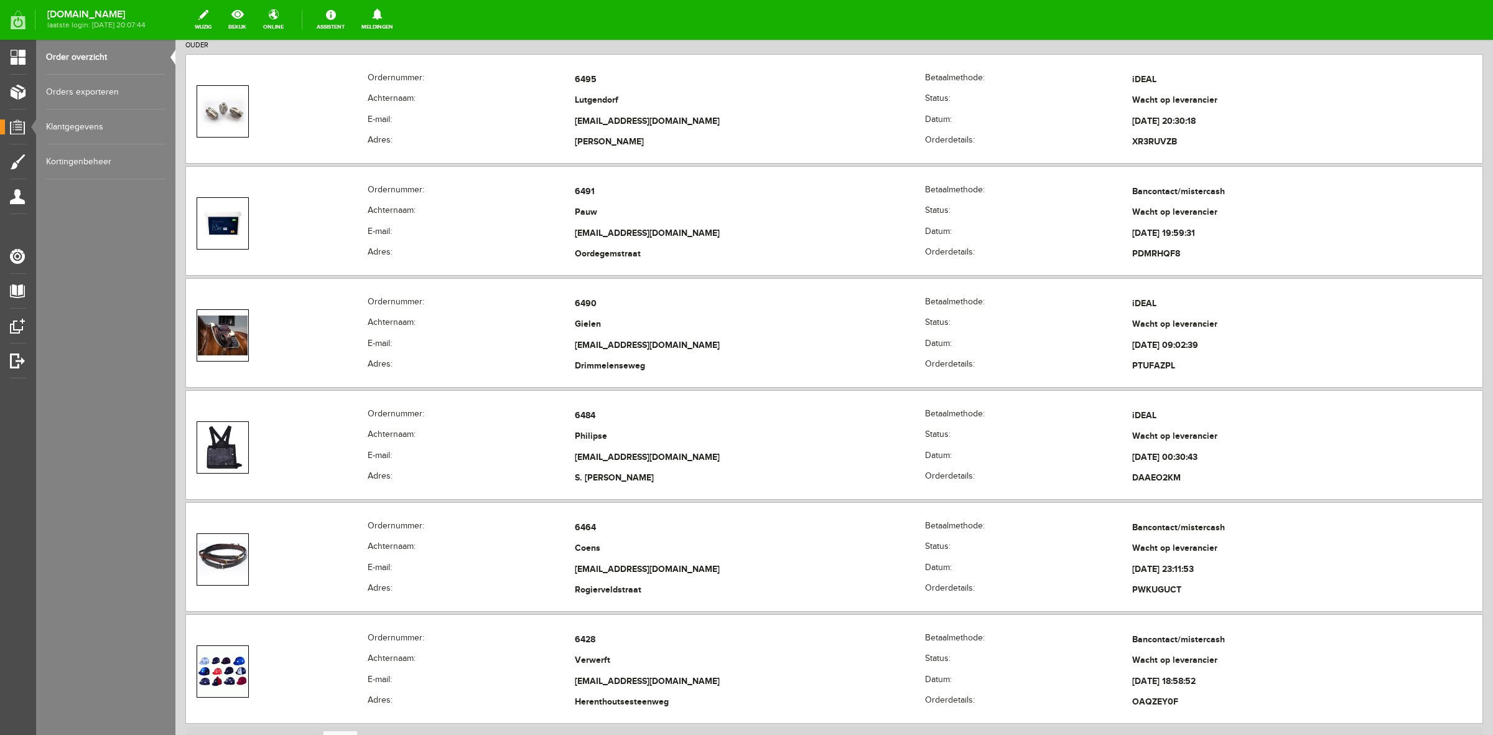
scroll to position [389, 0]
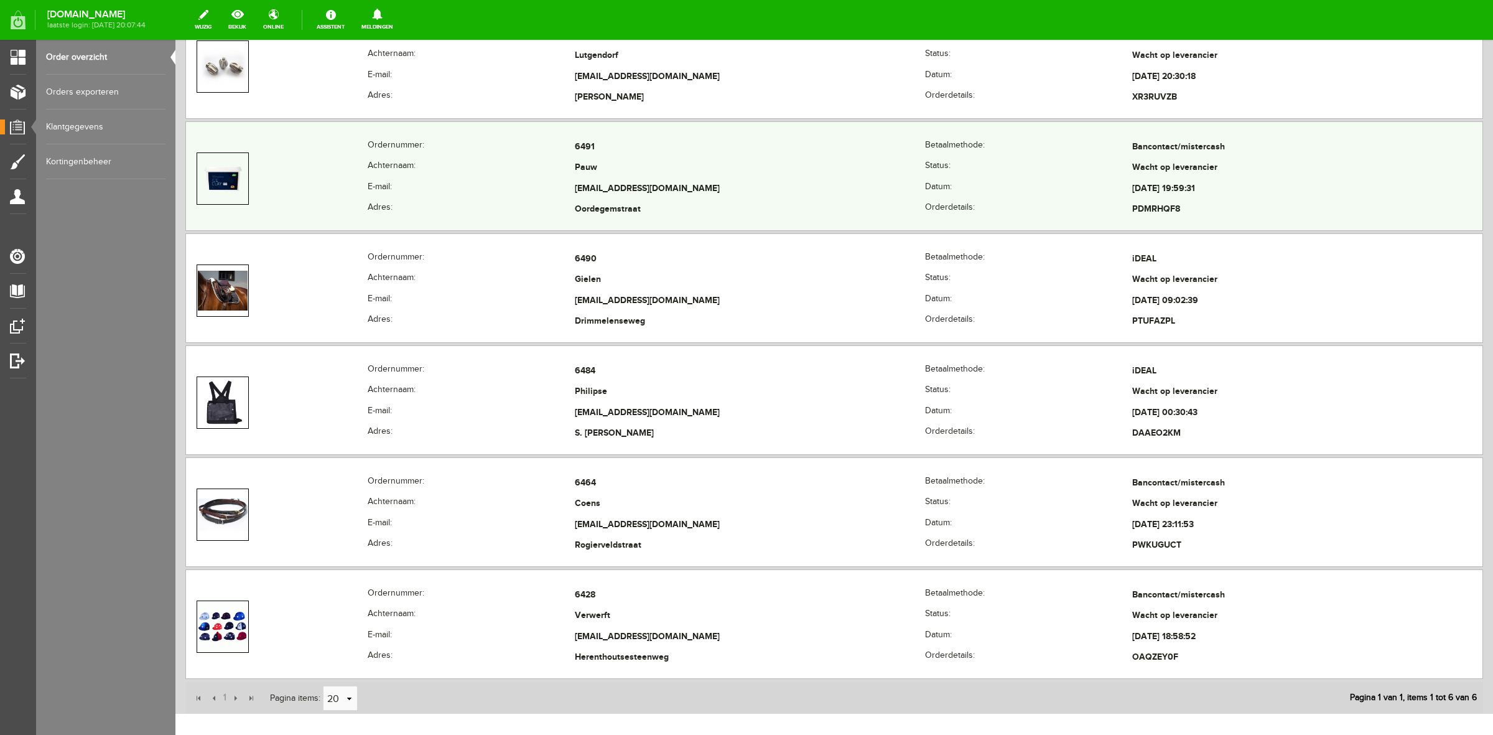
click at [533, 209] on th "Adres:" at bounding box center [471, 210] width 207 height 21
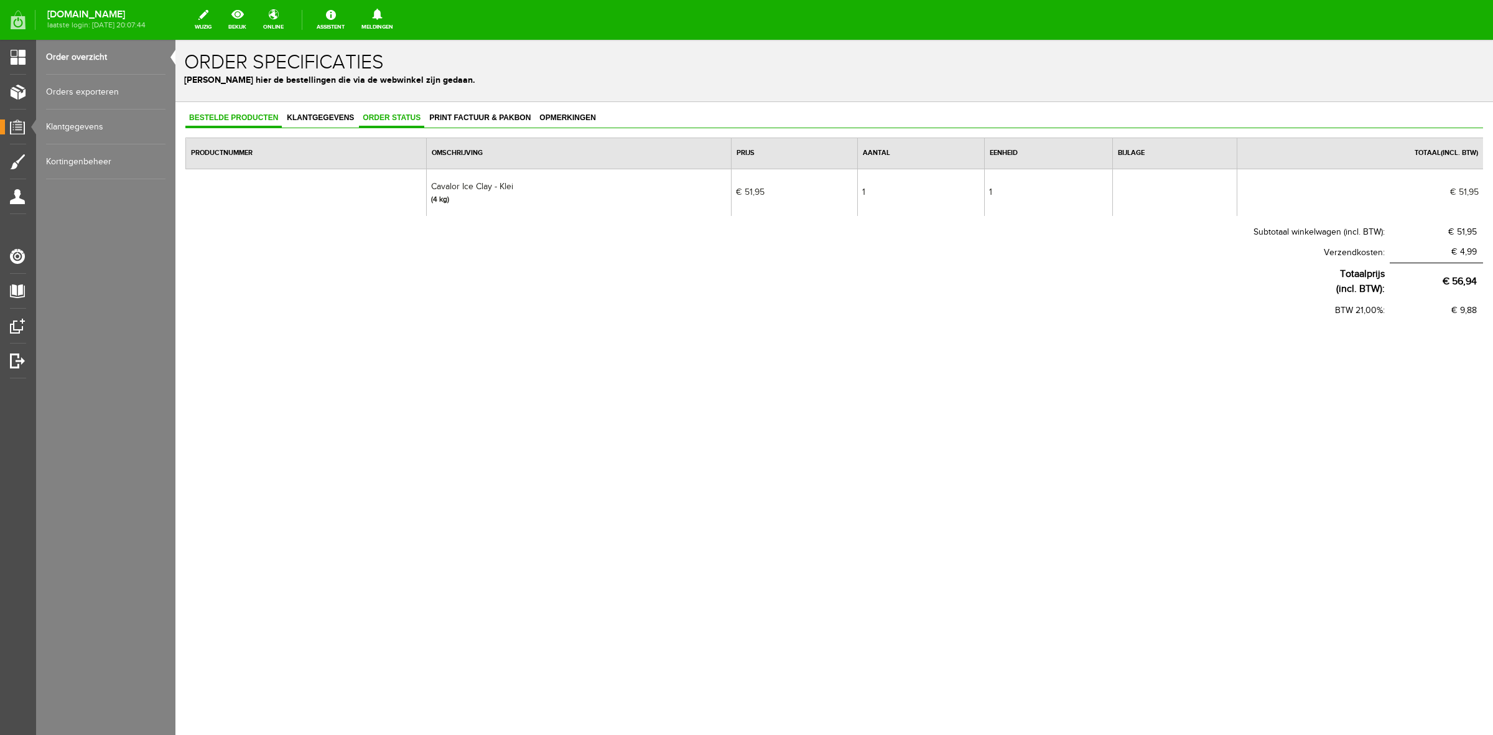
click at [402, 122] on link "Order status" at bounding box center [391, 118] width 65 height 18
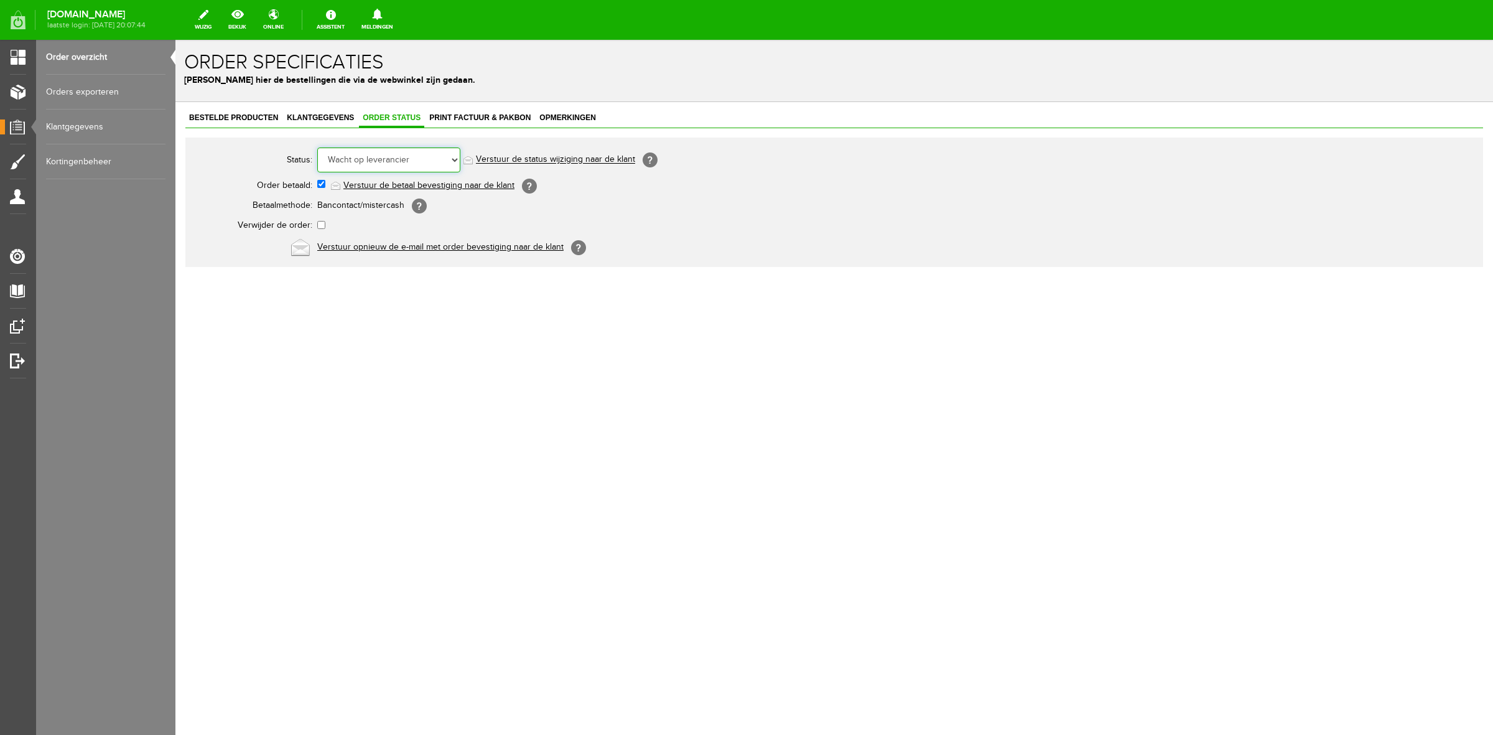
click at [401, 162] on select "Order niet afgerond Nieuw Order in behandeling Wacht op leverancier Wacht op be…" at bounding box center [388, 159] width 143 height 25
select select "5"
click at [317, 147] on select "Order niet afgerond Nieuw Order in behandeling Wacht op leverancier Wacht op be…" at bounding box center [388, 159] width 143 height 25
click at [100, 60] on link "Order overzicht" at bounding box center [105, 57] width 119 height 35
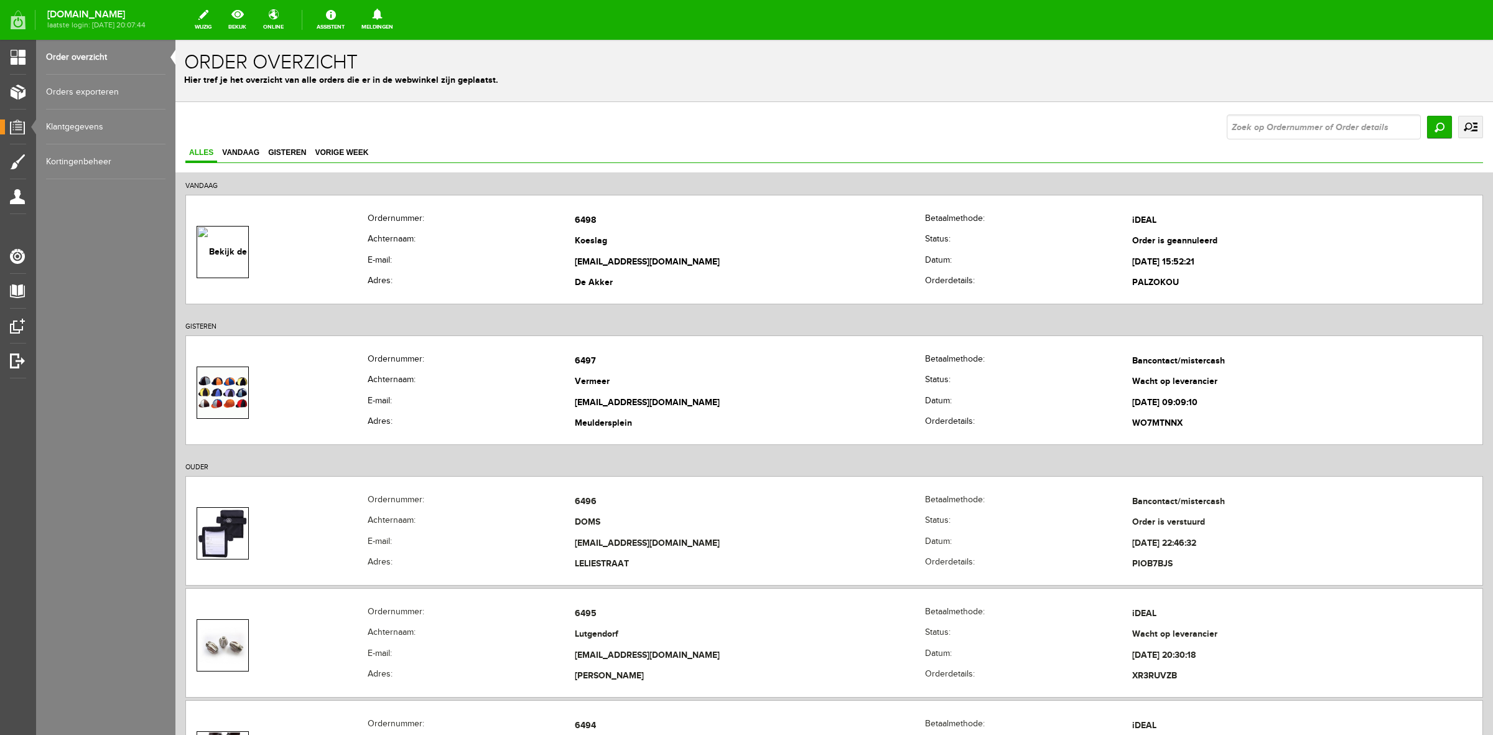
click at [1458, 131] on link "uitgebreid zoeken" at bounding box center [1470, 127] width 25 height 22
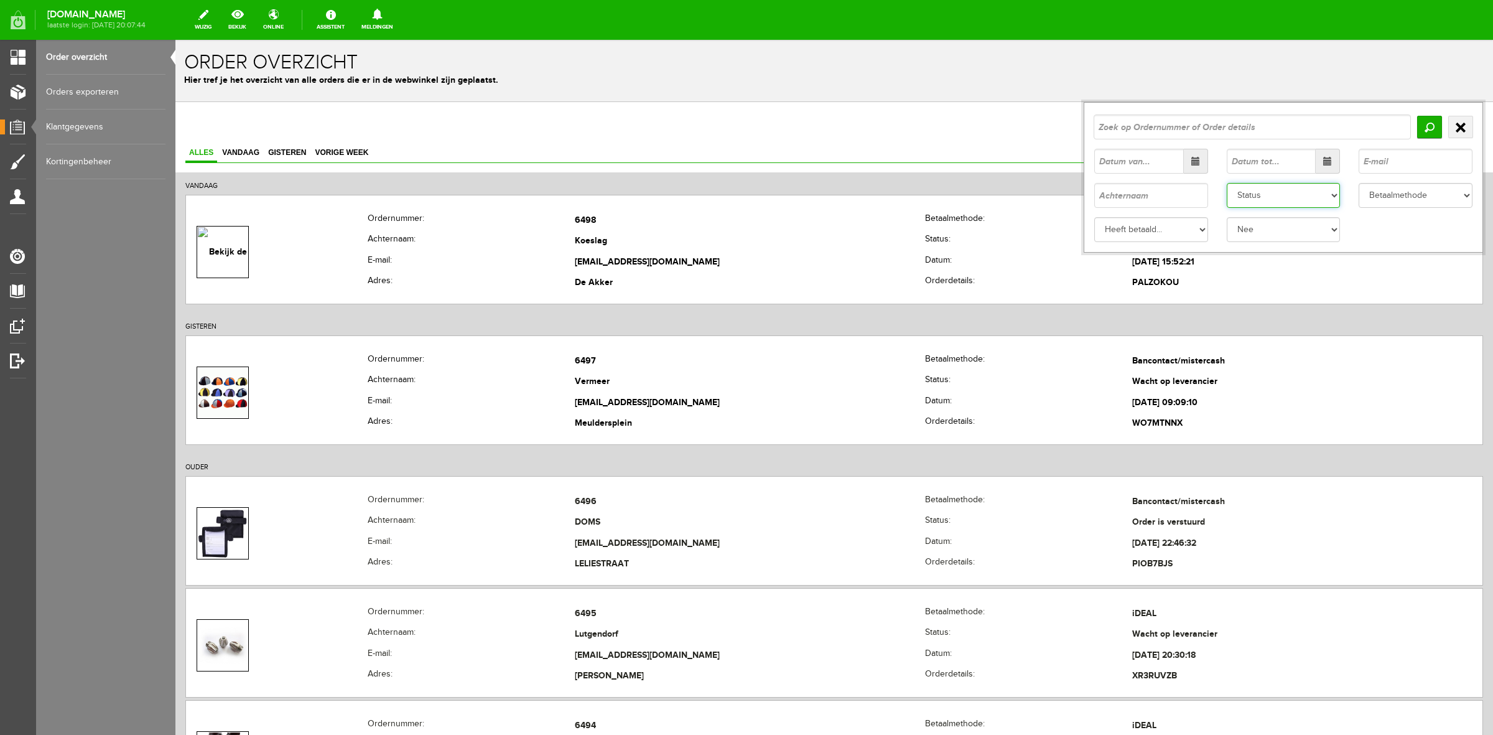
click at [1297, 193] on select "Status Order niet afgerond Nieuw Order in behandeling Wacht op leverancier Wach…" at bounding box center [1284, 195] width 114 height 25
click at [1227, 183] on select "Status Order niet afgerond Nieuw Order in behandeling Wacht op leverancier Wach…" at bounding box center [1284, 195] width 114 height 25
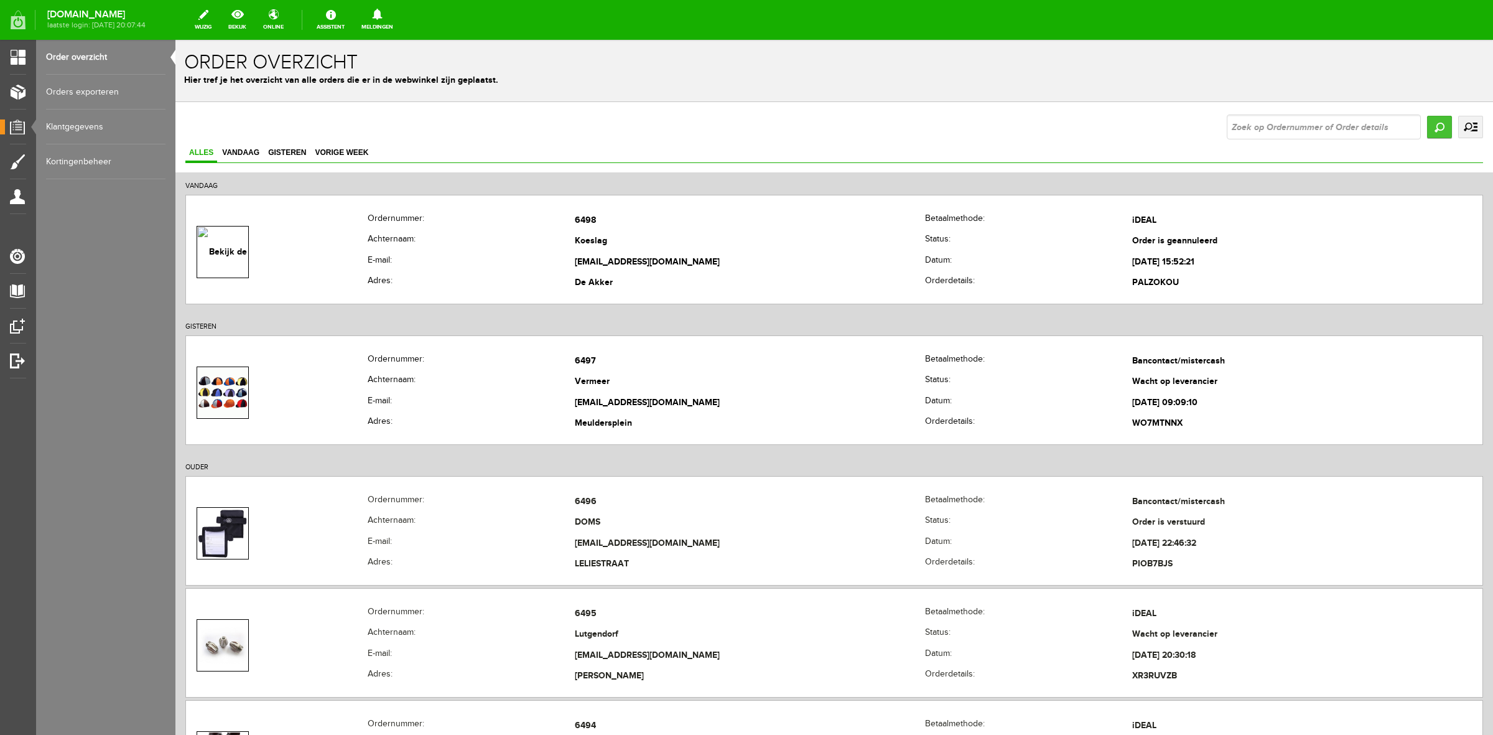
click at [1427, 137] on input "Zoeken" at bounding box center [1439, 127] width 25 height 22
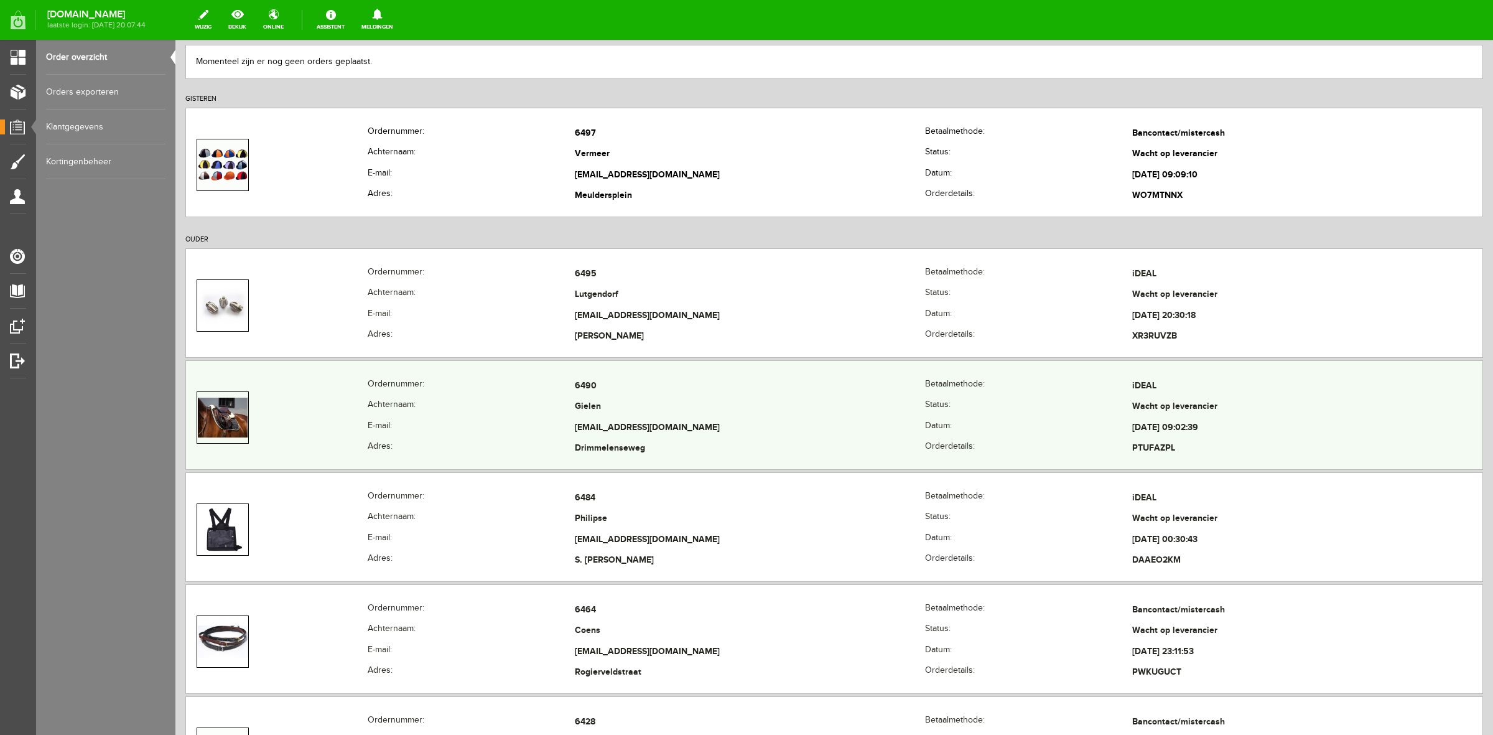
scroll to position [156, 0]
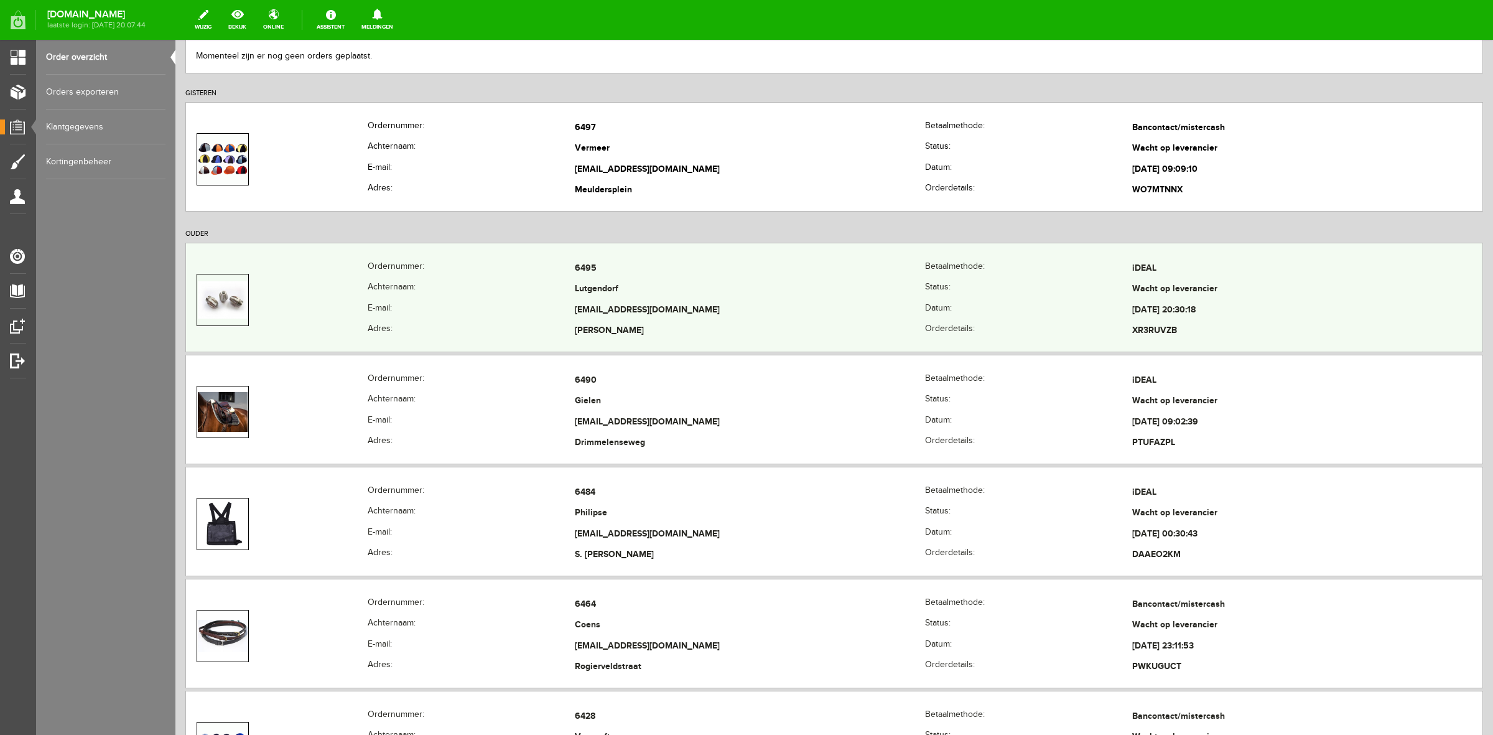
click at [471, 309] on th "E-mail:" at bounding box center [471, 310] width 207 height 21
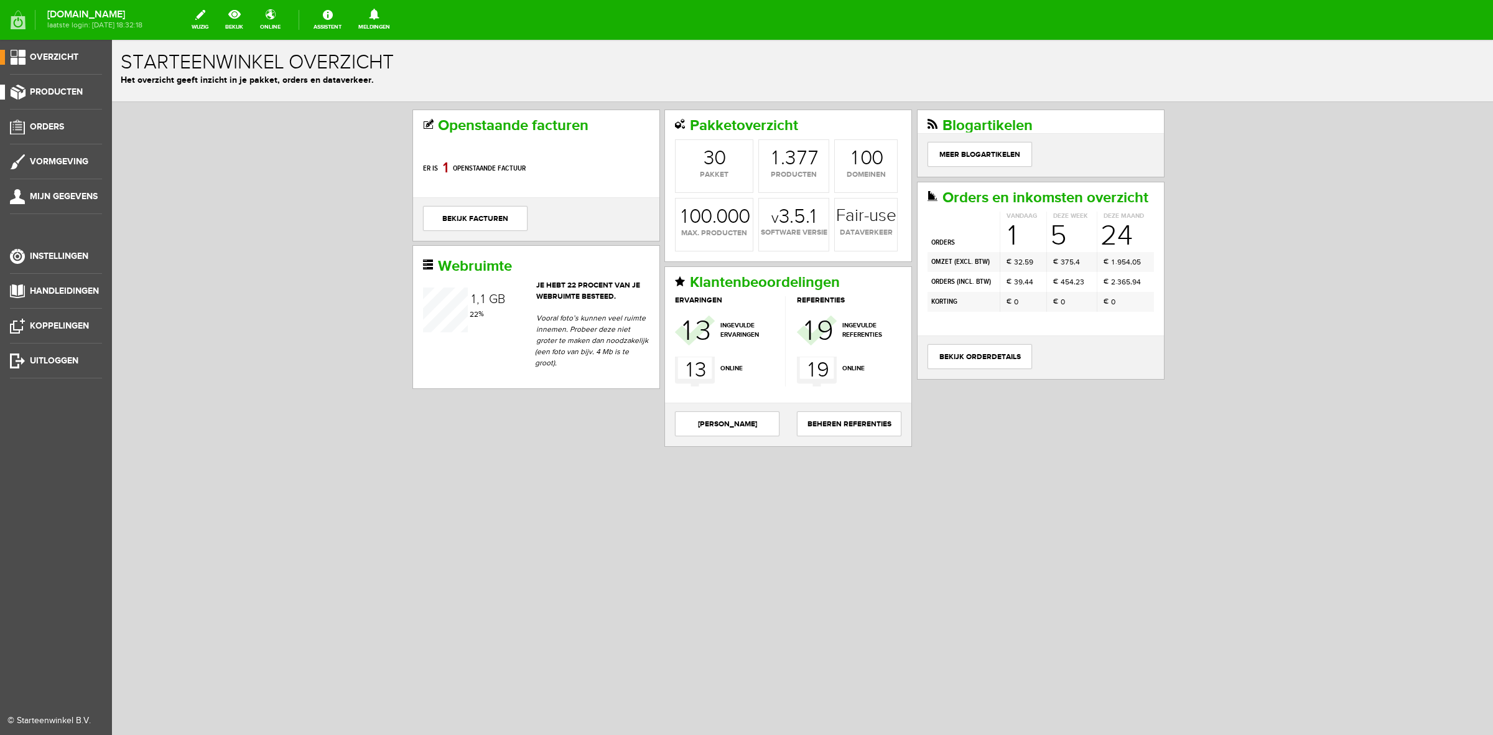
click at [50, 90] on span "Producten" at bounding box center [56, 91] width 53 height 11
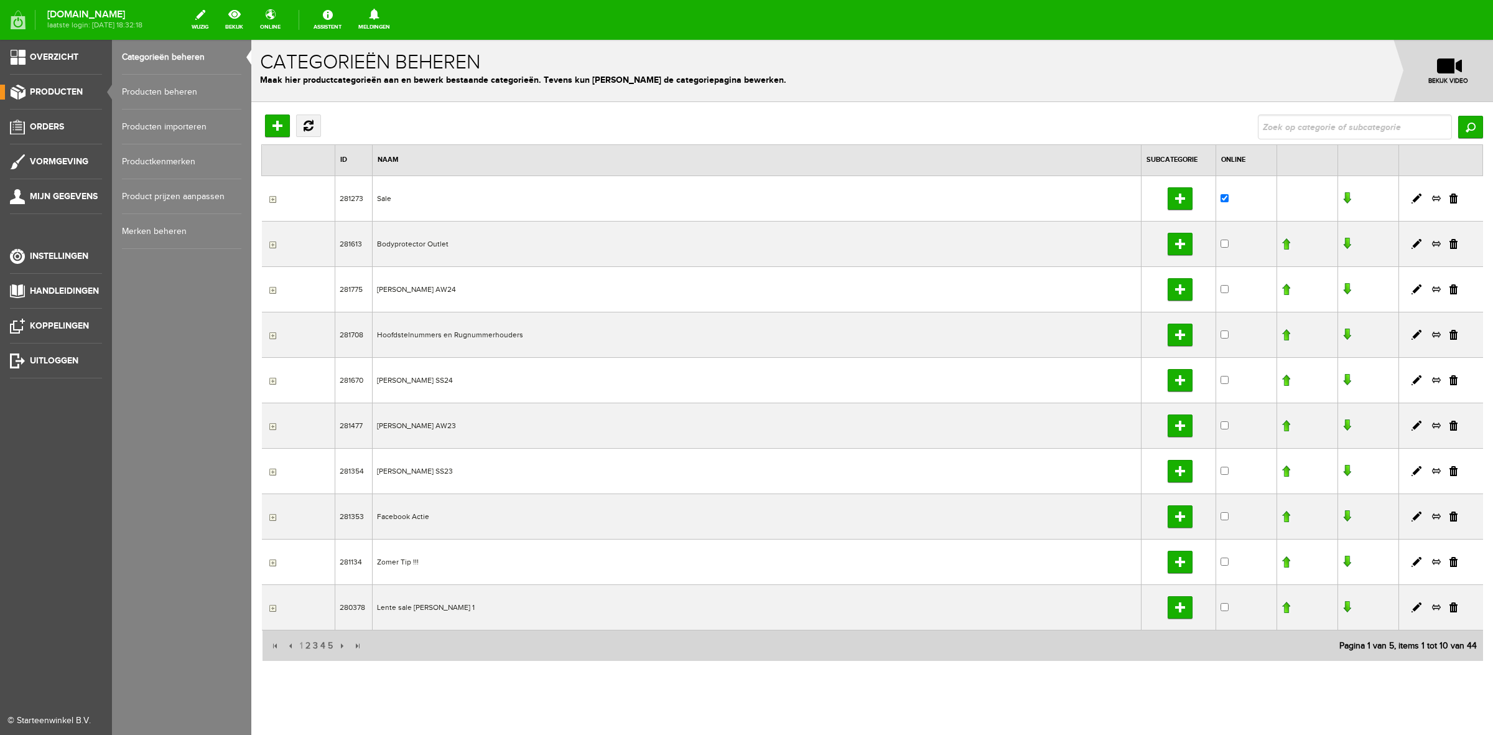
click at [120, 90] on ul "Categorieën beheren Producten beheren Producten importeren Productkenmerken Pro…" at bounding box center [181, 144] width 139 height 209
click at [137, 92] on link "Producten beheren" at bounding box center [181, 92] width 119 height 35
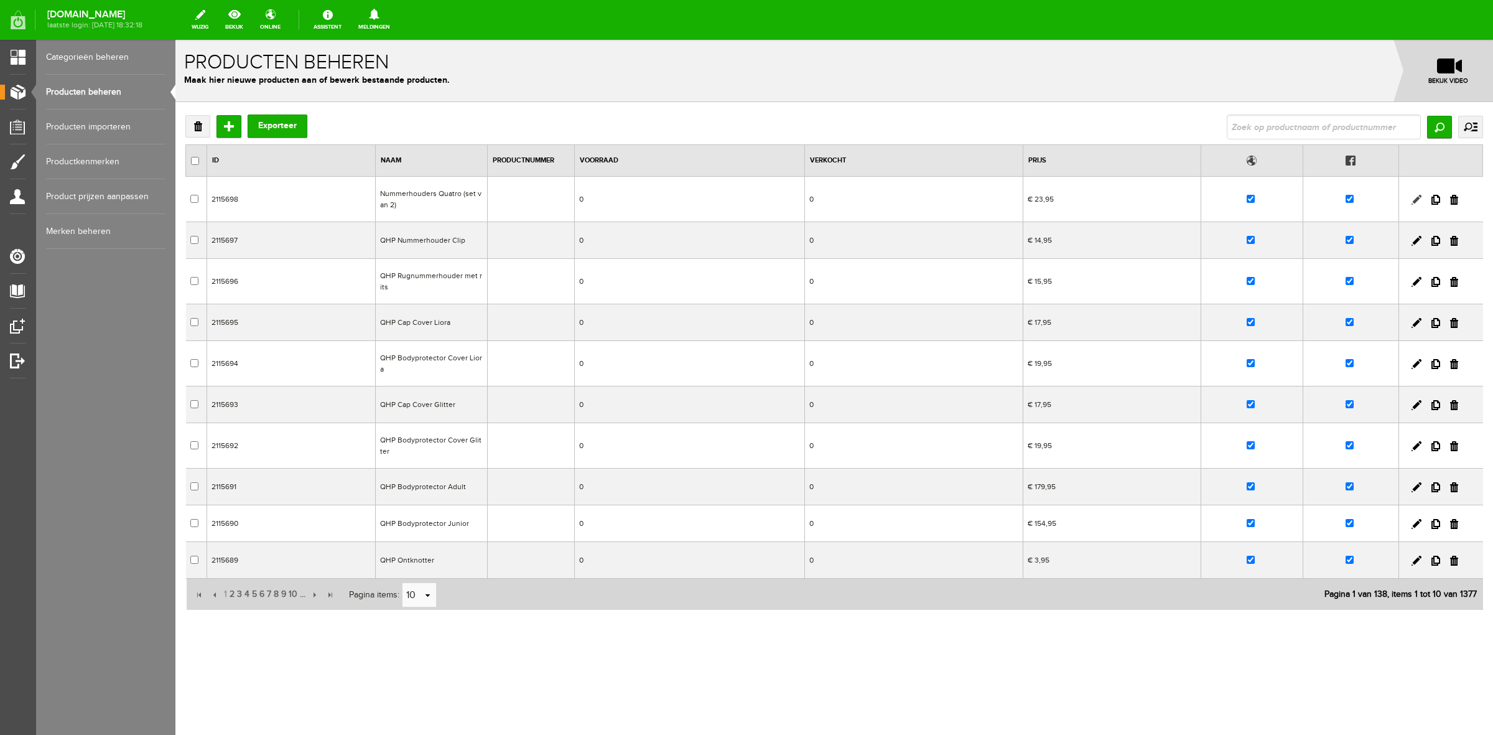
click at [1417, 200] on link at bounding box center [1416, 200] width 10 height 10
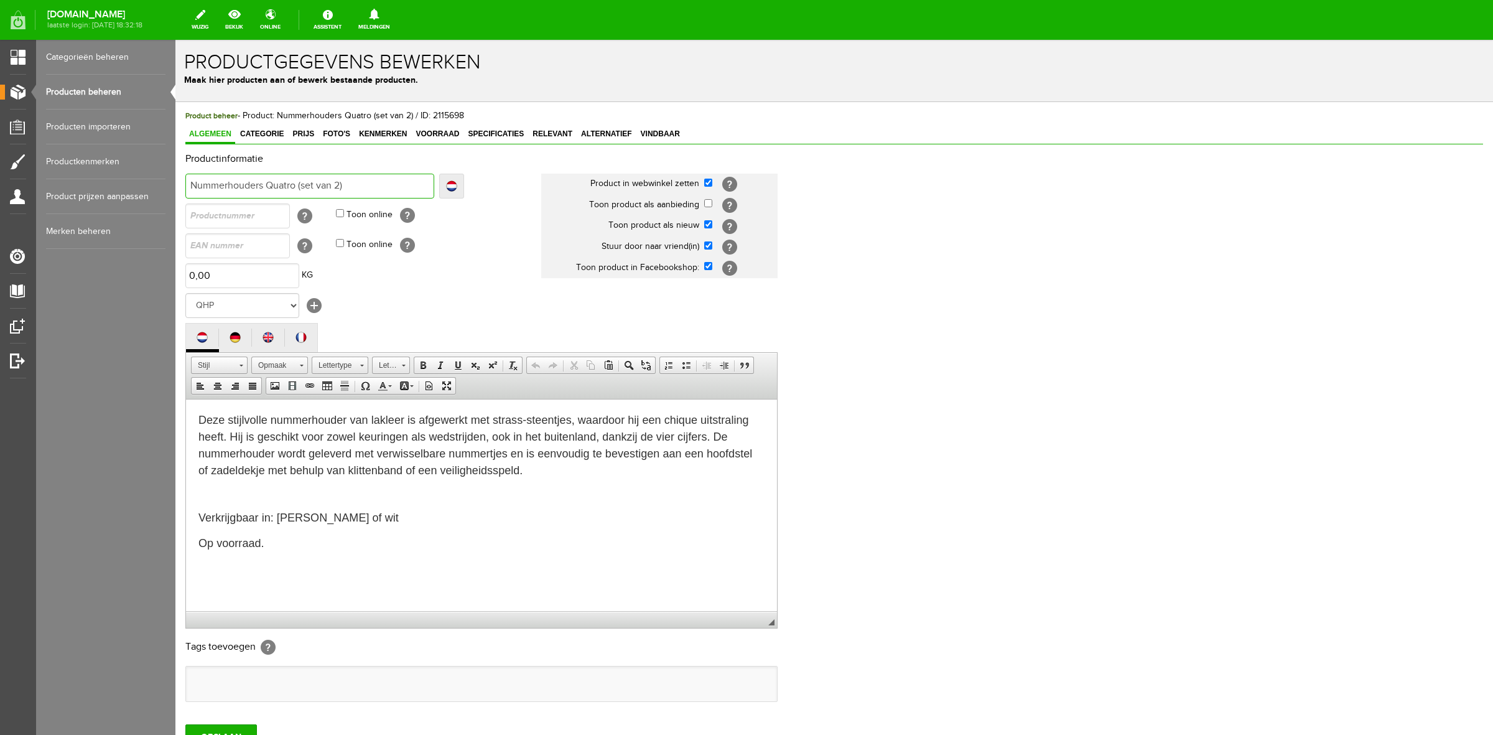
click at [188, 185] on input "Nummerhouders Quatro (set van 2)" at bounding box center [309, 186] width 249 height 25
drag, startPoint x: 289, startPoint y: 547, endPoint x: 197, endPoint y: 527, distance: 94.2
click at [197, 527] on html "Deze stijlvolle nummerhouder van lakleer is afgewerkt met strass-steentjes, waa…" at bounding box center [481, 481] width 591 height 165
click at [350, 489] on p at bounding box center [481, 493] width 566 height 13
click at [193, 181] on input "Nummerhouders Quatro (set van 2)" at bounding box center [309, 186] width 249 height 25
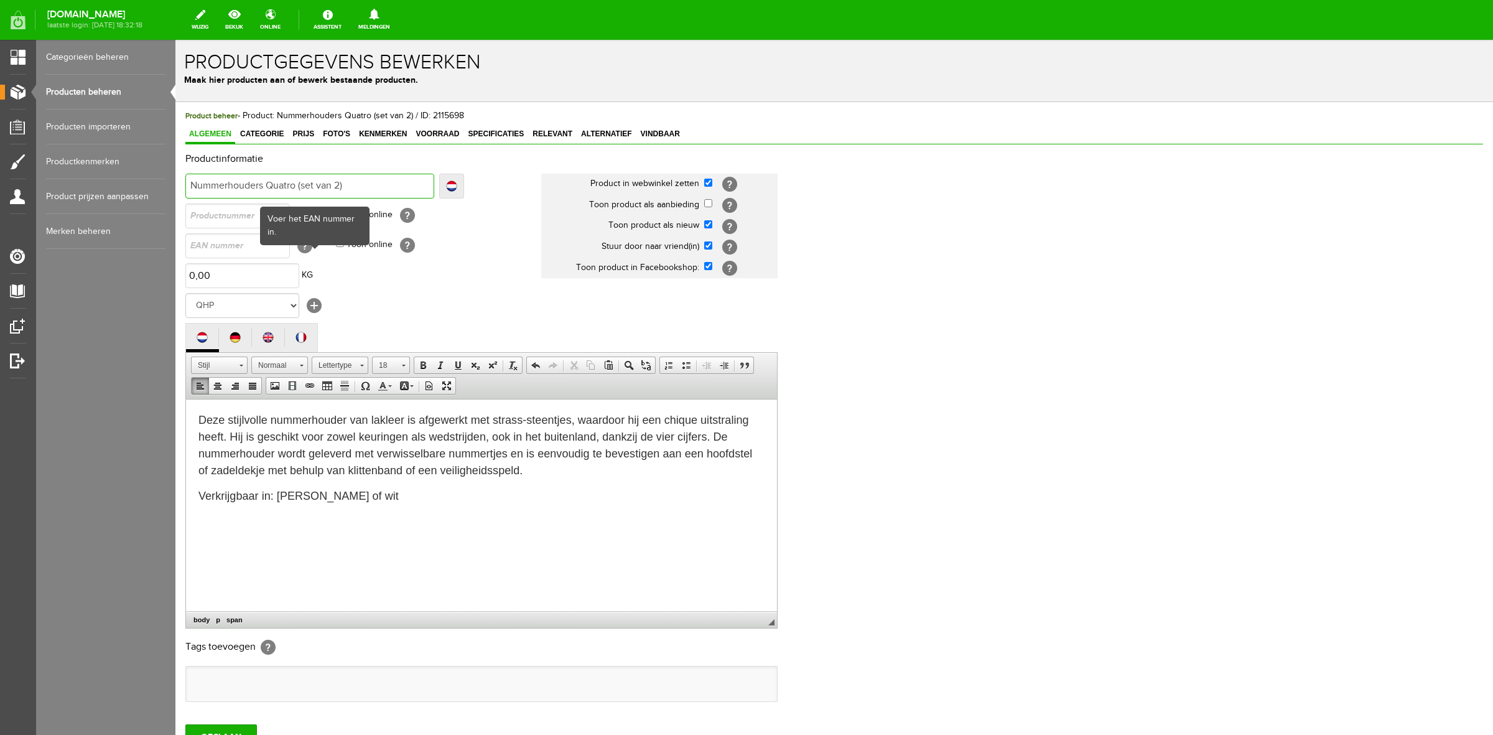
type input "QNummerhouders Quatro (set van 2)"
type input "QHNummerhouders Quatro (set van 2)"
type input "QHPNummerhouders Quatro (set van 2)"
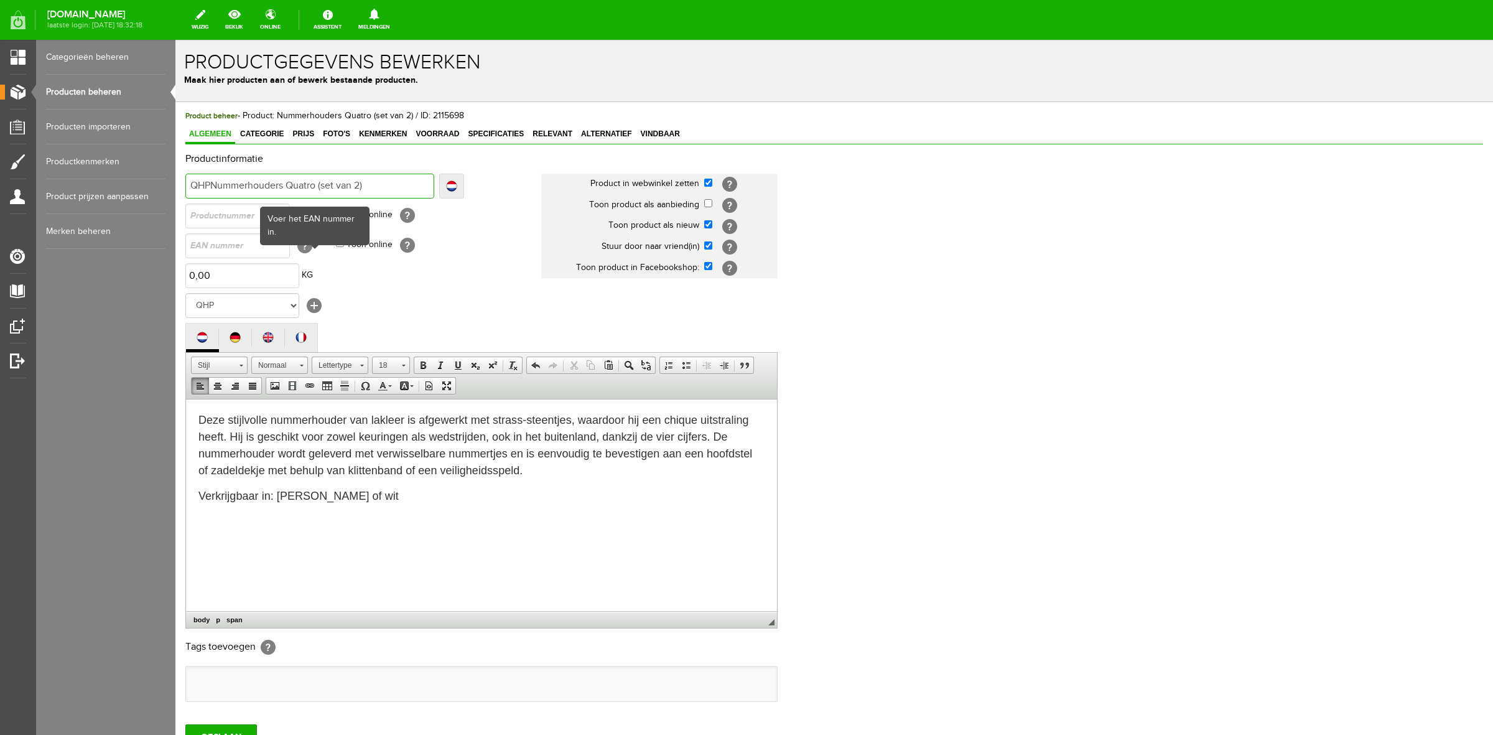
type input "QHPNummerhouders Quatro (set van 2)"
type input "QHP Nummerhouders Quatro (set van 2)"
click at [228, 728] on input "OPSLAAN" at bounding box center [221, 736] width 72 height 25
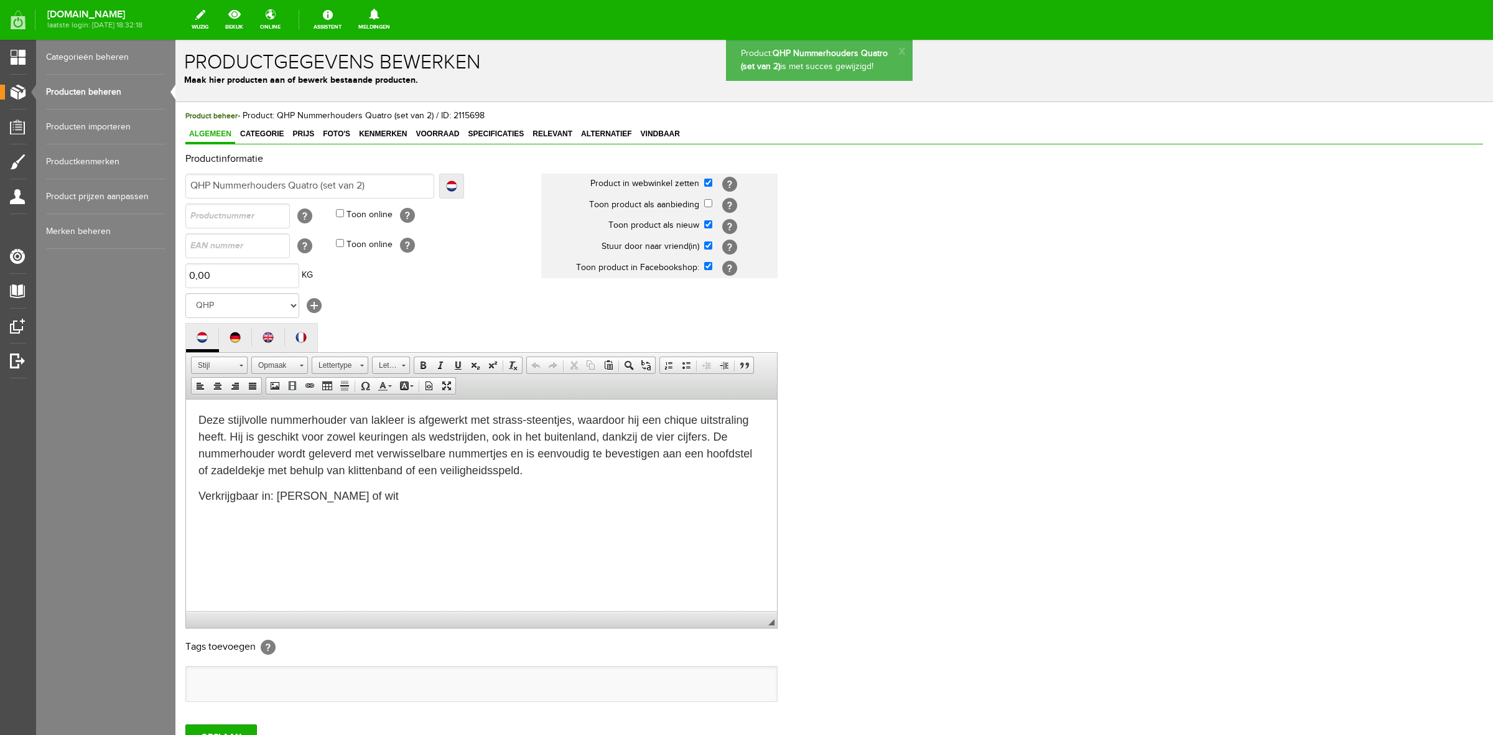
click at [68, 86] on link "Producten beheren" at bounding box center [105, 92] width 119 height 35
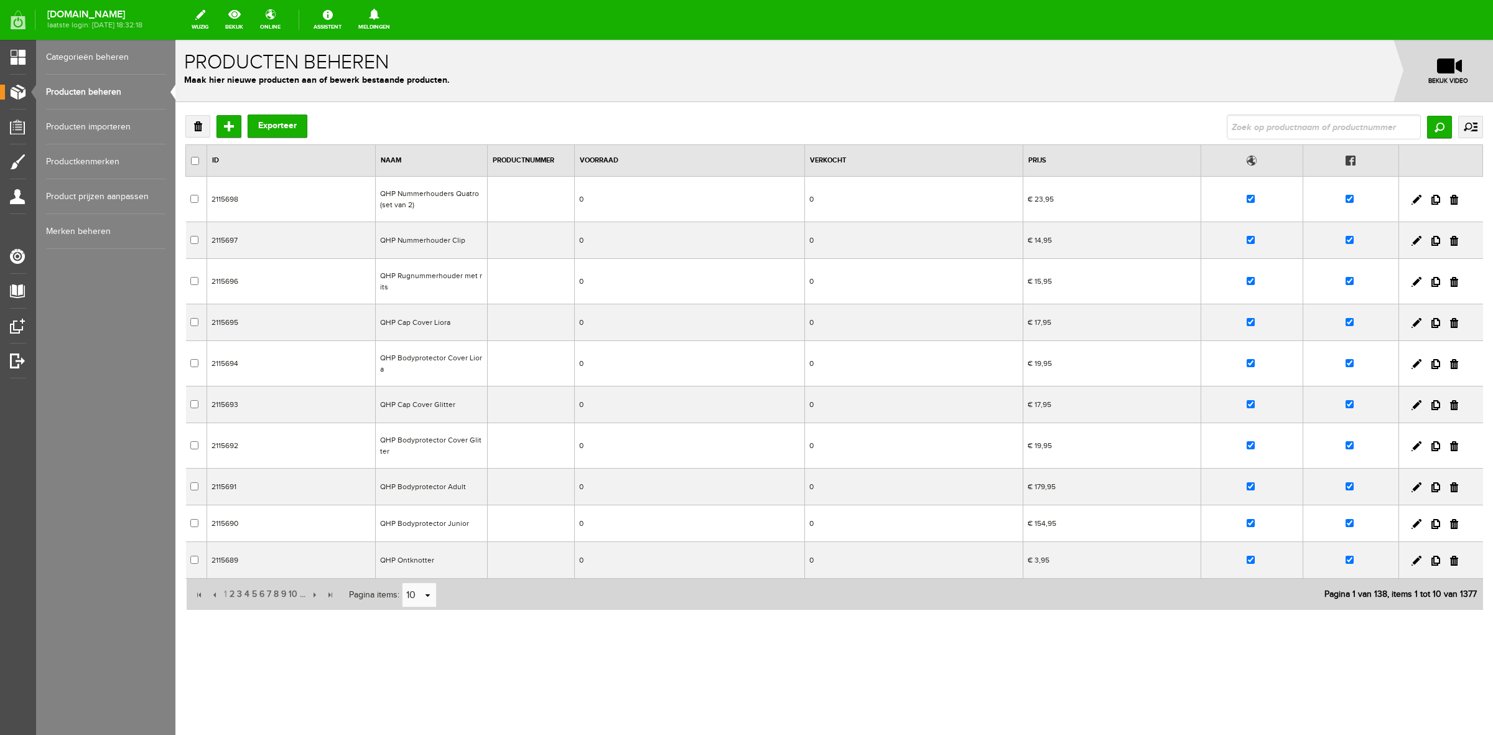
click at [394, 594] on span "Pagina items:" at bounding box center [374, 595] width 50 height 10
click at [414, 597] on input "10" at bounding box center [412, 595] width 21 height 25
click at [419, 652] on li "50" at bounding box center [419, 662] width 34 height 21
type input "50"
